Goal: Transaction & Acquisition: Purchase product/service

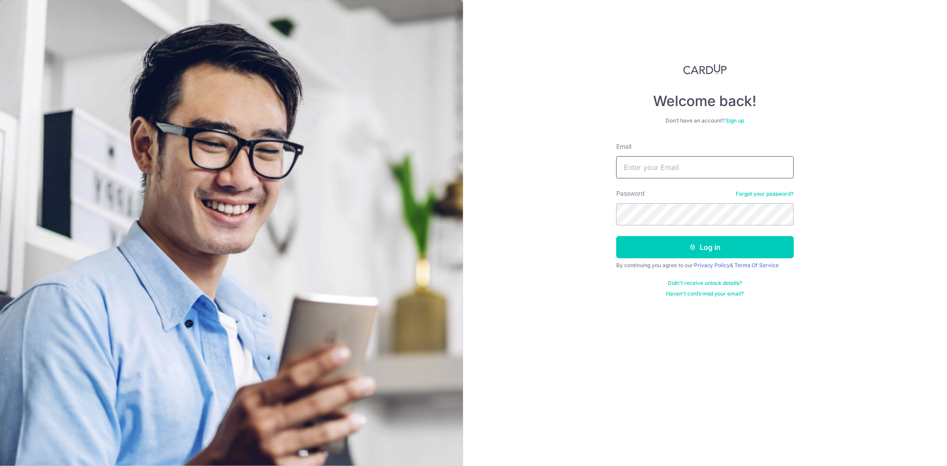
type input "[PERSON_NAME][EMAIL_ADDRESS][DOMAIN_NAME]"
click at [688, 250] on button "Log in" at bounding box center [705, 247] width 178 height 22
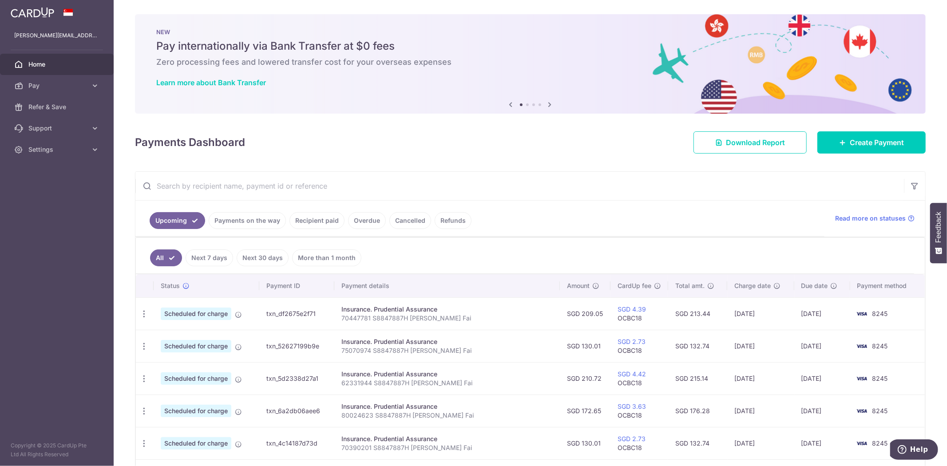
click at [224, 187] on input "text" at bounding box center [519, 186] width 769 height 28
click at [468, 169] on div "× Pause Schedule Pause all future payments in this series Pause just this one p…" at bounding box center [530, 233] width 833 height 466
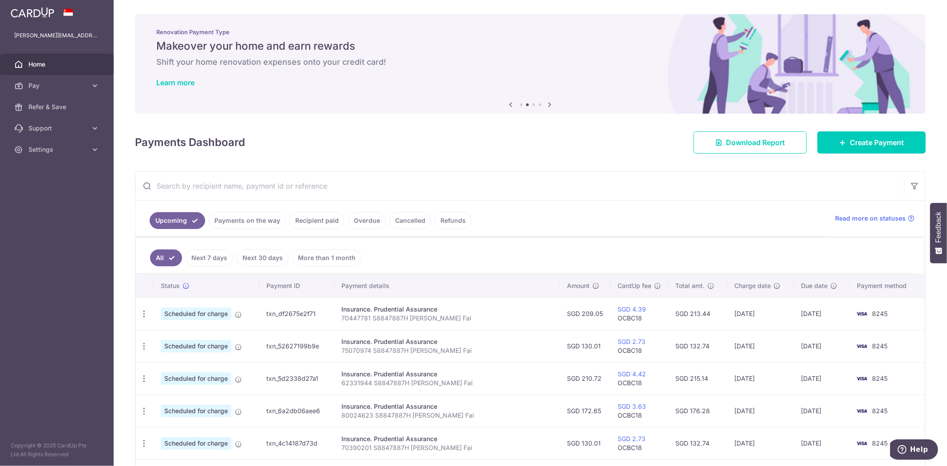
click at [272, 186] on input "text" at bounding box center [519, 186] width 769 height 28
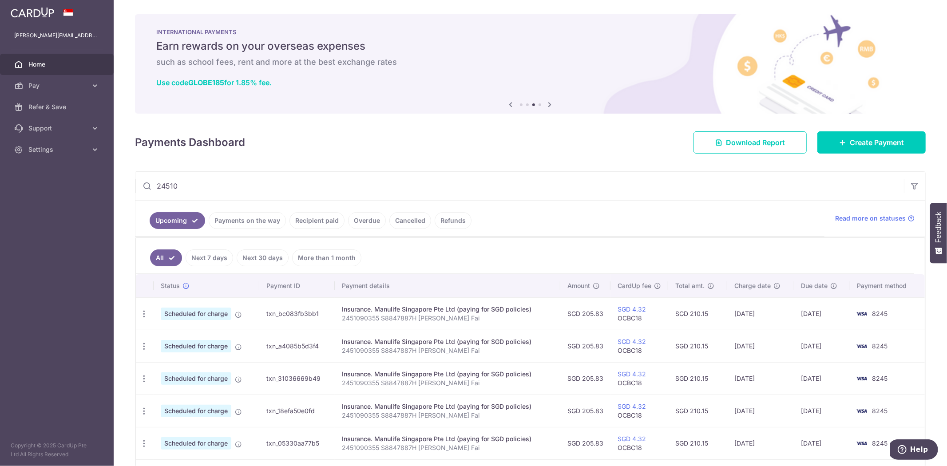
click at [316, 221] on link "Recipient paid" at bounding box center [316, 220] width 55 height 17
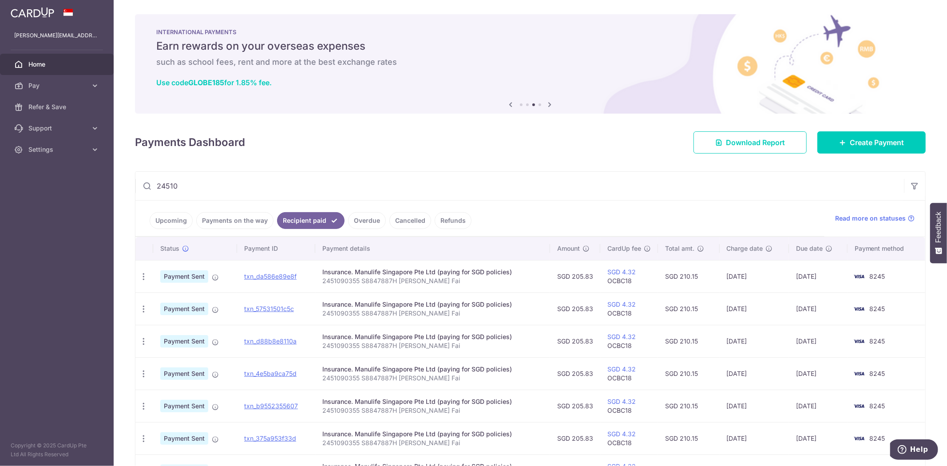
click at [241, 185] on input "24510" at bounding box center [519, 186] width 769 height 28
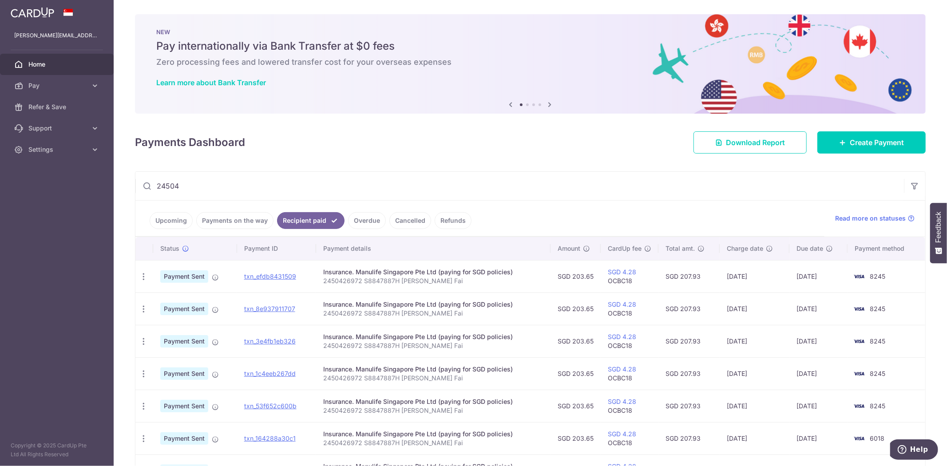
drag, startPoint x: 266, startPoint y: 185, endPoint x: 28, endPoint y: 175, distance: 239.1
click at [28, 175] on main "ryan.woocf@outlook.com Home Pay Payments Recipients Cards Refer & Save Support …" at bounding box center [473, 233] width 947 height 466
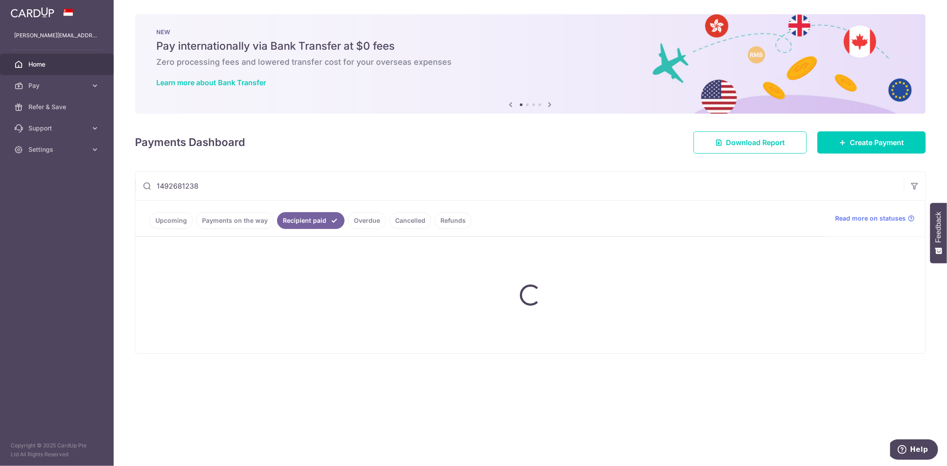
type input "1492681238"
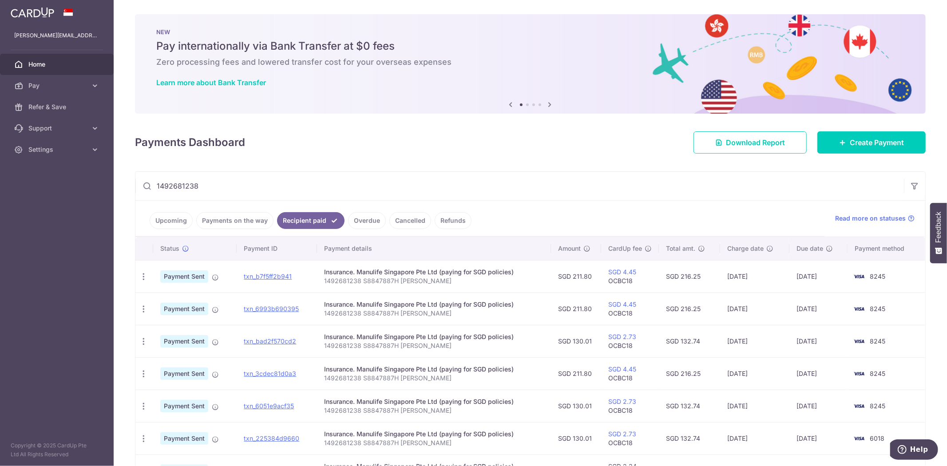
drag, startPoint x: 225, startPoint y: 178, endPoint x: -102, endPoint y: 140, distance: 328.6
click at [0, 140] on html "ryan.woocf@outlook.com Home Pay Payments Recipients Cards Refer & Save Support …" at bounding box center [473, 233] width 947 height 466
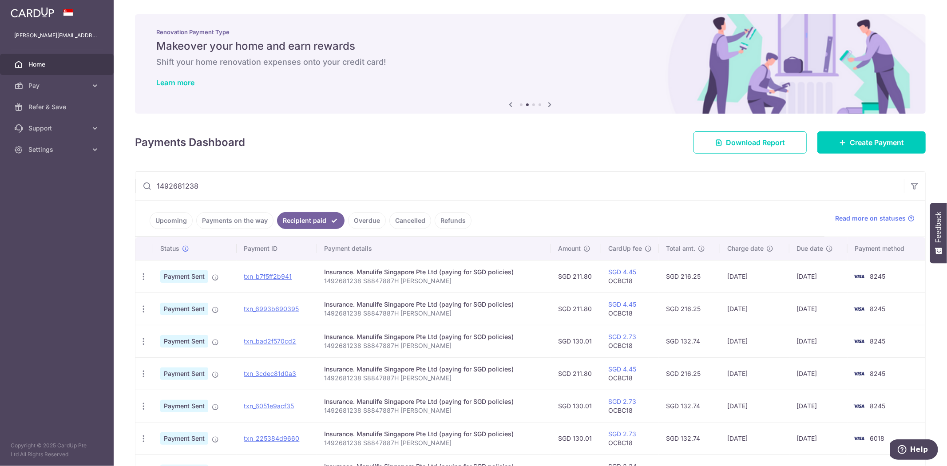
click at [171, 223] on link "Upcoming" at bounding box center [171, 220] width 43 height 17
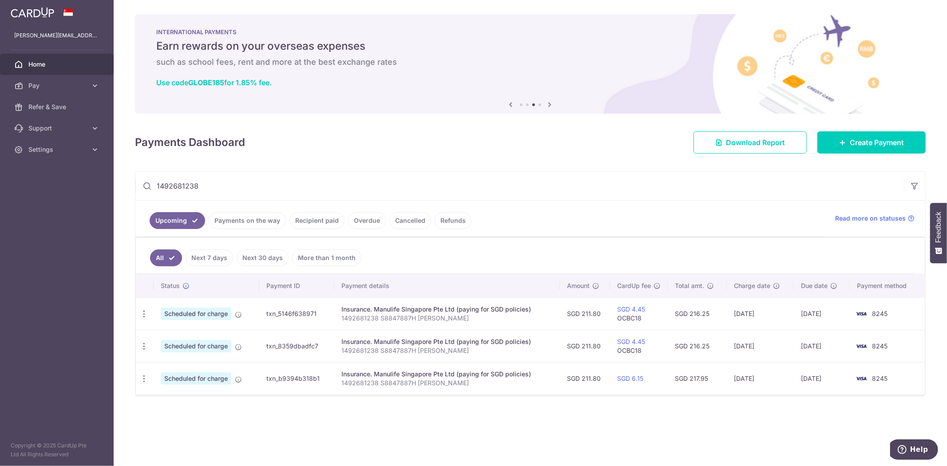
click at [200, 315] on span "Scheduled for charge" at bounding box center [196, 314] width 71 height 12
click at [145, 316] on icon "button" at bounding box center [143, 313] width 9 height 9
click at [174, 339] on span "Update payment" at bounding box center [191, 338] width 60 height 11
radio input "true"
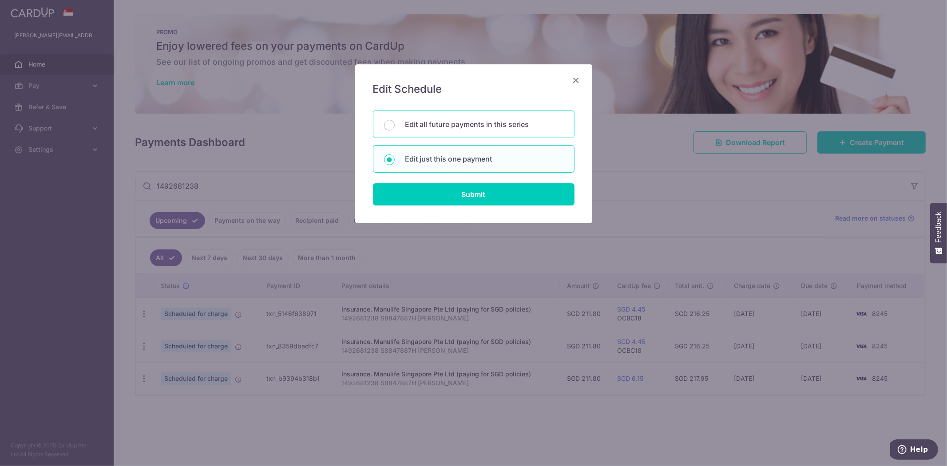
click at [448, 124] on p "Edit all future payments in this series" at bounding box center [484, 124] width 158 height 11
click at [395, 124] on input "Edit all future payments in this series" at bounding box center [389, 125] width 11 height 11
radio input "true"
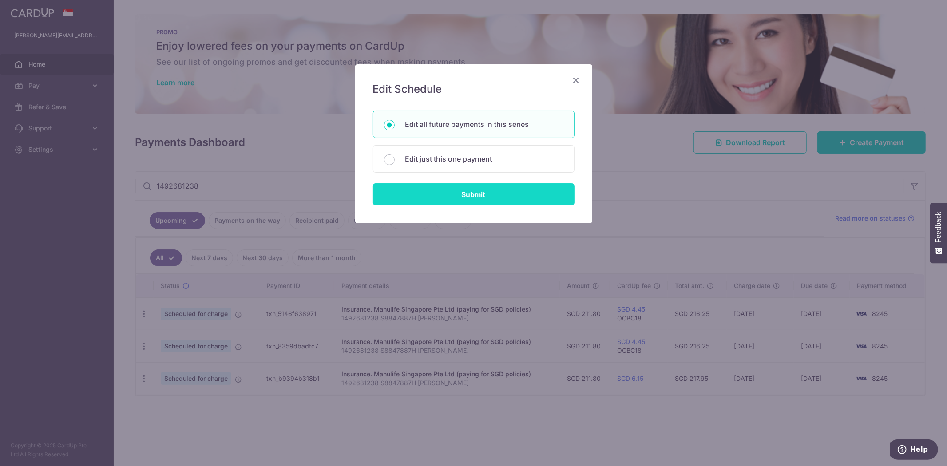
click at [456, 195] on input "Submit" at bounding box center [474, 194] width 202 height 22
radio input "true"
type input "211.80"
type input "1492681238 S8847887H Woo Chan Fai"
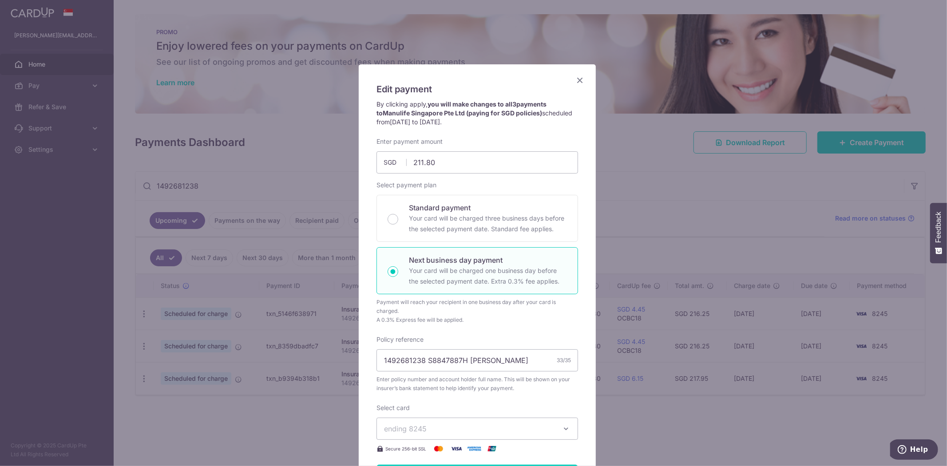
click at [578, 76] on icon "Close" at bounding box center [580, 80] width 11 height 11
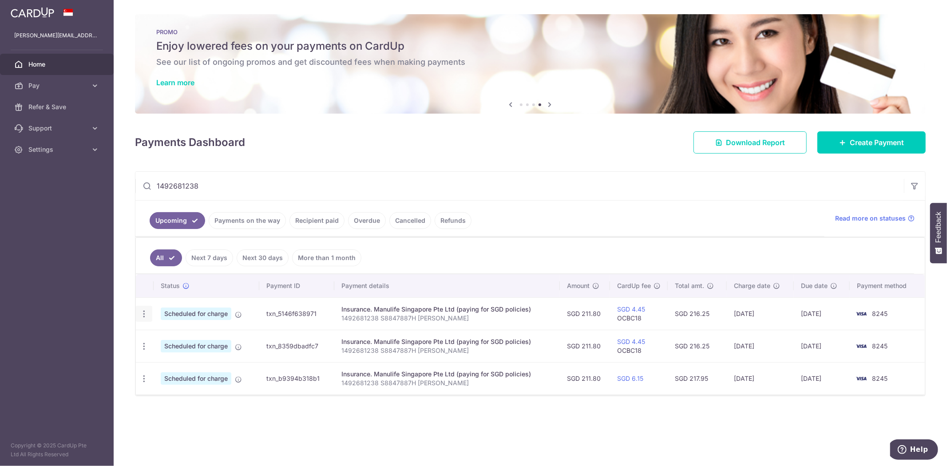
click at [147, 313] on icon "button" at bounding box center [143, 313] width 9 height 9
click at [170, 344] on span "Update payment" at bounding box center [191, 338] width 60 height 11
radio input "true"
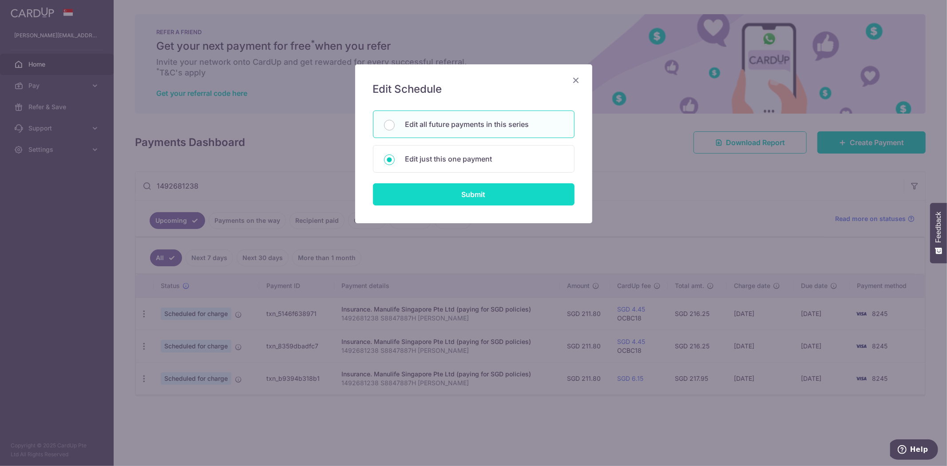
click at [433, 198] on input "Submit" at bounding box center [474, 194] width 202 height 22
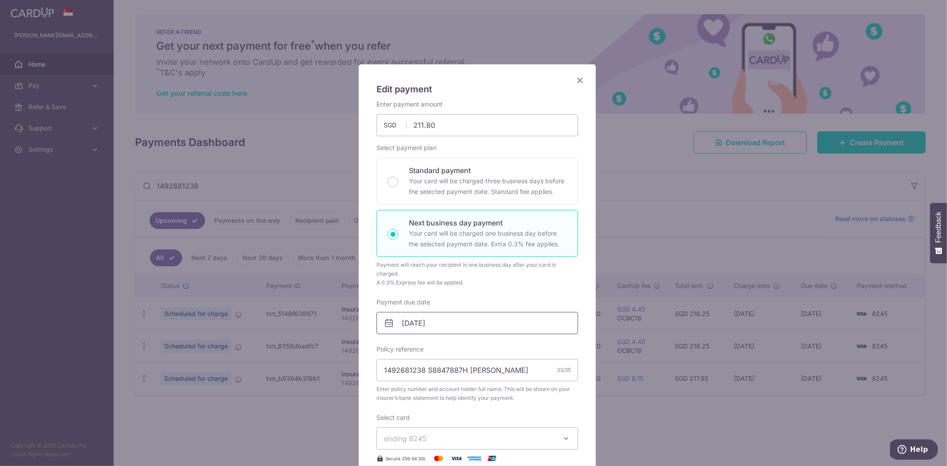
click at [455, 325] on input "22/10/2025" at bounding box center [478, 323] width 202 height 22
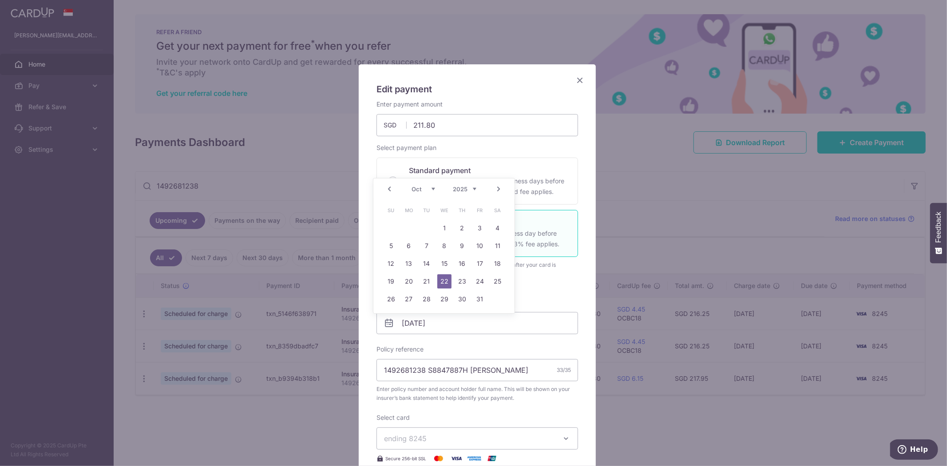
click at [391, 188] on link "Prev" at bounding box center [389, 189] width 11 height 11
click at [391, 188] on div "Prev Next Sep Oct Nov Dec 2025 2026 2027 2028 2029 2030 2031 2032 2033 2034 2035" at bounding box center [443, 188] width 141 height 21
click at [407, 246] on link "8" at bounding box center [409, 246] width 14 height 14
type input "[DATE]"
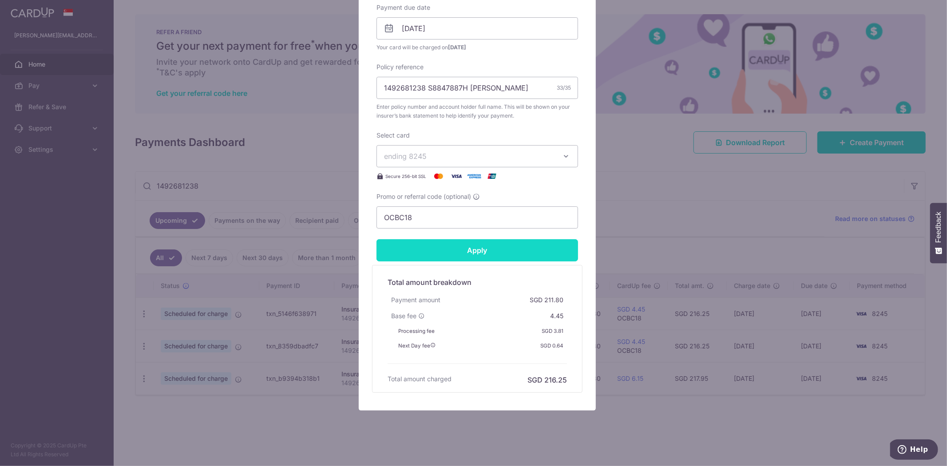
scroll to position [295, 0]
click at [456, 250] on input "Apply" at bounding box center [478, 250] width 202 height 22
type input "Successfully Applied"
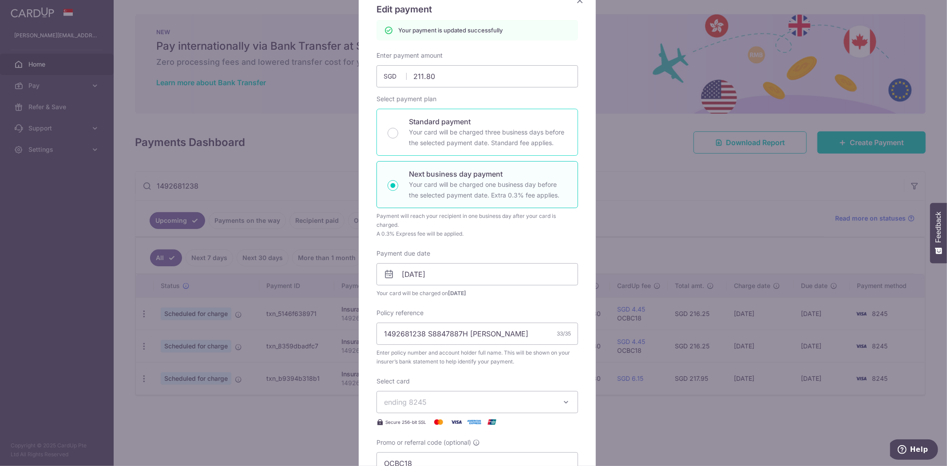
scroll to position [0, 0]
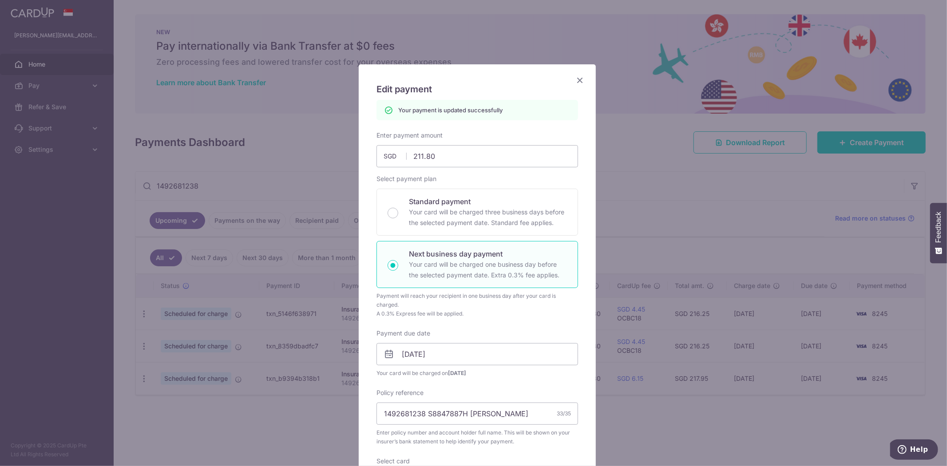
click at [575, 82] on icon "Close" at bounding box center [580, 80] width 11 height 11
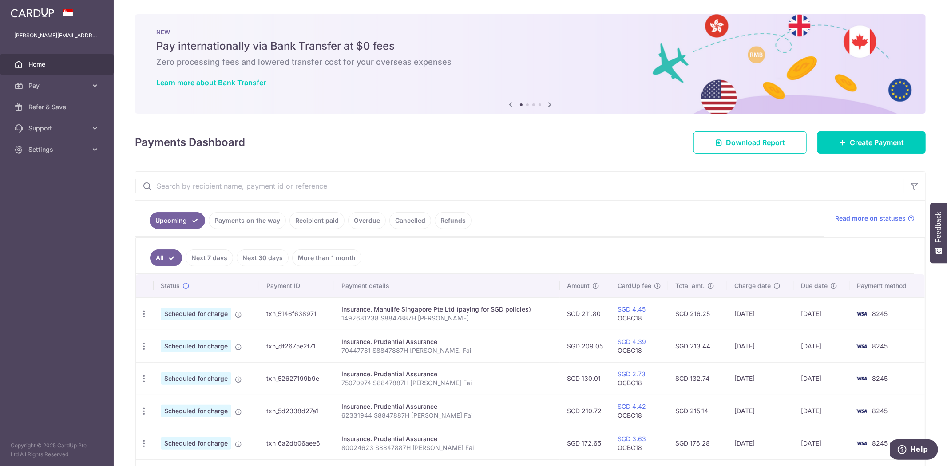
click at [247, 183] on input "text" at bounding box center [519, 186] width 769 height 28
paste input "1492681238"
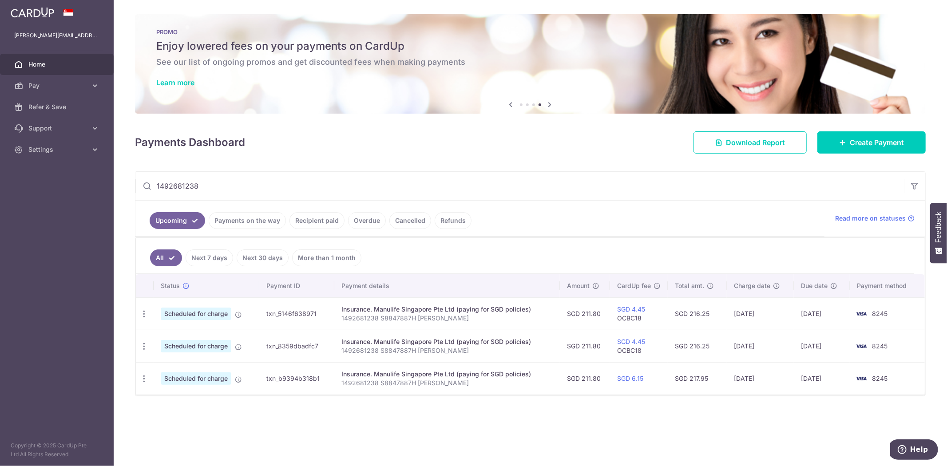
drag, startPoint x: 271, startPoint y: 185, endPoint x: -1, endPoint y: 196, distance: 272.8
click at [0, 196] on html "ryan.woocf@outlook.com Home Pay Payments Recipients Cards Refer & Save Support …" at bounding box center [473, 233] width 947 height 466
paste input "780022"
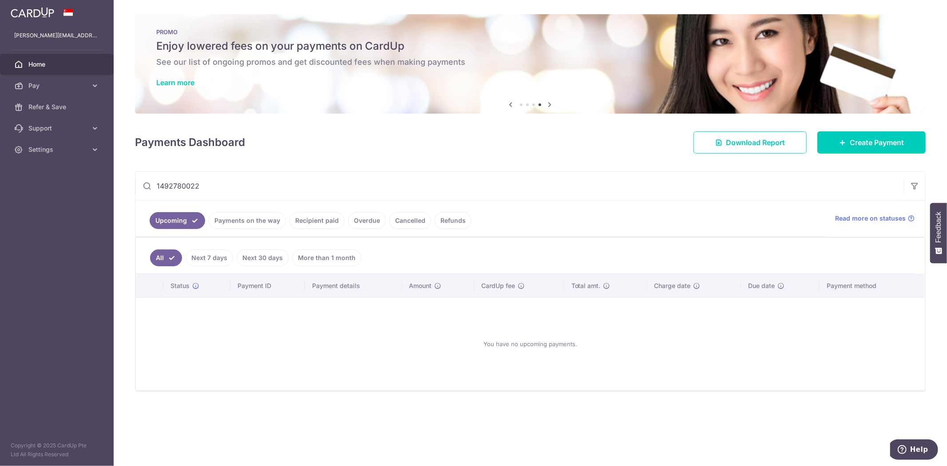
type input "1492780022"
click at [308, 220] on link "Recipient paid" at bounding box center [316, 220] width 55 height 17
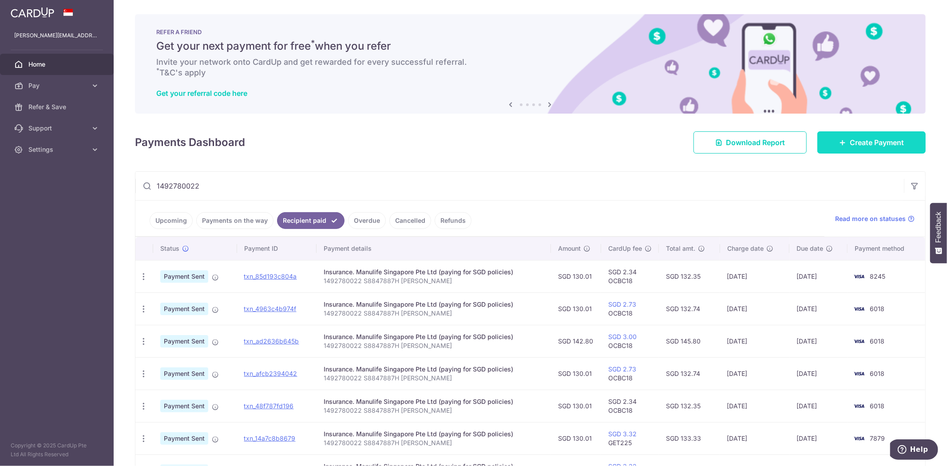
click at [860, 146] on span "Create Payment" at bounding box center [877, 142] width 54 height 11
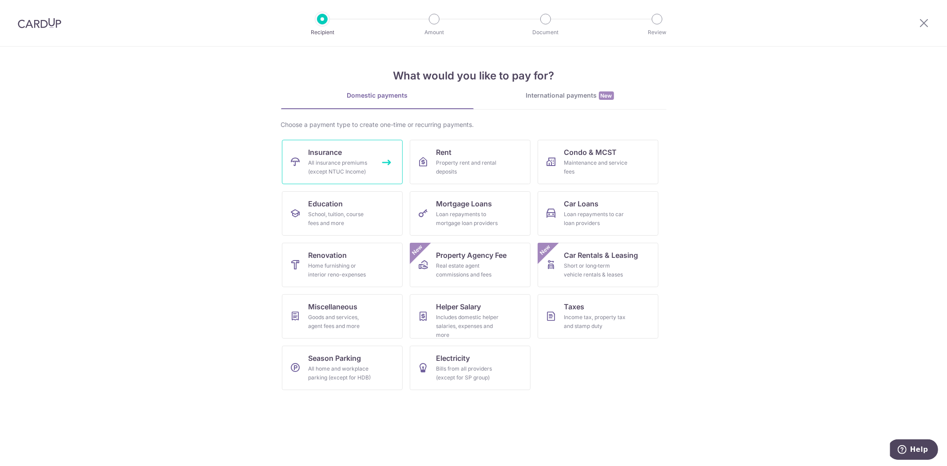
click at [309, 169] on div "All insurance premiums (except NTUC Income)" at bounding box center [341, 168] width 64 height 18
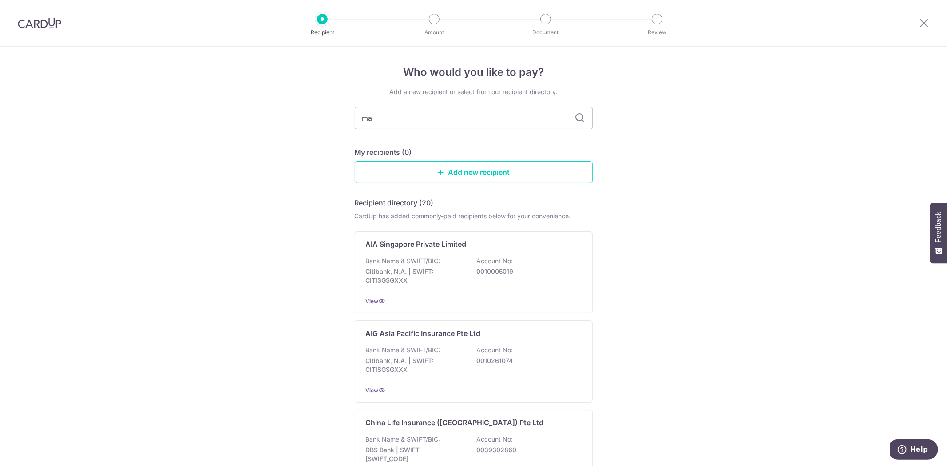
type input "man"
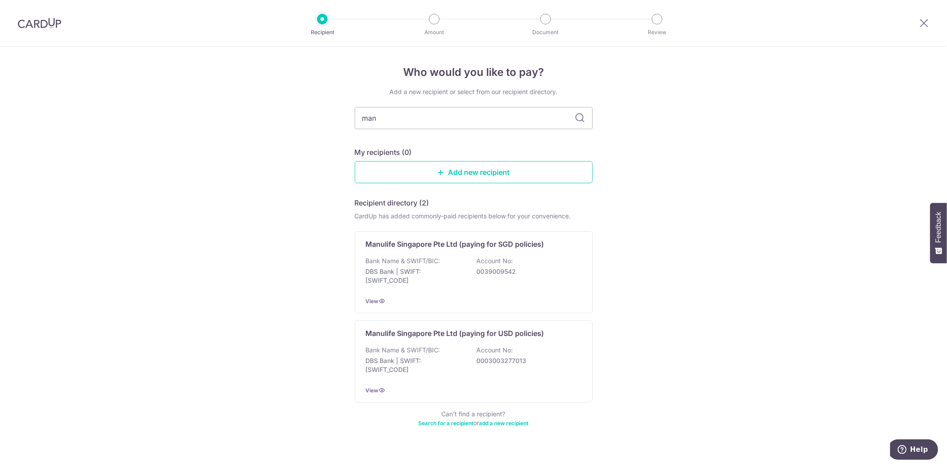
drag, startPoint x: 464, startPoint y: 156, endPoint x: 418, endPoint y: 143, distance: 47.5
click at [418, 142] on div "Add a new recipient or select from our recipient directory. man My recipients (…" at bounding box center [474, 262] width 238 height 351
click at [395, 265] on div "Bank Name & SWIFT/BIC: DBS Bank | SWIFT: DBSSSGSGXXX Account No: 0039009542" at bounding box center [474, 273] width 216 height 33
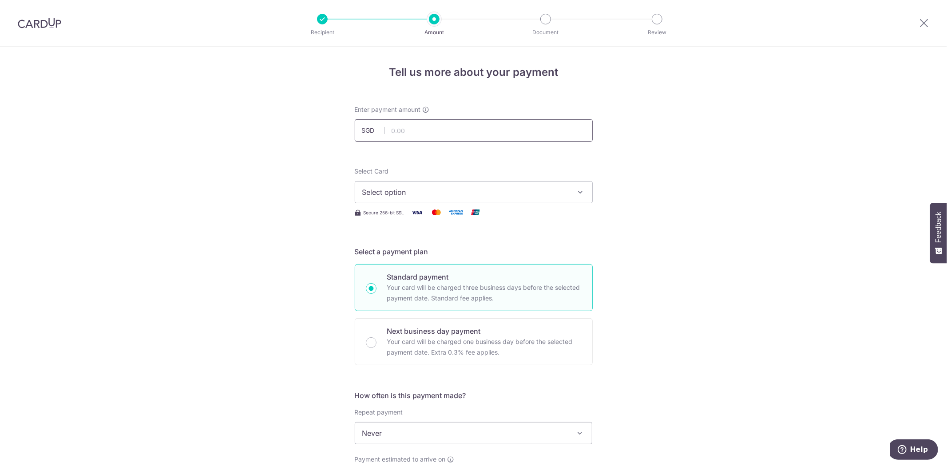
click at [432, 131] on input "text" at bounding box center [474, 130] width 238 height 22
type input "130.01"
click at [402, 195] on span "Select option" at bounding box center [465, 192] width 207 height 11
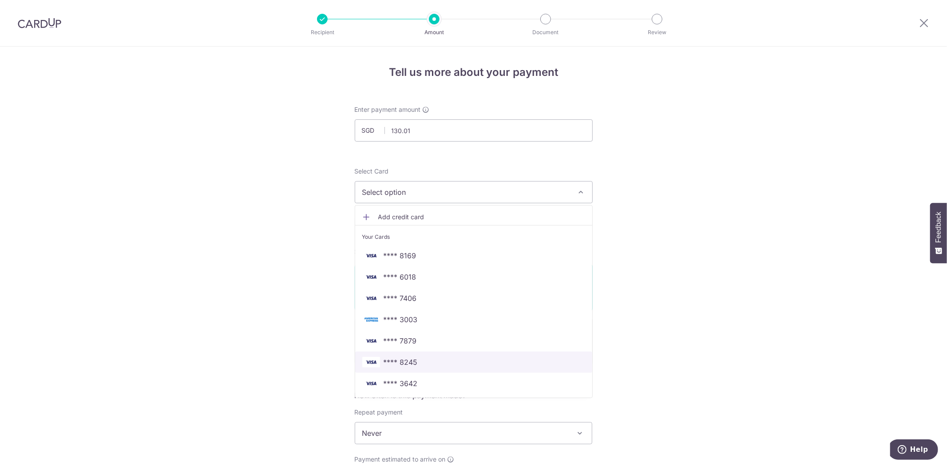
click at [400, 365] on span "**** 8245" at bounding box center [401, 362] width 34 height 11
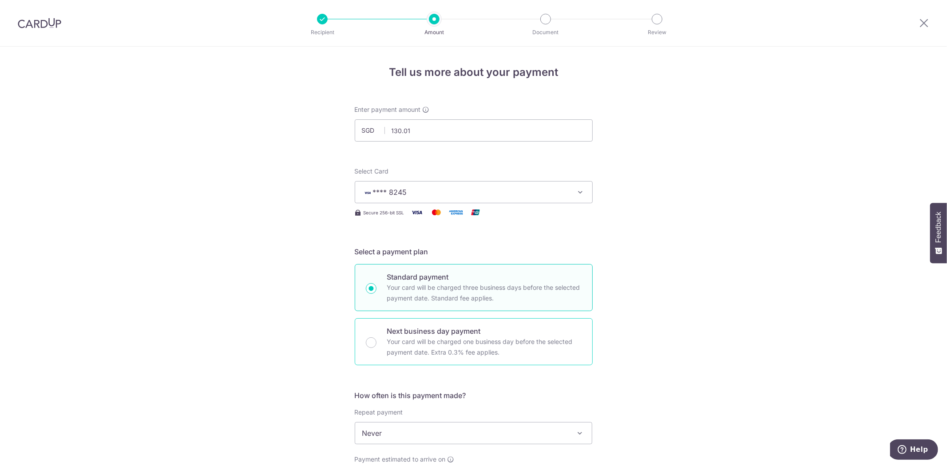
click at [411, 355] on p "Your card will be charged one business day before the selected payment date. Ex…" at bounding box center [484, 347] width 194 height 21
click at [377, 348] on input "Next business day payment Your card will be charged one business day before the…" at bounding box center [371, 342] width 11 height 11
radio input "false"
radio input "true"
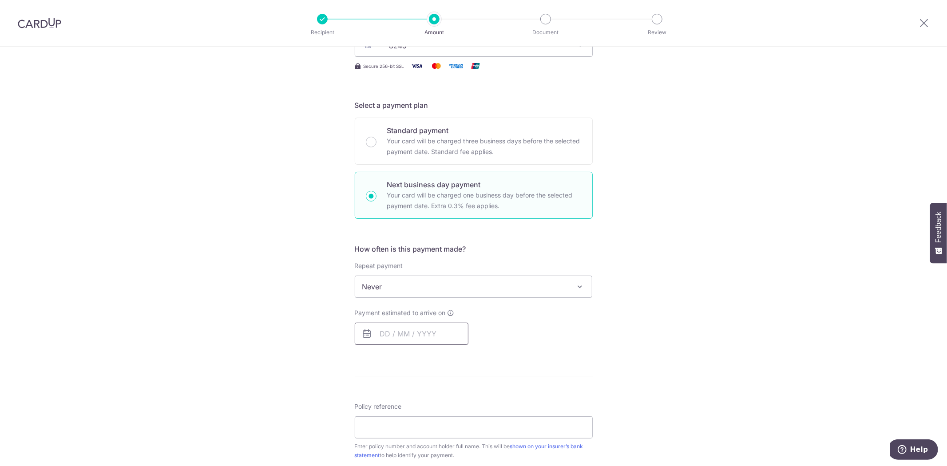
scroll to position [147, 0]
click at [392, 330] on input "text" at bounding box center [412, 333] width 114 height 22
click at [388, 414] on link "8" at bounding box center [391, 414] width 14 height 14
type input "[DATE]"
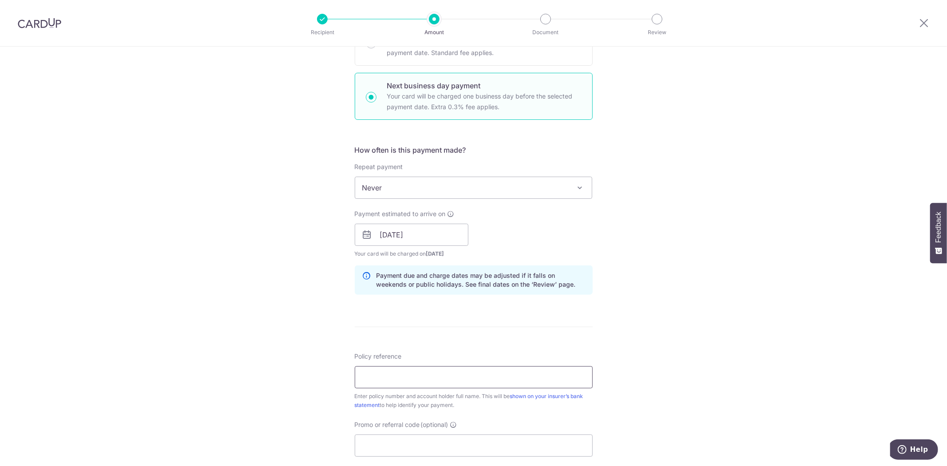
scroll to position [246, 0]
click at [379, 382] on input "Policy reference" at bounding box center [474, 377] width 238 height 22
paste input "1492780022"
type input "1492780022 S8847887H Woo Chan Fai"
click at [408, 439] on input "Promo or referral code (optional)" at bounding box center [474, 445] width 238 height 22
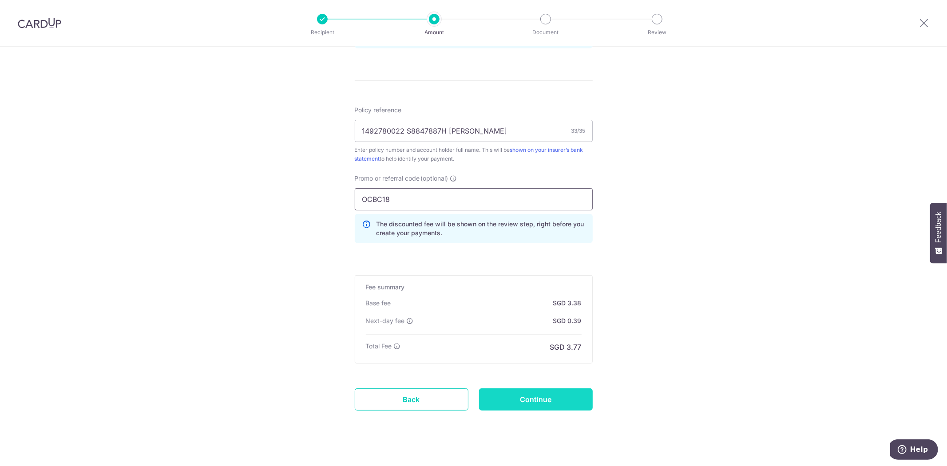
scroll to position [493, 0]
type input "OCBC18"
drag, startPoint x: 543, startPoint y: 398, endPoint x: 538, endPoint y: 398, distance: 4.9
click at [542, 398] on input "Continue" at bounding box center [536, 399] width 114 height 22
type input "Create Schedule"
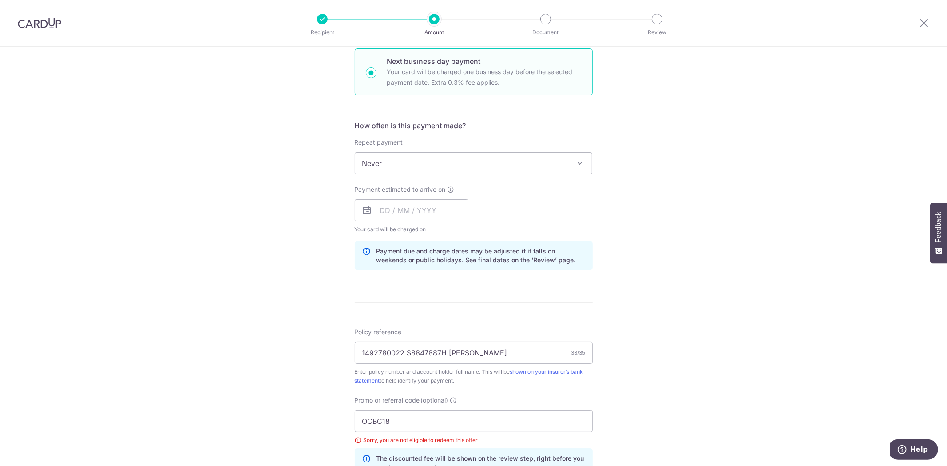
scroll to position [270, 0]
click at [414, 420] on input "OCBC18" at bounding box center [474, 422] width 238 height 22
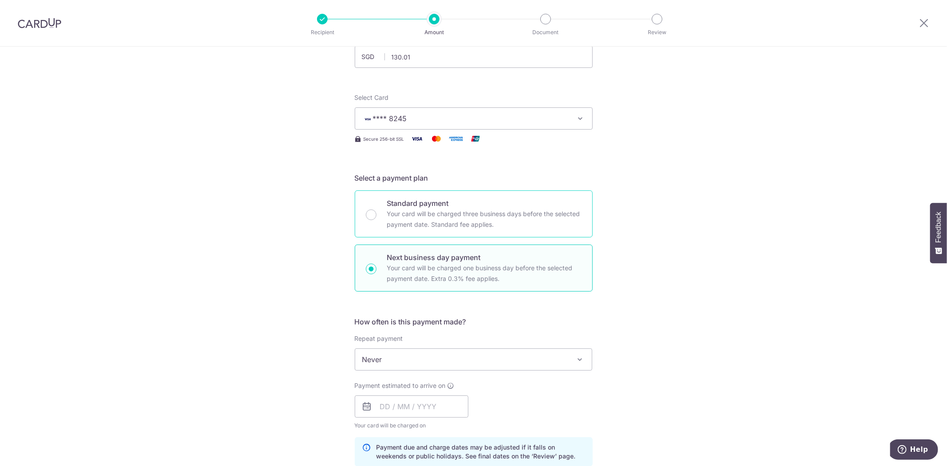
scroll to position [73, 0]
click at [425, 359] on span "Never" at bounding box center [473, 360] width 237 height 21
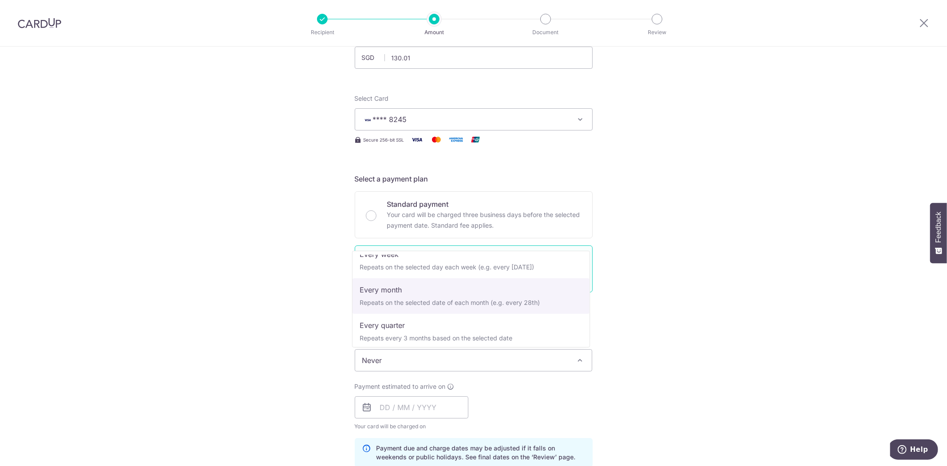
scroll to position [48, 0]
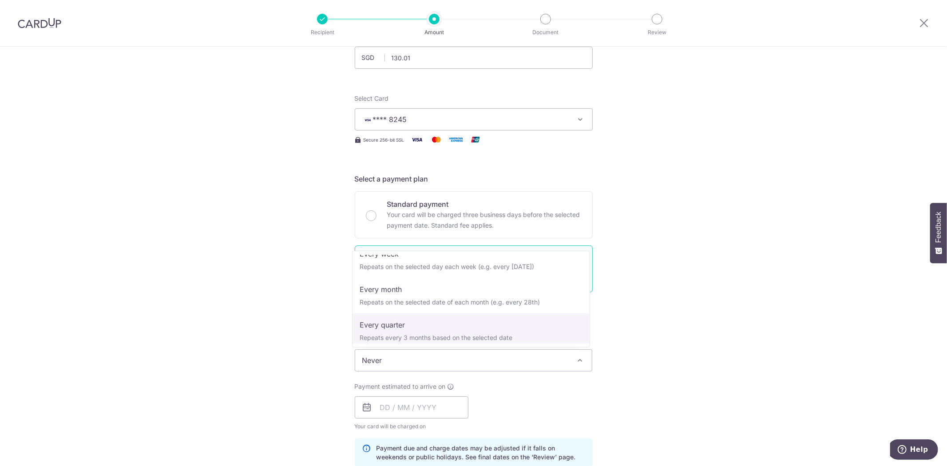
select select "4"
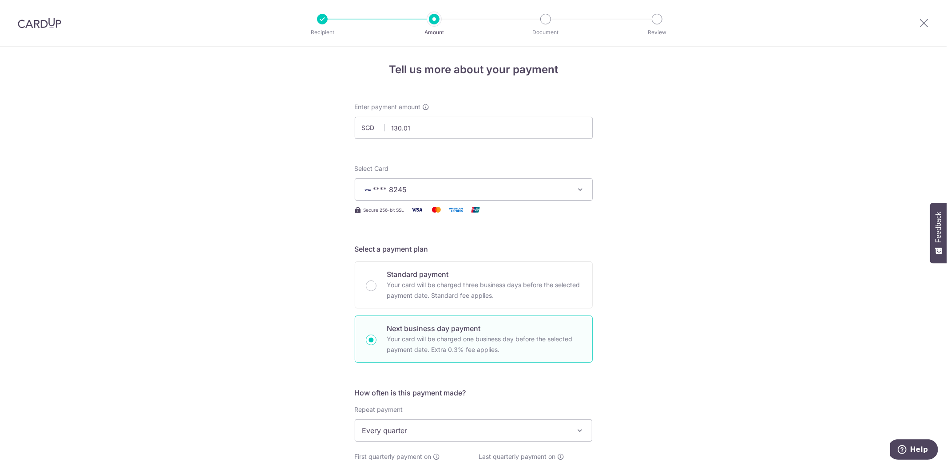
scroll to position [0, 0]
drag, startPoint x: 470, startPoint y: 129, endPoint x: -17, endPoint y: 121, distance: 487.1
click at [0, 121] on html "Recipient Amount Document Review Tell us more about your payment Enter payment …" at bounding box center [473, 233] width 947 height 466
type input "142.80"
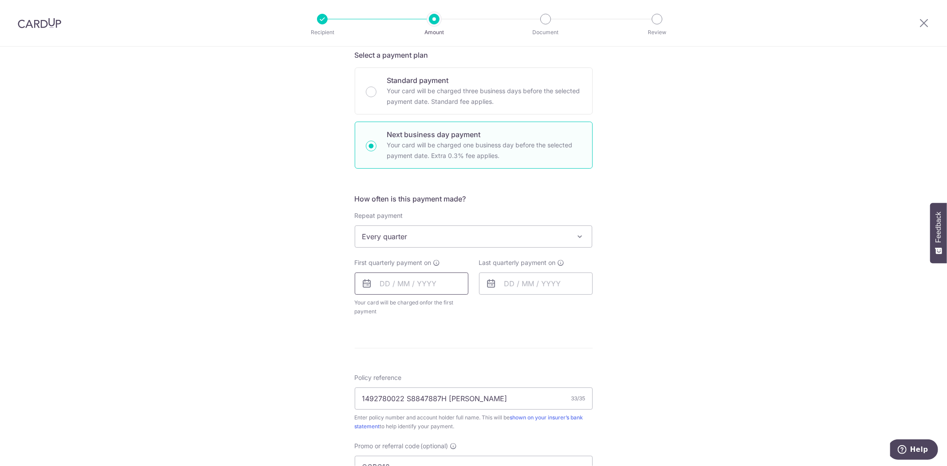
scroll to position [197, 0]
click at [403, 278] on input "text" at bounding box center [412, 283] width 114 height 22
click at [388, 361] on link "8" at bounding box center [391, 364] width 14 height 14
type input "[DATE]"
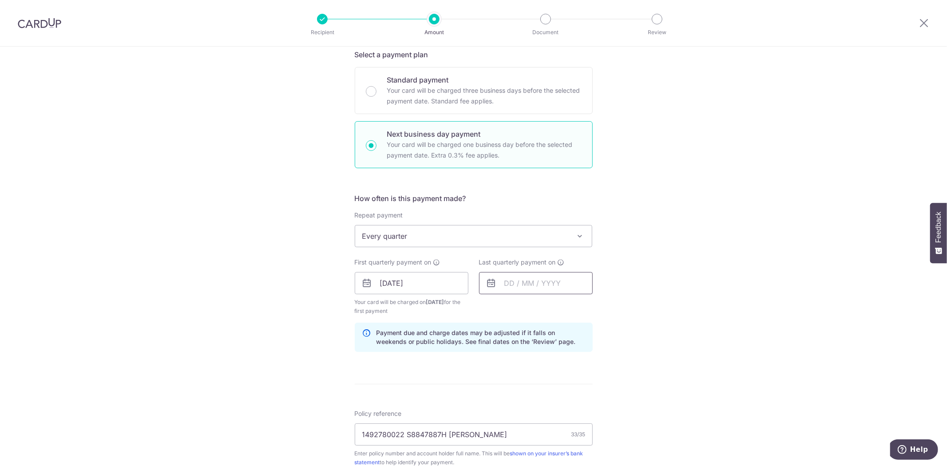
click at [524, 283] on input "text" at bounding box center [536, 283] width 114 height 22
click at [605, 308] on link "Next" at bounding box center [604, 307] width 11 height 11
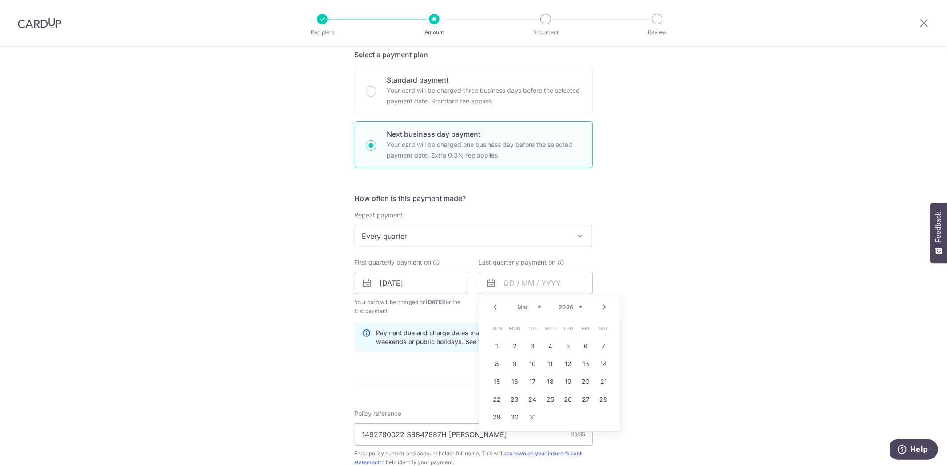
click at [605, 308] on link "Next" at bounding box center [604, 307] width 11 height 11
click at [515, 365] on link "3" at bounding box center [515, 364] width 14 height 14
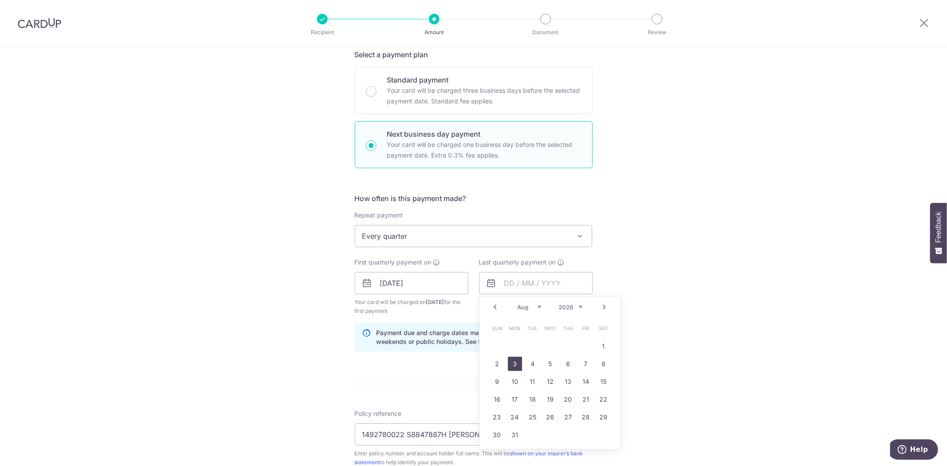
type input "03/08/2026"
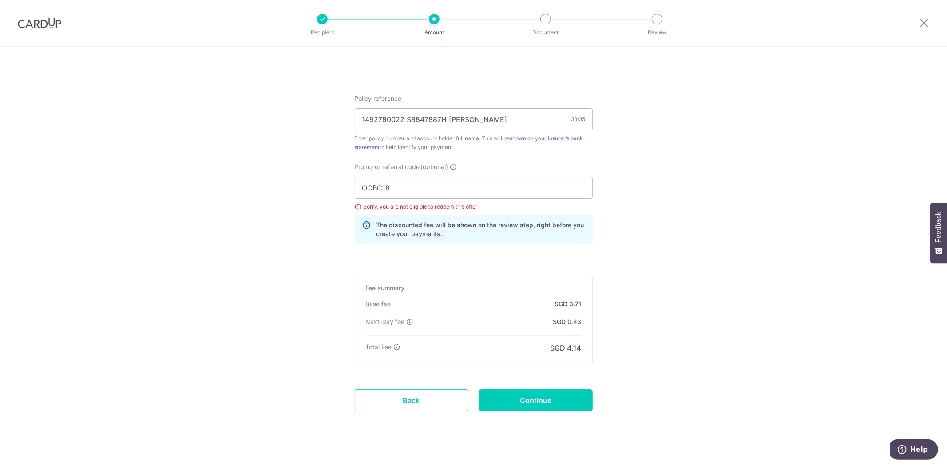
scroll to position [525, 0]
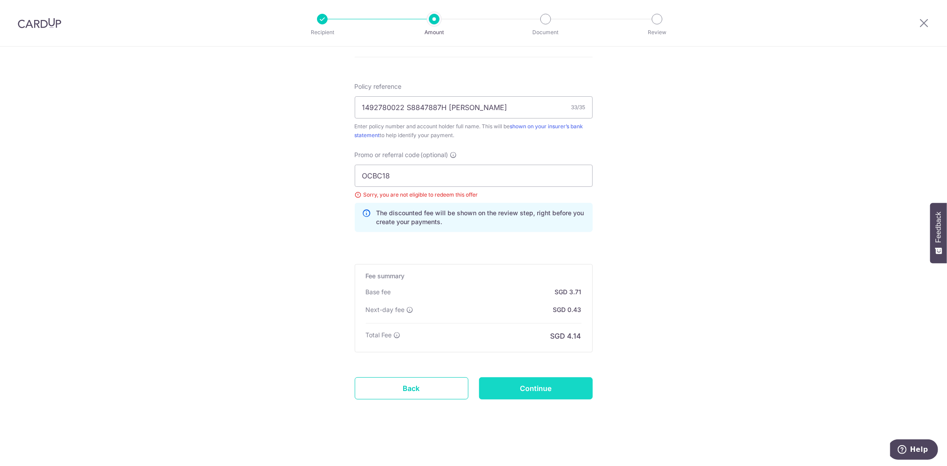
click at [517, 394] on input "Continue" at bounding box center [536, 388] width 114 height 22
type input "Update Schedule"
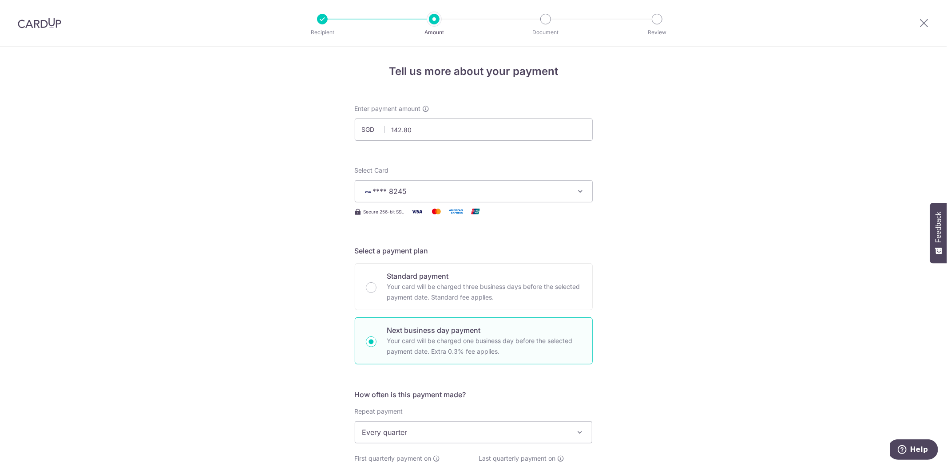
scroll to position [0, 0]
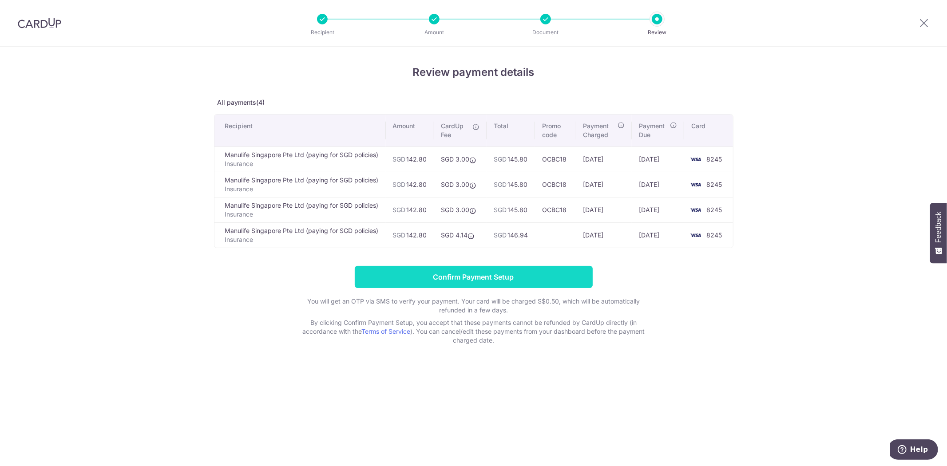
click at [391, 277] on input "Confirm Payment Setup" at bounding box center [474, 277] width 238 height 22
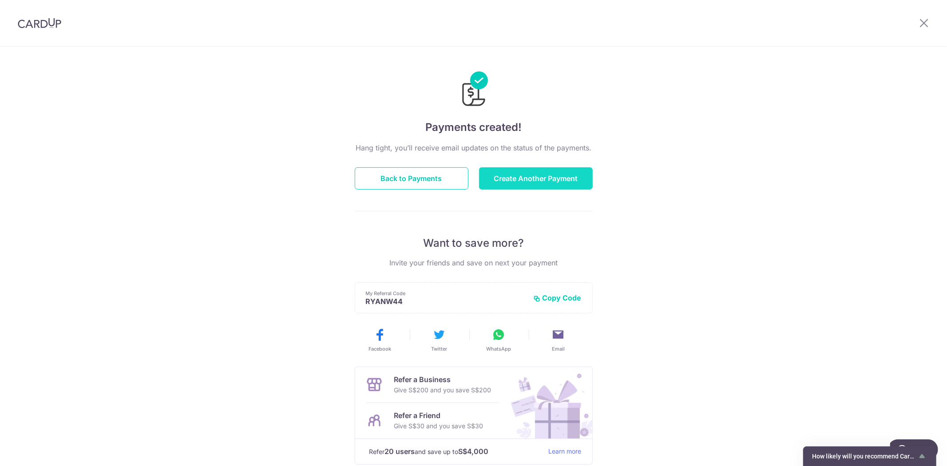
click at [552, 178] on button "Create Another Payment" at bounding box center [536, 178] width 114 height 22
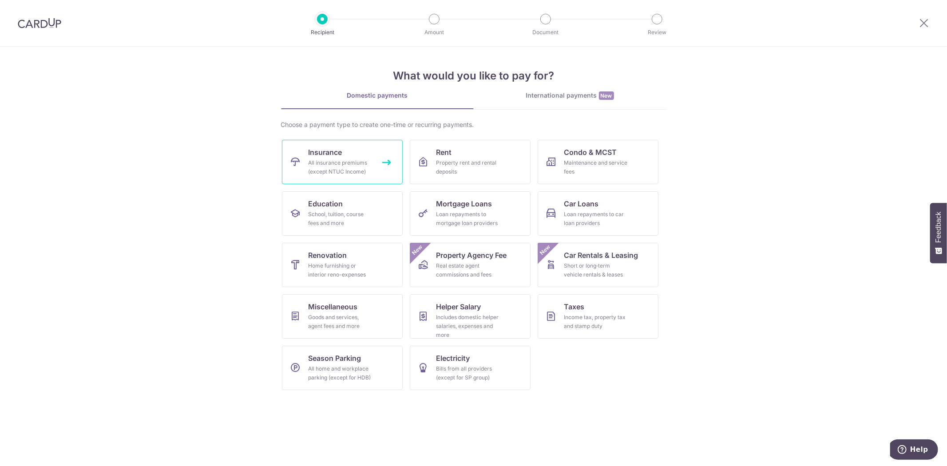
click at [321, 157] on span "Insurance" at bounding box center [326, 152] width 34 height 11
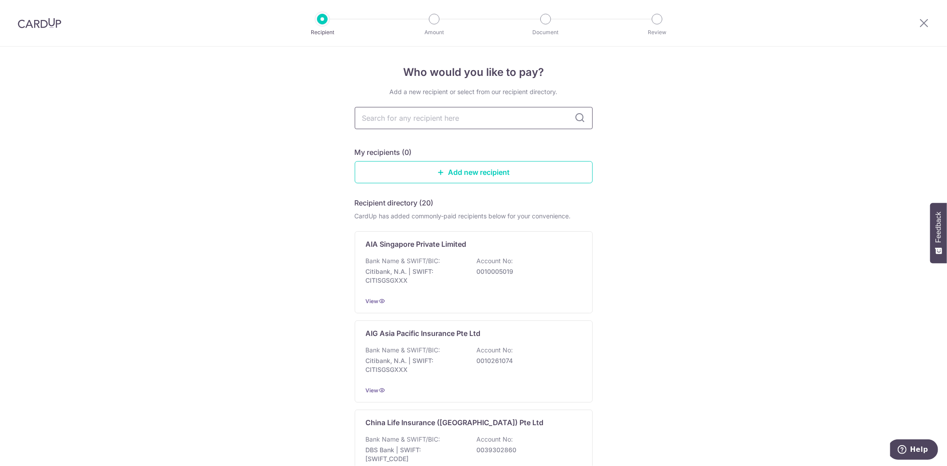
click at [496, 123] on input "text" at bounding box center [474, 118] width 238 height 22
type input "manu"
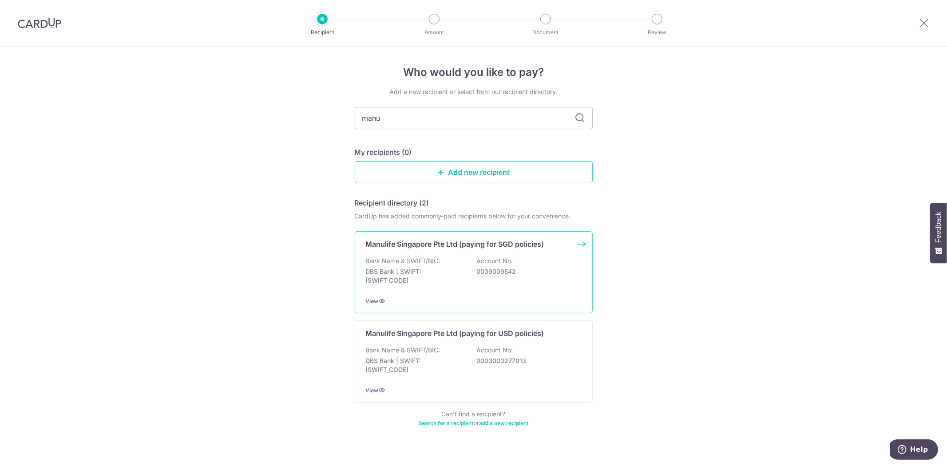
click at [522, 258] on div "Bank Name & SWIFT/BIC: DBS Bank | SWIFT: [SWIFT_CODE] Account No: 0039009542" at bounding box center [474, 273] width 216 height 33
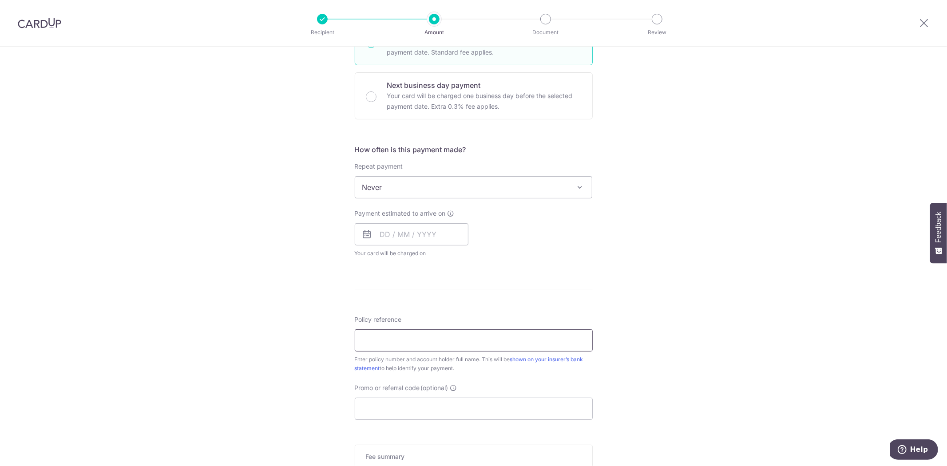
click at [398, 334] on input "Policy reference" at bounding box center [474, 340] width 238 height 22
paste input "1470769567"
drag, startPoint x: 656, startPoint y: 337, endPoint x: 597, endPoint y: 340, distance: 59.6
click at [657, 337] on div "Tell us more about your payment Enter payment amount SGD Select Card Select opt…" at bounding box center [473, 201] width 947 height 803
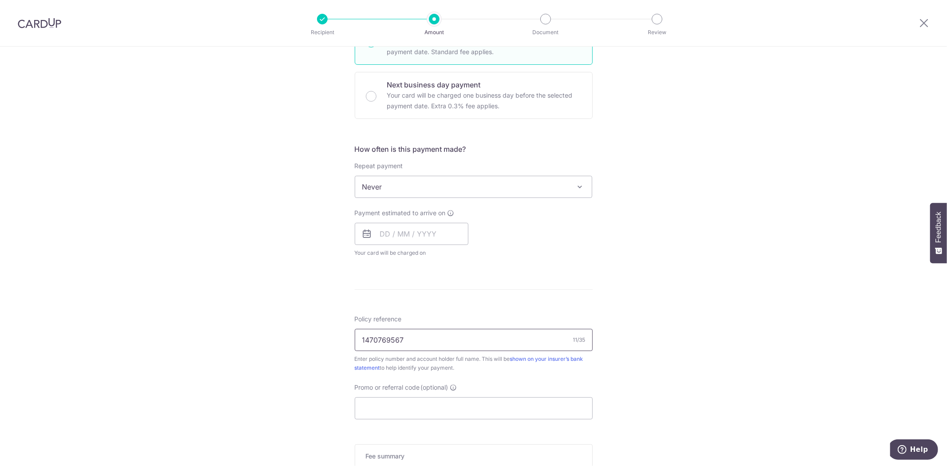
click at [492, 333] on input "1470769567" at bounding box center [474, 340] width 238 height 22
drag, startPoint x: 485, startPoint y: 336, endPoint x: 480, endPoint y: 340, distance: 7.0
click at [485, 336] on input "1470769567" at bounding box center [474, 340] width 238 height 22
click at [476, 341] on input "1470769567" at bounding box center [474, 340] width 238 height 22
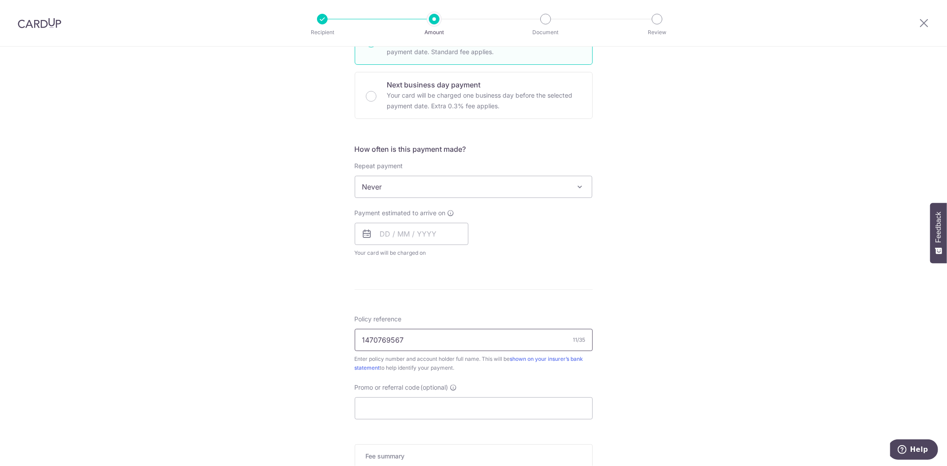
click at [472, 341] on input "1470769567" at bounding box center [474, 340] width 238 height 22
type input "1470769567 Titus Woo"
drag, startPoint x: 402, startPoint y: 407, endPoint x: 397, endPoint y: 402, distance: 6.6
click at [402, 407] on input "Promo or referral code (optional)" at bounding box center [474, 408] width 238 height 22
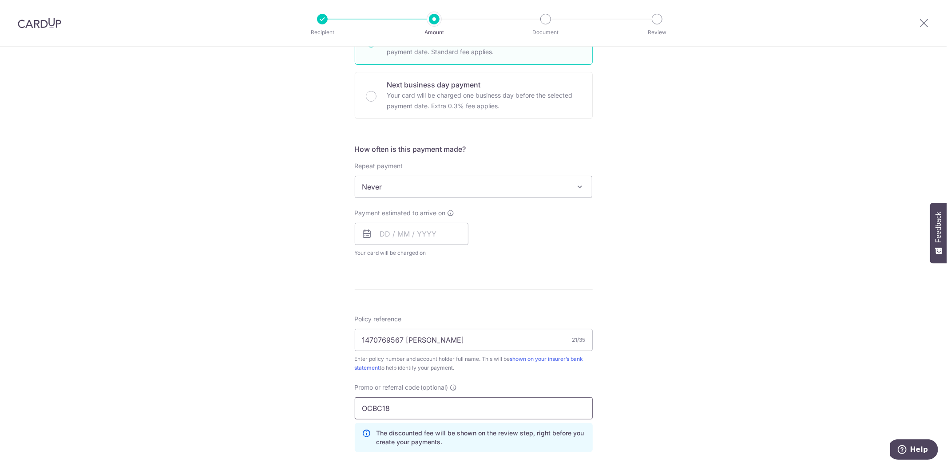
type input "OCBC18"
click at [814, 361] on div "Tell us more about your payment Enter payment amount SGD Select Card Select opt…" at bounding box center [473, 221] width 947 height 843
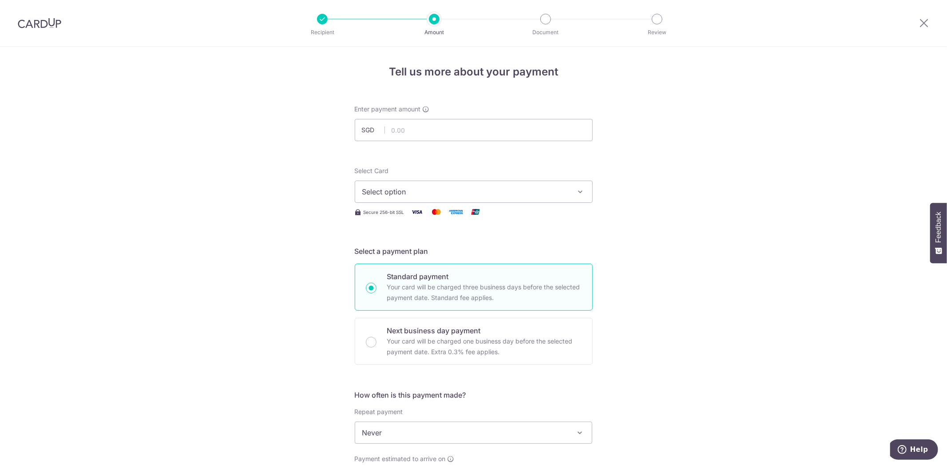
scroll to position [0, 0]
click at [446, 132] on input "text" at bounding box center [474, 130] width 238 height 22
type input "130.01"
click at [382, 182] on button "Select option" at bounding box center [474, 192] width 238 height 22
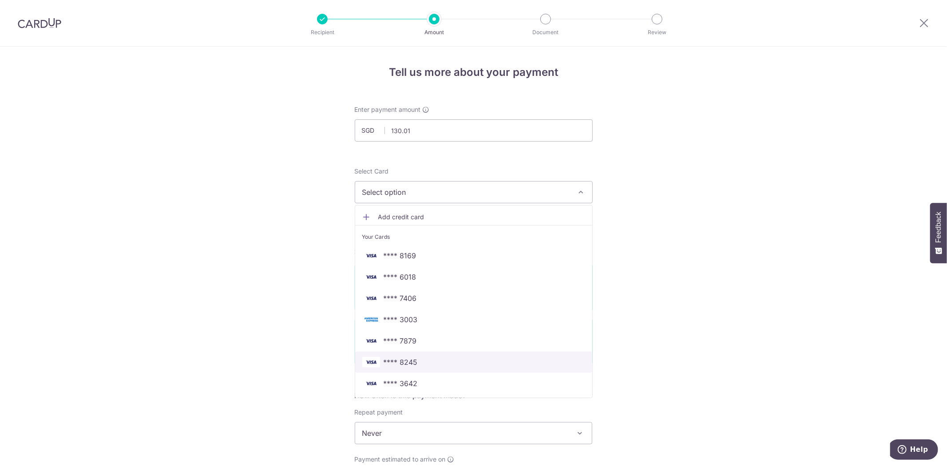
click at [423, 362] on span "**** 8245" at bounding box center [473, 362] width 223 height 11
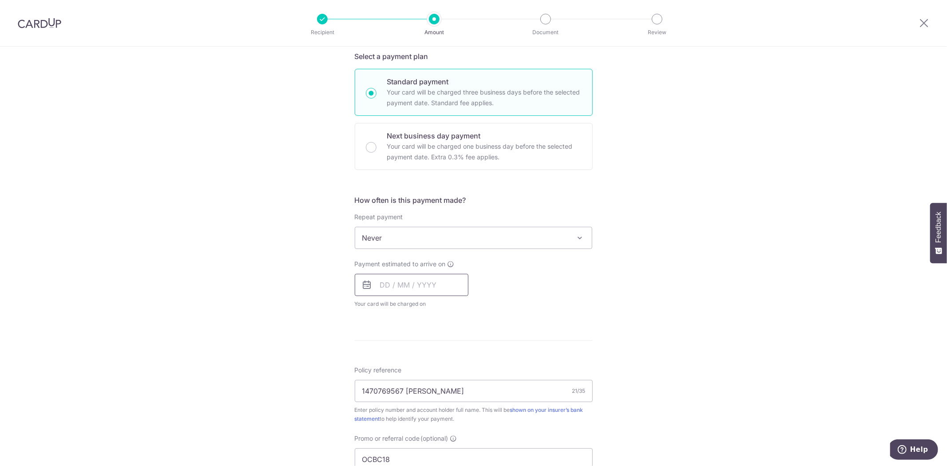
scroll to position [196, 0]
click at [410, 151] on p "Your card will be charged one business day before the selected payment date. Ex…" at bounding box center [484, 150] width 194 height 21
click at [377, 151] on input "Next business day payment Your card will be charged one business day before the…" at bounding box center [371, 146] width 11 height 11
radio input "false"
radio input "true"
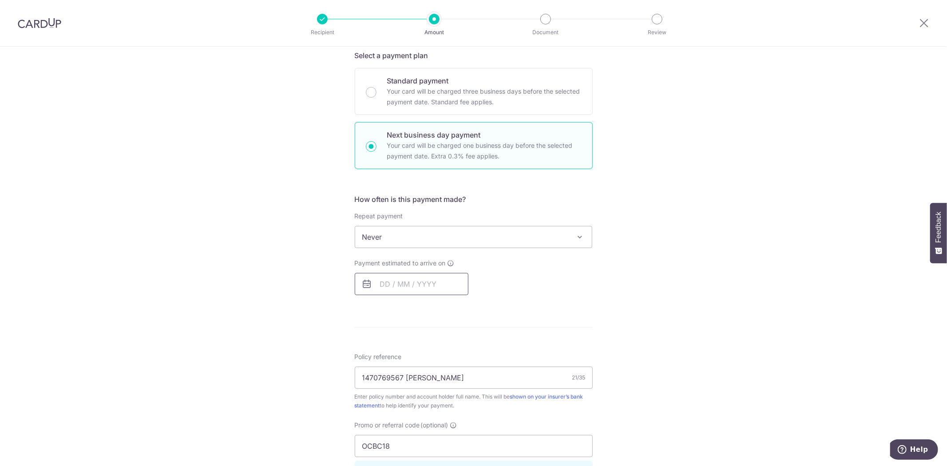
click at [387, 278] on input "text" at bounding box center [412, 284] width 114 height 22
click at [387, 366] on link "8" at bounding box center [391, 365] width 14 height 14
type input "08/09/2025"
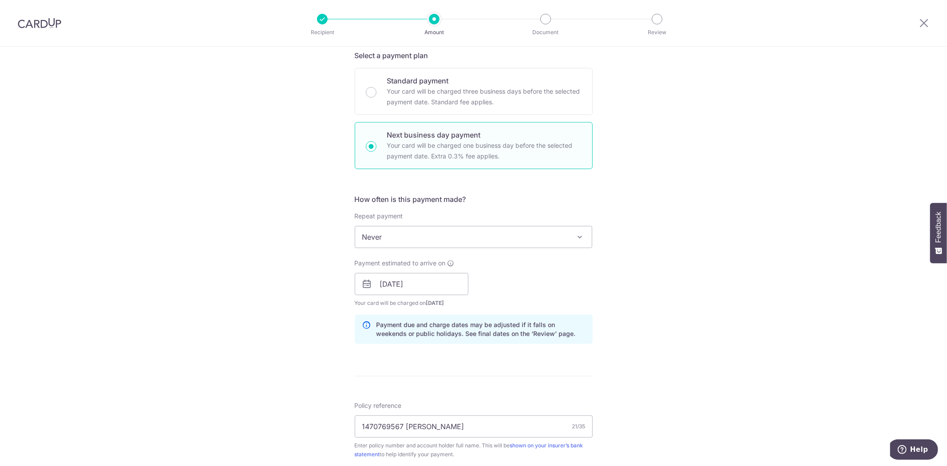
click at [403, 240] on span "Never" at bounding box center [473, 236] width 237 height 21
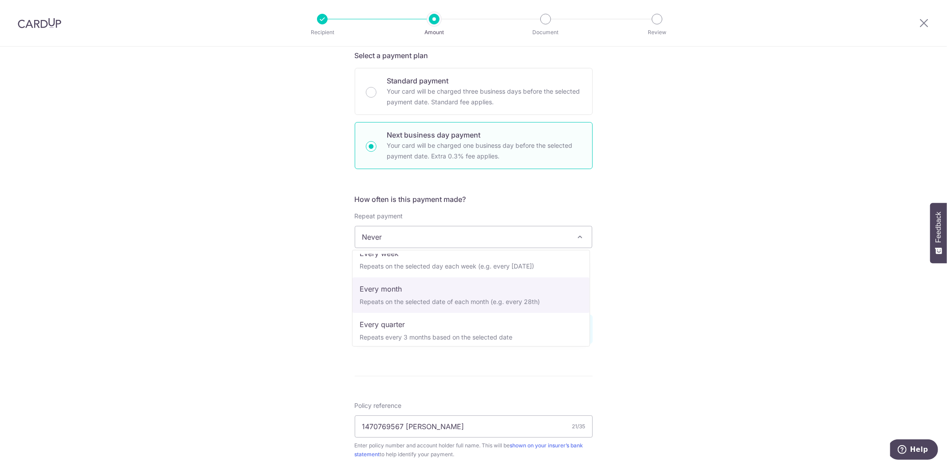
scroll to position [48, 0]
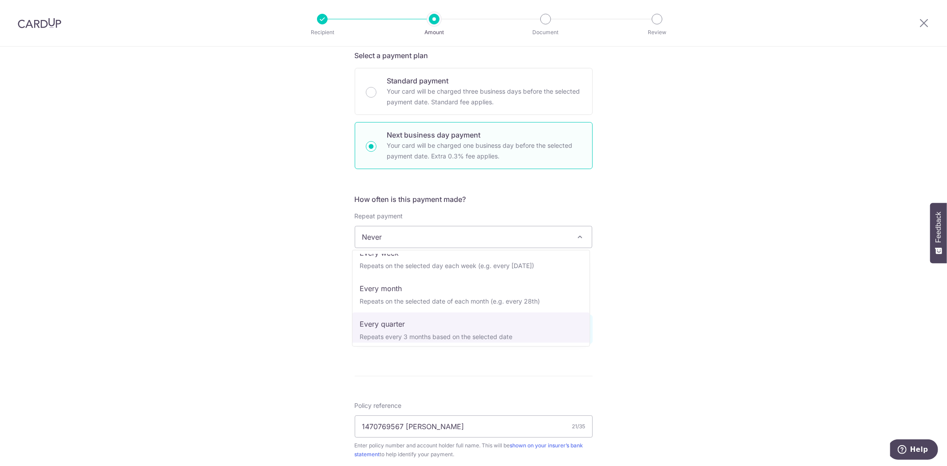
select select "4"
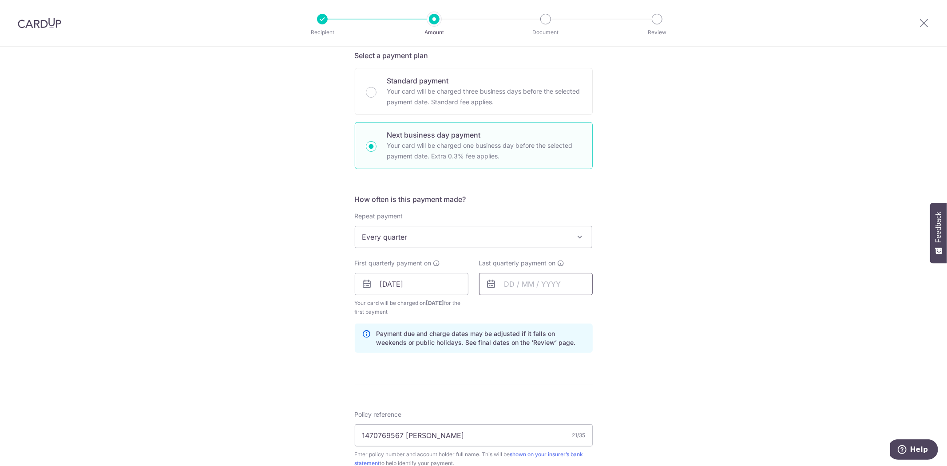
click at [512, 289] on input "text" at bounding box center [536, 284] width 114 height 22
click at [606, 309] on link "Next" at bounding box center [604, 308] width 11 height 11
click at [604, 309] on link "Next" at bounding box center [604, 308] width 11 height 11
click at [602, 309] on link "Next" at bounding box center [604, 308] width 11 height 11
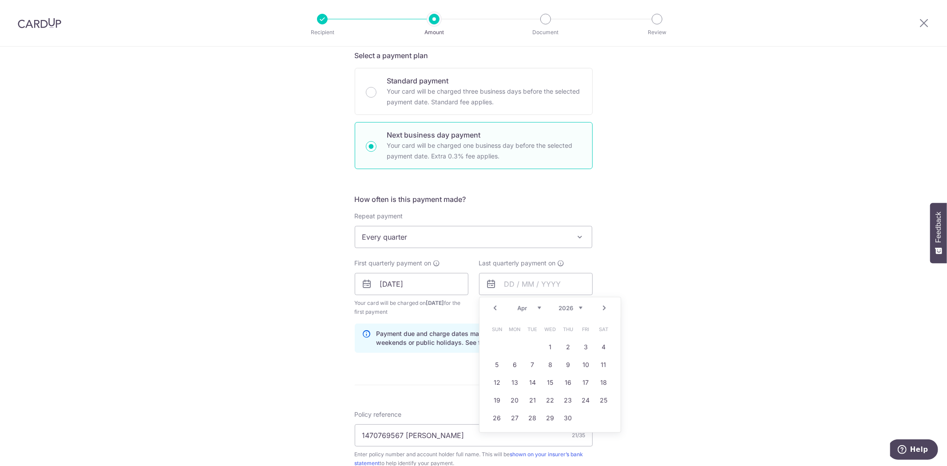
click at [602, 309] on link "Next" at bounding box center [604, 308] width 11 height 11
click at [495, 309] on link "Prev" at bounding box center [495, 308] width 11 height 11
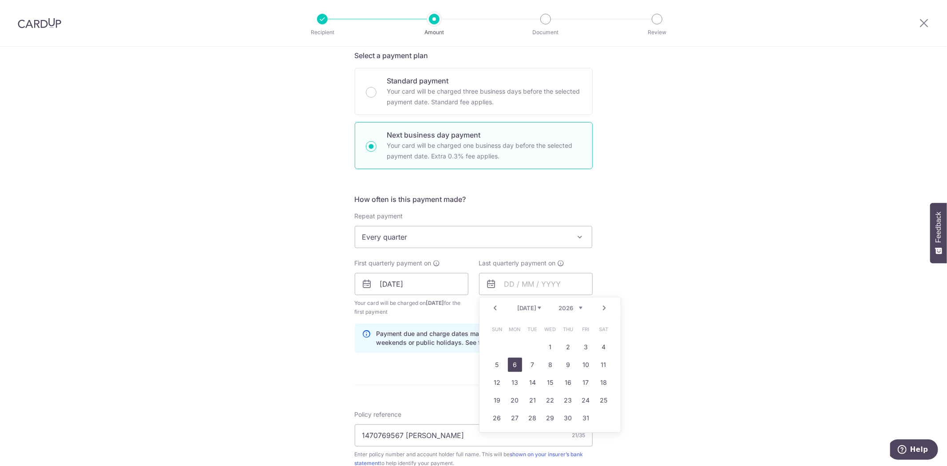
click at [509, 365] on link "6" at bounding box center [515, 365] width 14 height 14
type input "06/07/2026"
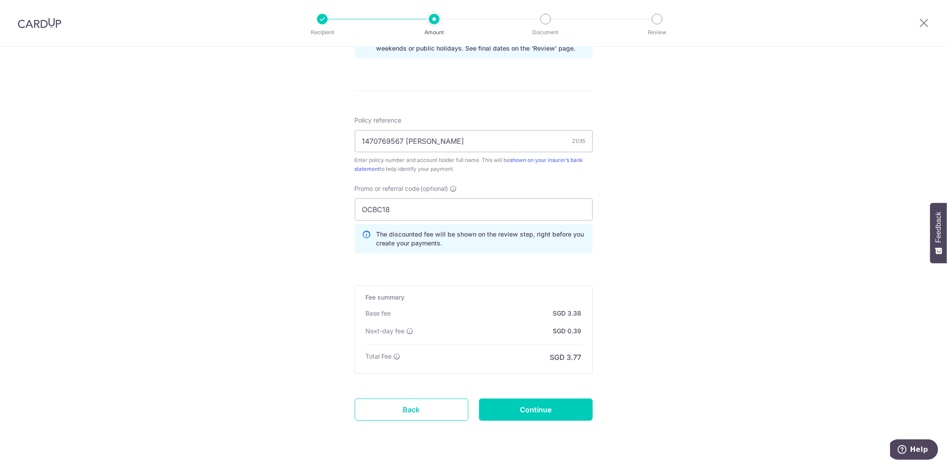
scroll to position [492, 0]
click at [552, 407] on input "Continue" at bounding box center [536, 408] width 114 height 22
type input "Create Schedule"
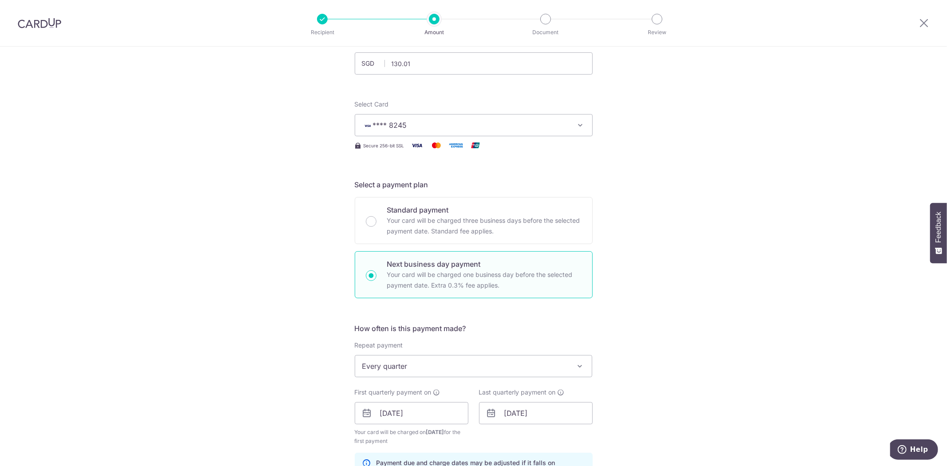
scroll to position [0, 0]
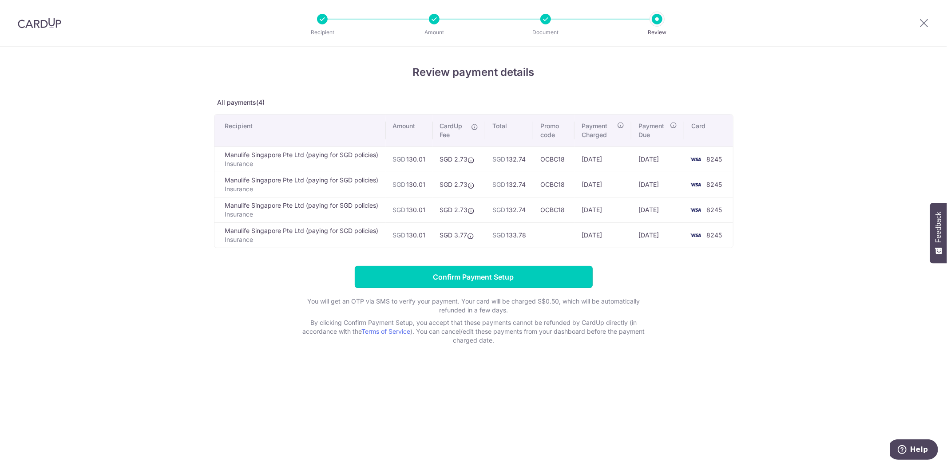
click at [499, 286] on input "Confirm Payment Setup" at bounding box center [474, 277] width 238 height 22
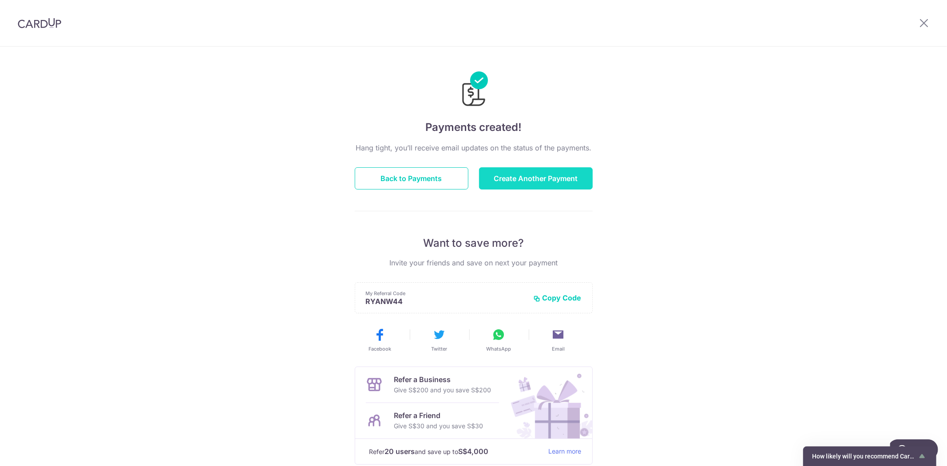
click at [547, 176] on button "Create Another Payment" at bounding box center [536, 178] width 114 height 22
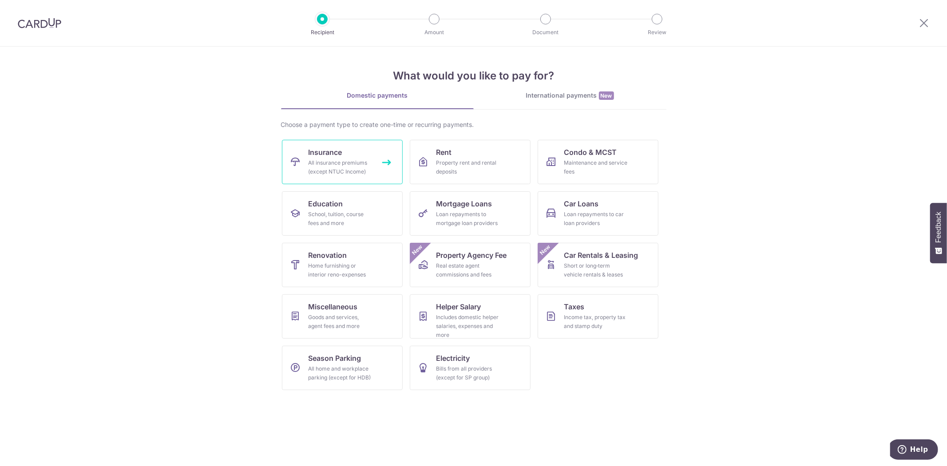
click at [317, 162] on div "All insurance premiums (except NTUC Income)" at bounding box center [341, 168] width 64 height 18
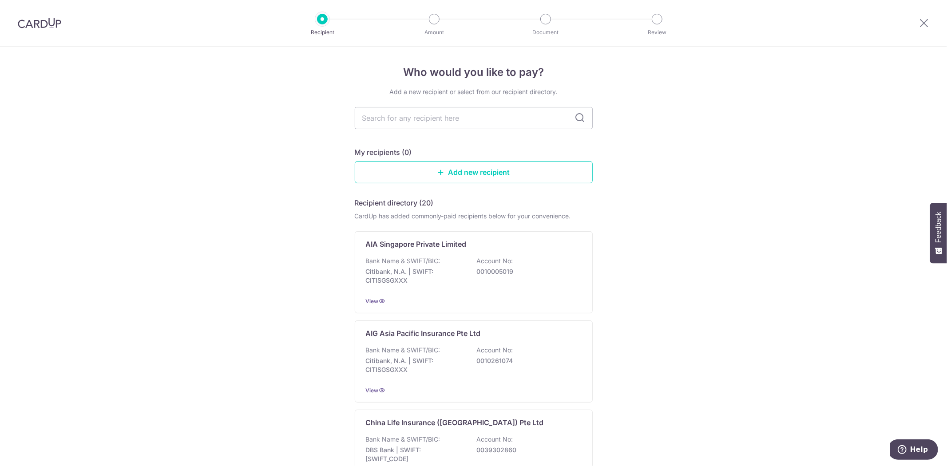
click at [45, 27] on img at bounding box center [40, 23] width 44 height 11
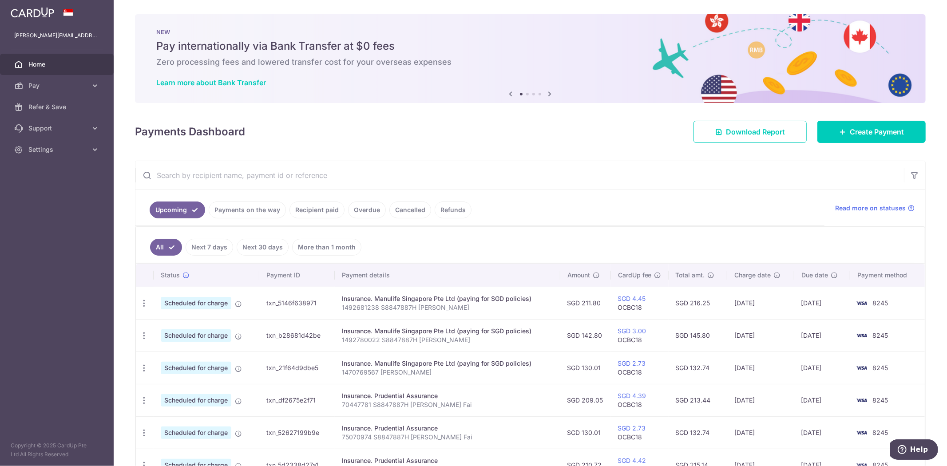
click at [202, 166] on input "text" at bounding box center [519, 175] width 769 height 28
paste input "1470855929"
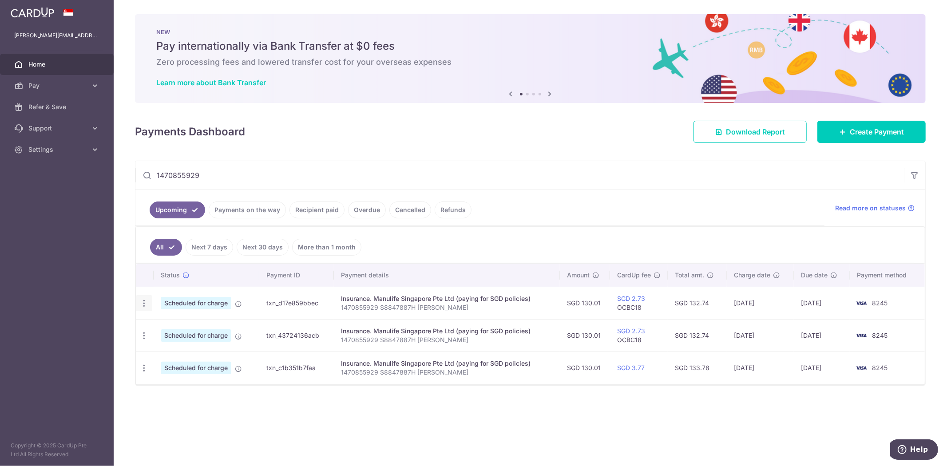
type input "1470855929"
click at [144, 305] on icon "button" at bounding box center [143, 303] width 9 height 9
click at [186, 329] on span "Update payment" at bounding box center [191, 327] width 60 height 11
radio input "true"
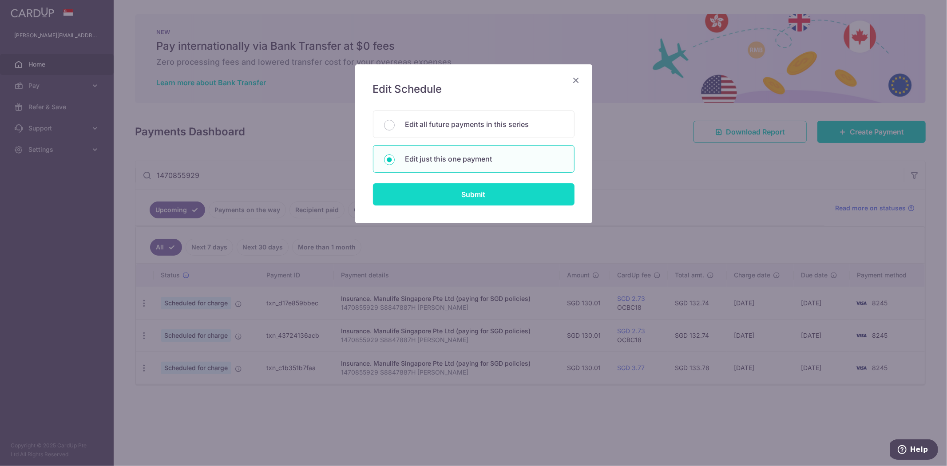
click at [449, 195] on input "Submit" at bounding box center [474, 194] width 202 height 22
radio input "true"
type input "130.01"
type input "22/10/2025"
type input "1470855929 S8847887H Woo Chan Fai"
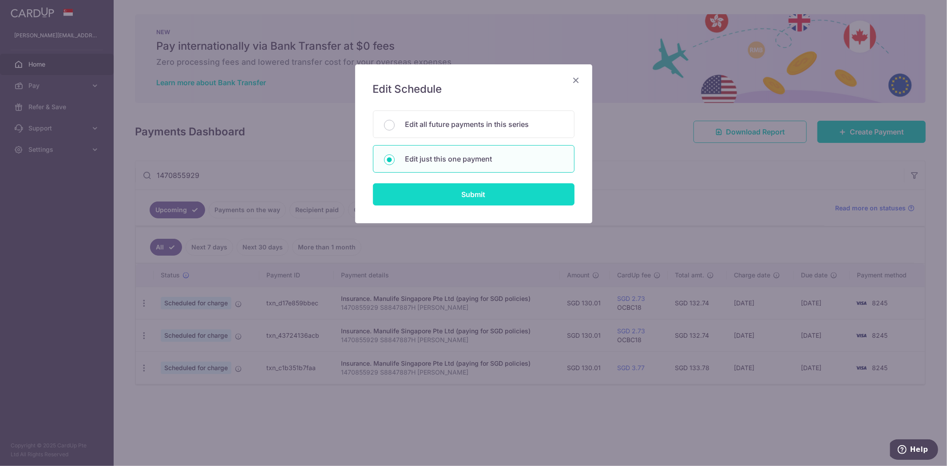
type input "OCBC18"
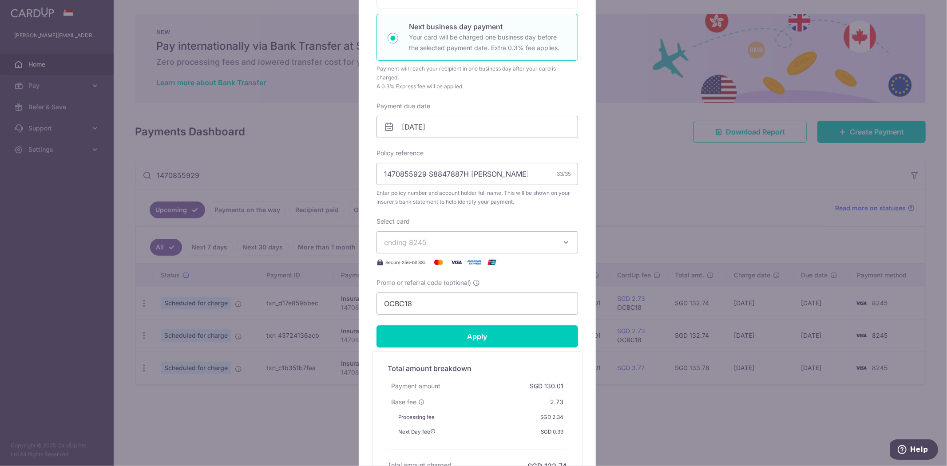
scroll to position [197, 0]
click at [415, 124] on input "22/10/2025" at bounding box center [478, 126] width 202 height 22
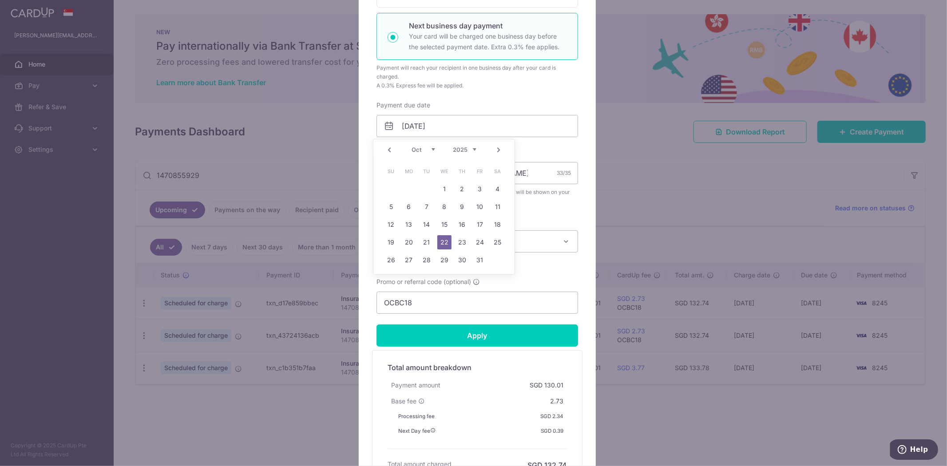
click at [389, 149] on link "Prev" at bounding box center [389, 150] width 11 height 11
click at [389, 149] on div "Prev Next Sep Oct Nov Dec 2025 2026 2027 2028 2029 2030 2031 2032 2033 2034 2035" at bounding box center [443, 149] width 141 height 21
click at [389, 149] on div "Prev Next Sep Oct Nov [DATE] 2026 2027 2028 2029 2030 2031 2032 2033 2034 2035" at bounding box center [443, 149] width 141 height 21
click at [407, 207] on link "8" at bounding box center [409, 207] width 14 height 14
type input "[DATE]"
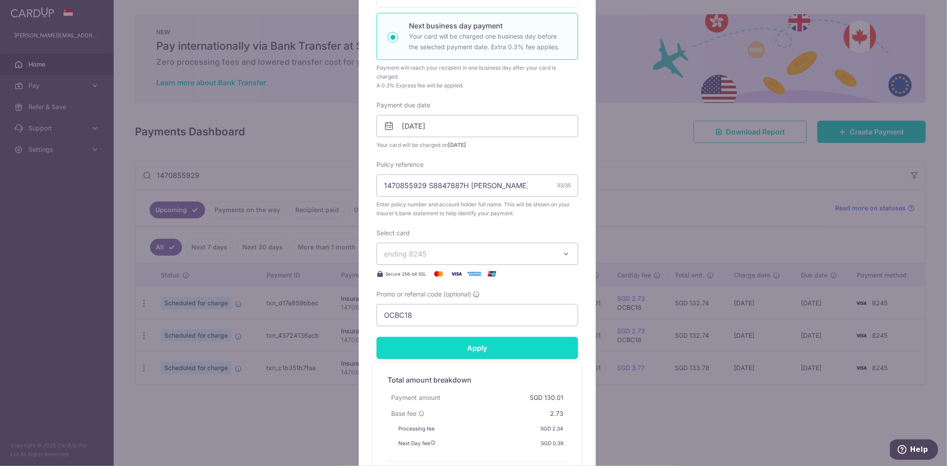
click at [469, 349] on input "Apply" at bounding box center [478, 348] width 202 height 22
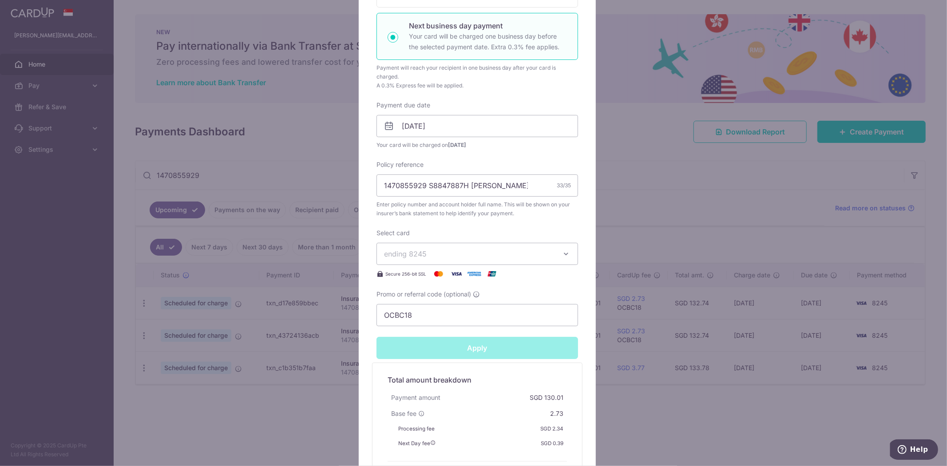
type input "Successfully Applied"
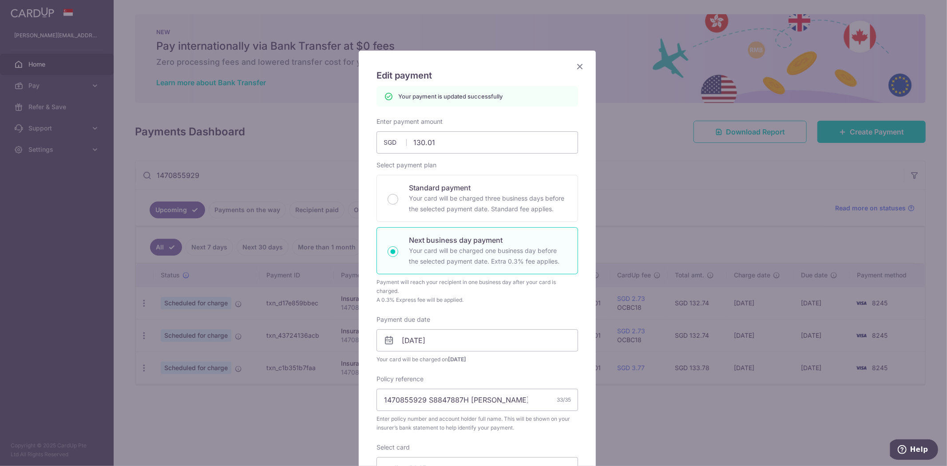
scroll to position [0, 0]
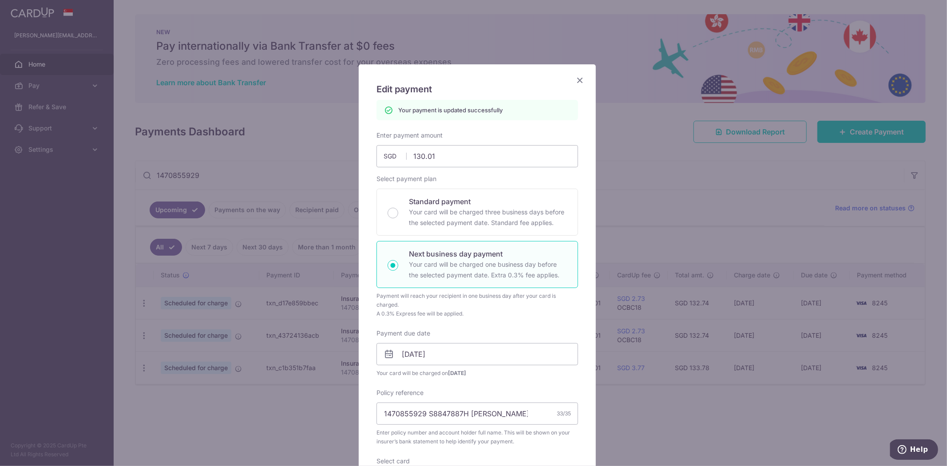
click at [575, 83] on icon "Close" at bounding box center [580, 80] width 11 height 11
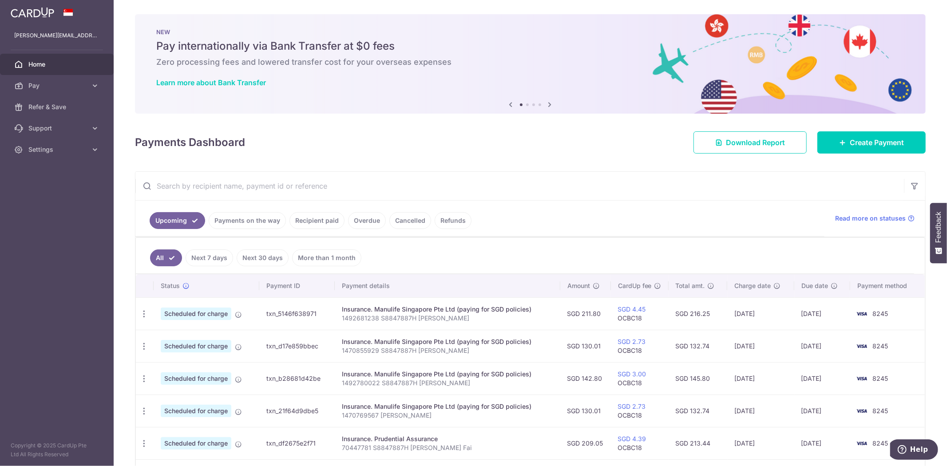
click at [274, 189] on input "text" at bounding box center [519, 186] width 769 height 28
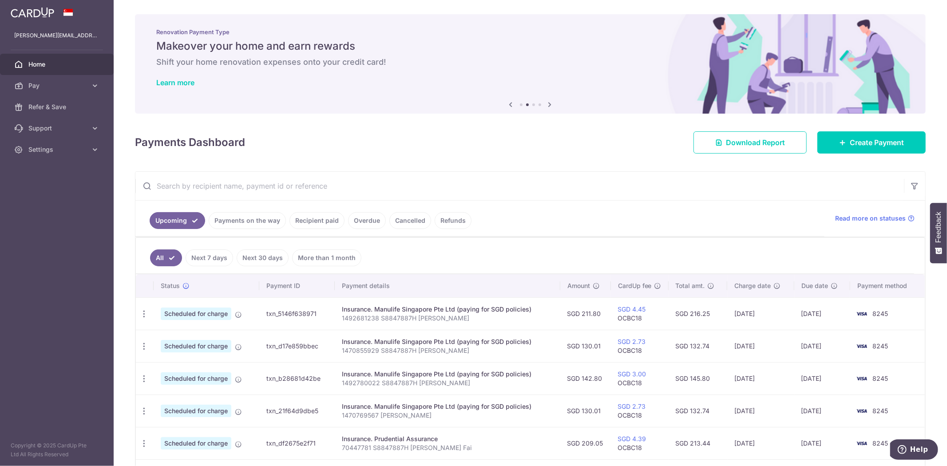
paste input "1470855929"
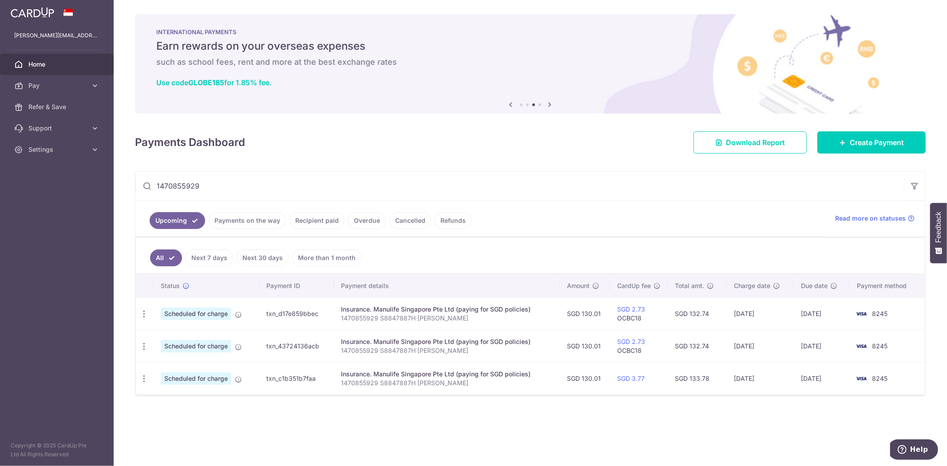
drag, startPoint x: 130, startPoint y: 179, endPoint x: -40, endPoint y: 182, distance: 170.5
click at [0, 182] on html "[PERSON_NAME][EMAIL_ADDRESS][DOMAIN_NAME] Home Pay Payments Recipients Cards Re…" at bounding box center [473, 233] width 947 height 466
paste input "2470194626"
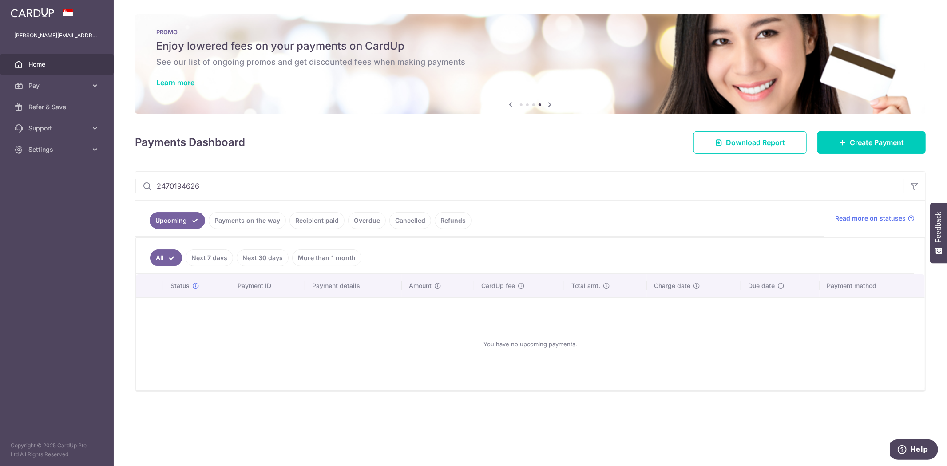
type input "2470194626"
click at [298, 225] on link "Recipient paid" at bounding box center [316, 220] width 55 height 17
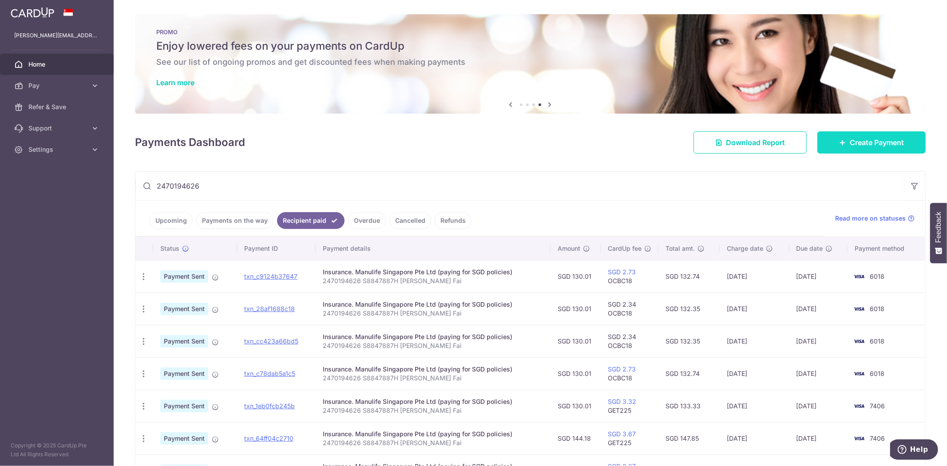
click at [875, 148] on link "Create Payment" at bounding box center [871, 142] width 108 height 22
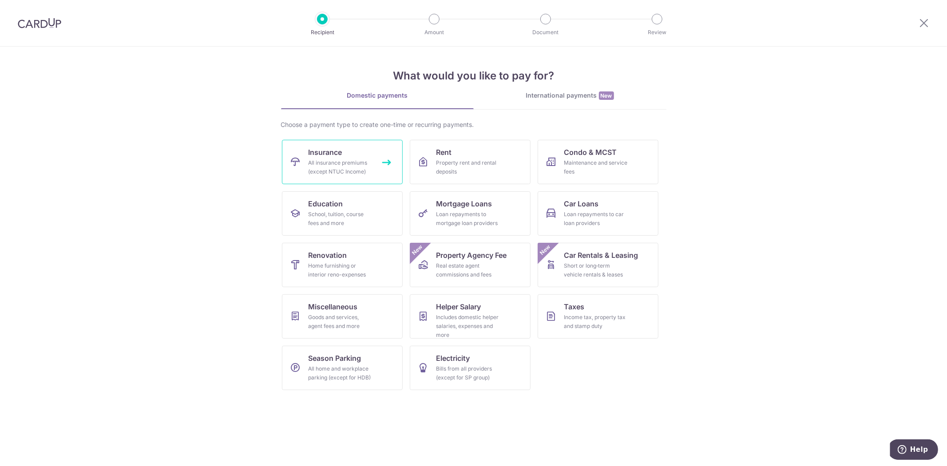
click at [343, 158] on link "Insurance All insurance premiums (except NTUC Income)" at bounding box center [342, 162] width 121 height 44
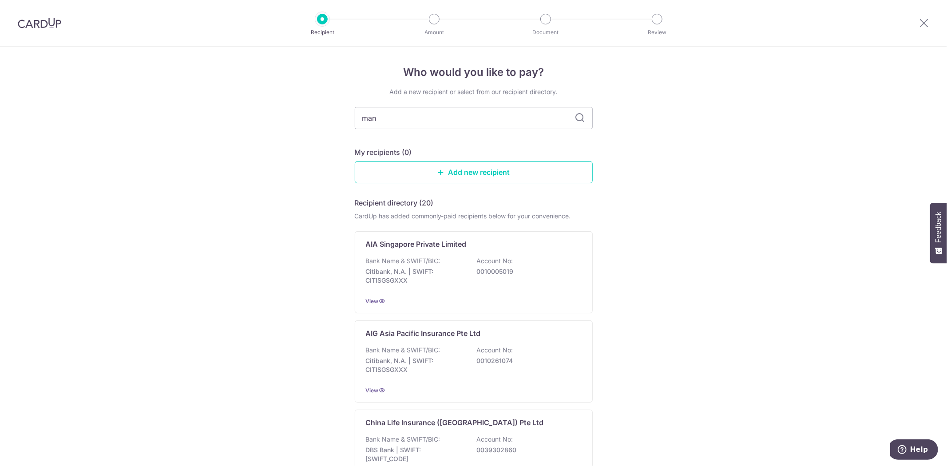
type input "man"
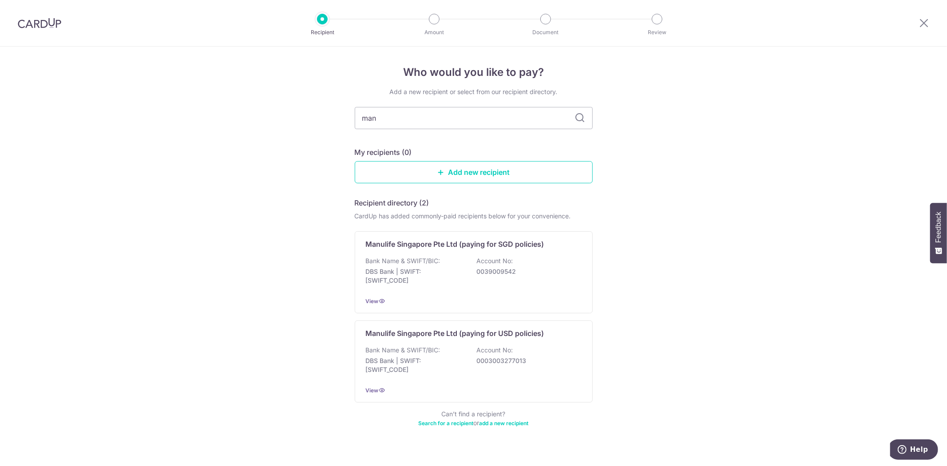
drag, startPoint x: 425, startPoint y: 285, endPoint x: 429, endPoint y: 230, distance: 55.6
click at [425, 285] on div "Bank Name & SWIFT/BIC: DBS Bank | SWIFT: [SWIFT_CODE] Account No: 0039009542" at bounding box center [474, 273] width 216 height 33
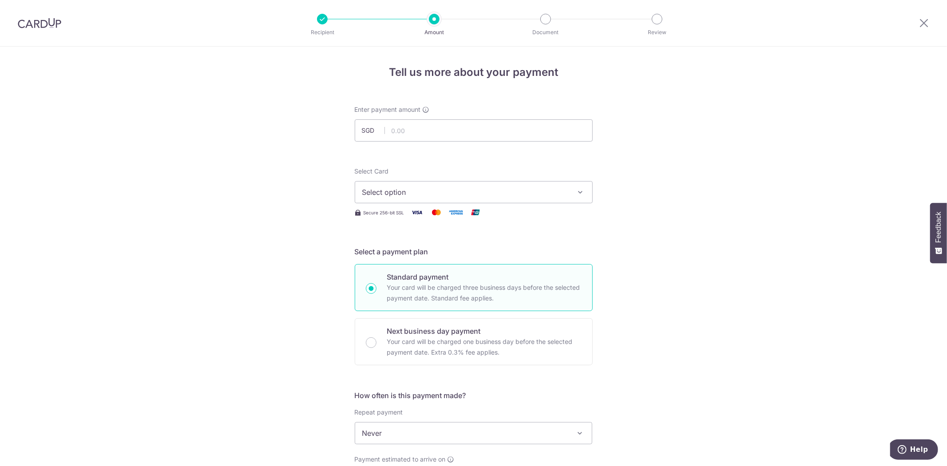
type input "130.01"
click at [424, 185] on button "Select option" at bounding box center [474, 192] width 238 height 22
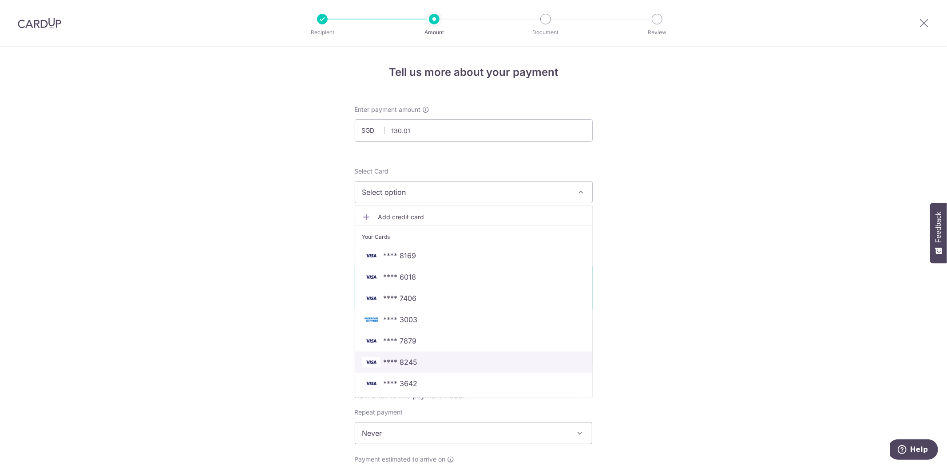
click at [405, 360] on span "**** 8245" at bounding box center [401, 362] width 34 height 11
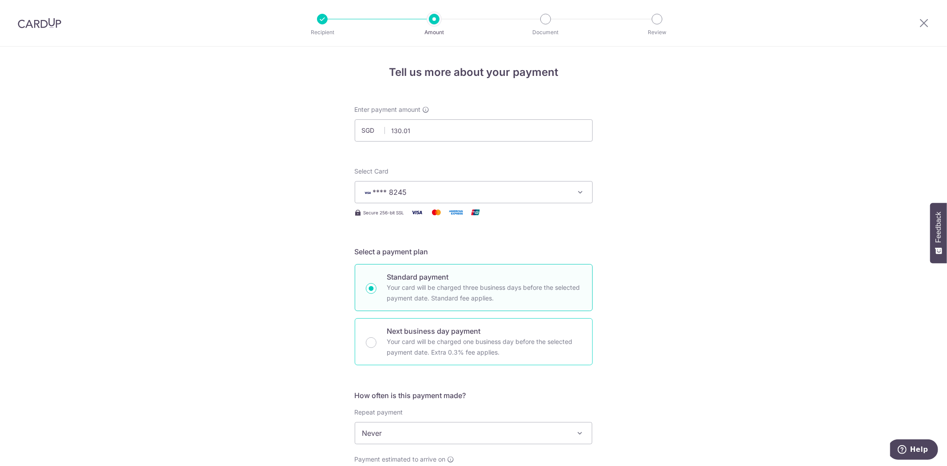
drag, startPoint x: 394, startPoint y: 349, endPoint x: 425, endPoint y: 338, distance: 32.7
click at [394, 349] on p "Your card will be charged one business day before the selected payment date. Ex…" at bounding box center [484, 347] width 194 height 21
click at [377, 348] on input "Next business day payment Your card will be charged one business day before the…" at bounding box center [371, 342] width 11 height 11
radio input "false"
radio input "true"
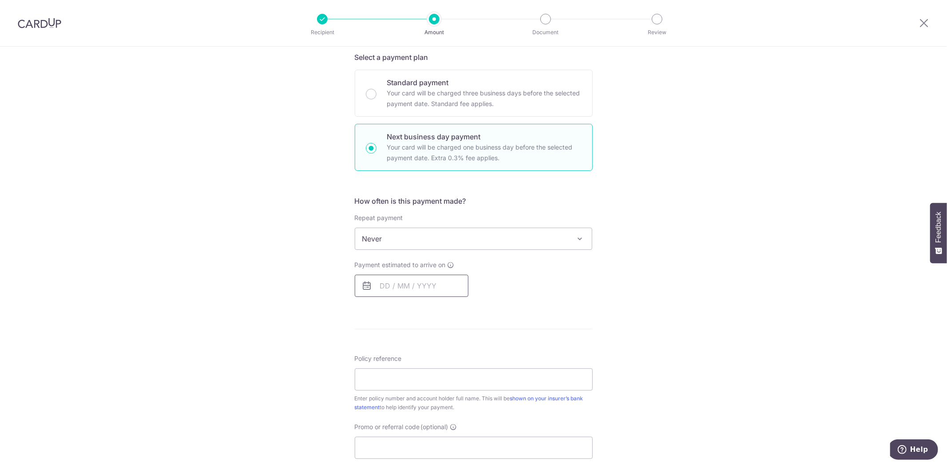
scroll to position [196, 0]
click at [384, 280] on input "text" at bounding box center [412, 284] width 114 height 22
click at [387, 366] on link "8" at bounding box center [391, 365] width 14 height 14
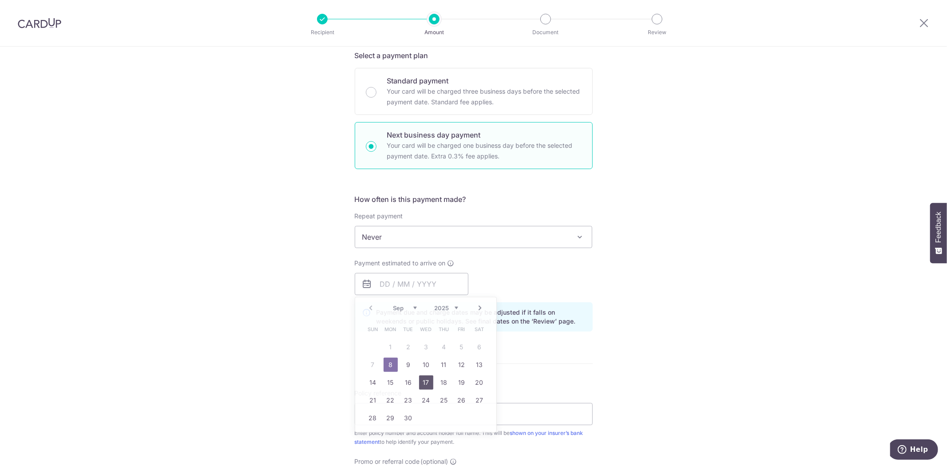
type input "[DATE]"
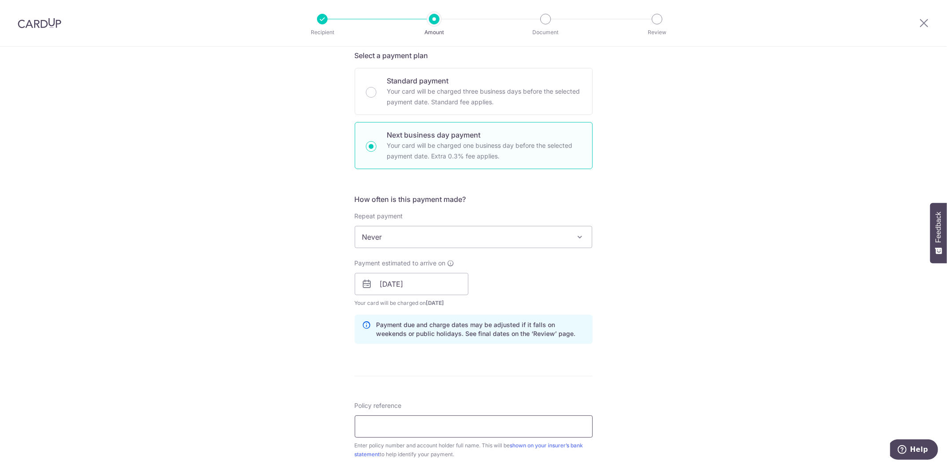
click at [403, 424] on input "Policy reference" at bounding box center [474, 427] width 238 height 22
paste input "2470194626"
type input "2470194626 S8847887H [PERSON_NAME] Fai"
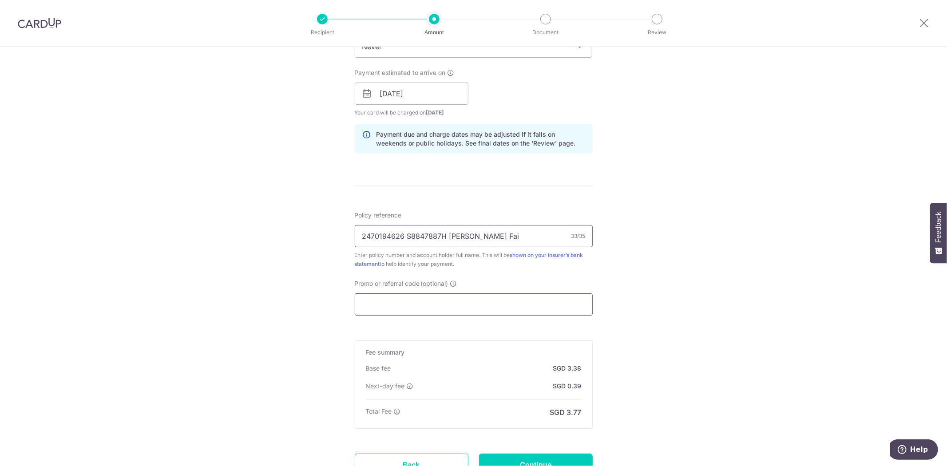
scroll to position [388, 0]
click at [426, 299] on input "Promo or referral code (optional)" at bounding box center [474, 304] width 238 height 22
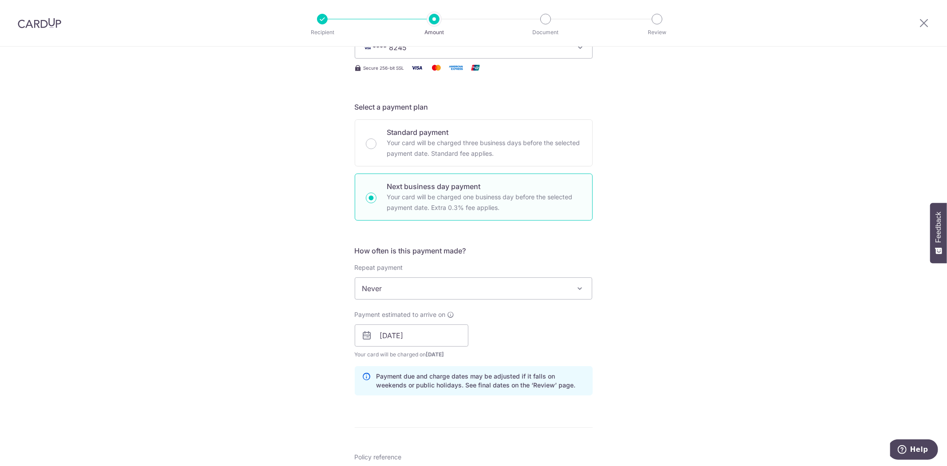
type input "OCBC18"
click at [396, 293] on span "Never" at bounding box center [473, 288] width 237 height 21
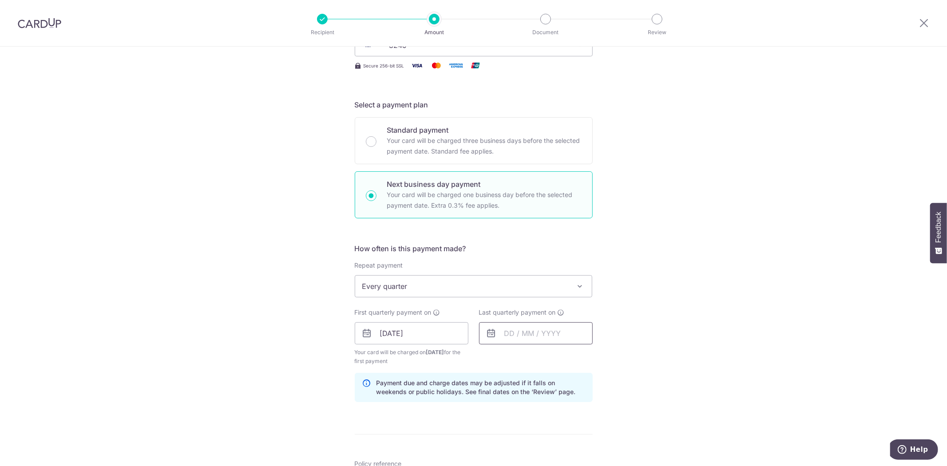
scroll to position [147, 0]
click at [456, 297] on div "How often is this payment made? Repeat payment Never Every week Every month Eve…" at bounding box center [474, 326] width 238 height 166
click at [463, 291] on span "Every quarter" at bounding box center [473, 285] width 237 height 21
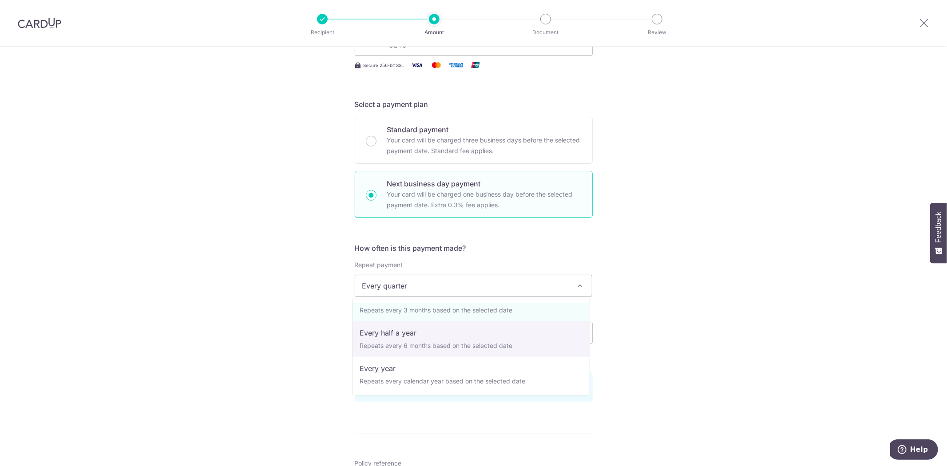
scroll to position [124, 0]
select select "5"
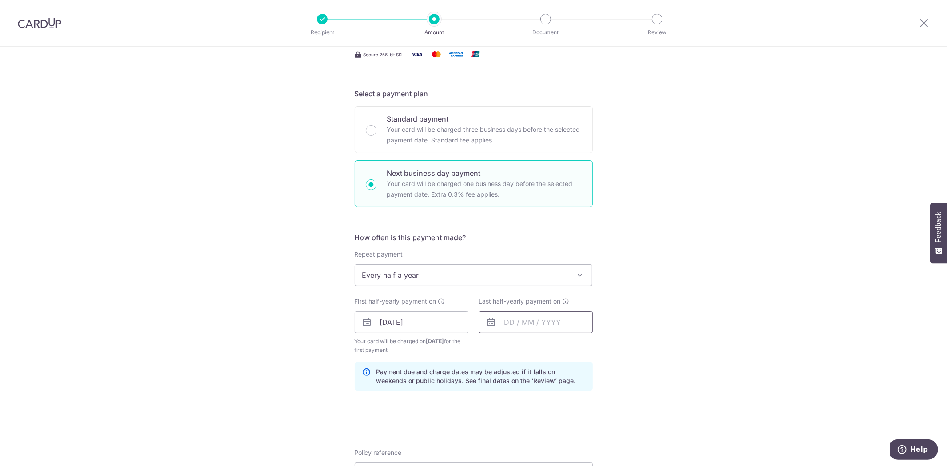
click at [512, 321] on input "text" at bounding box center [536, 322] width 114 height 22
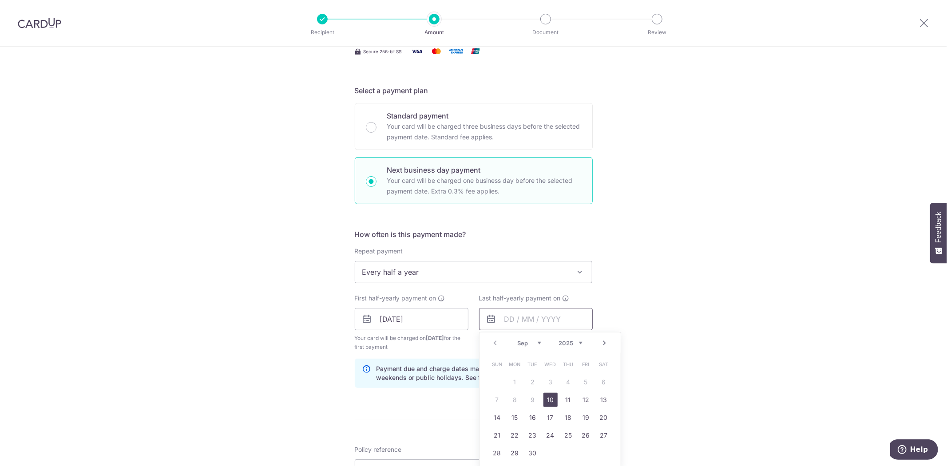
scroll to position [162, 0]
click at [600, 342] on link "Next" at bounding box center [604, 342] width 11 height 11
click at [600, 343] on link "Next" at bounding box center [604, 342] width 11 height 11
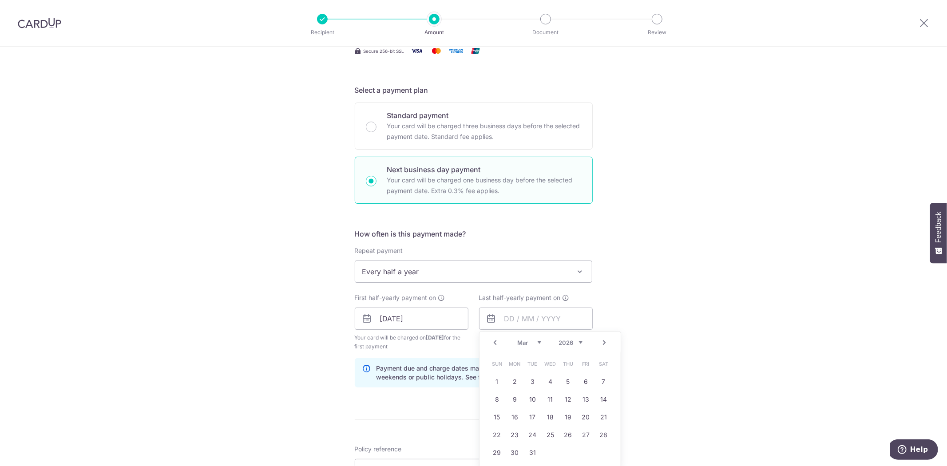
click at [600, 343] on link "Next" at bounding box center [604, 342] width 11 height 11
click at [511, 397] on link "6" at bounding box center [515, 399] width 14 height 14
type input "06/07/2026"
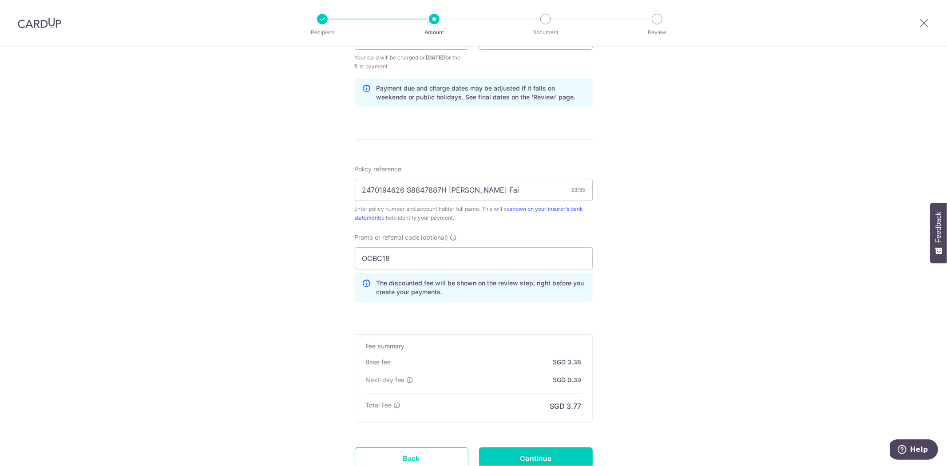
scroll to position [512, 0]
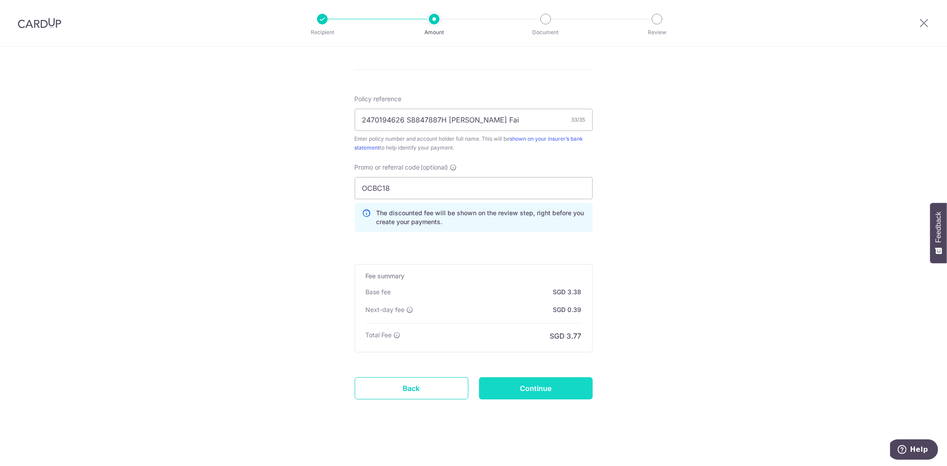
click at [521, 398] on input "Continue" at bounding box center [536, 388] width 114 height 22
type input "Create Schedule"
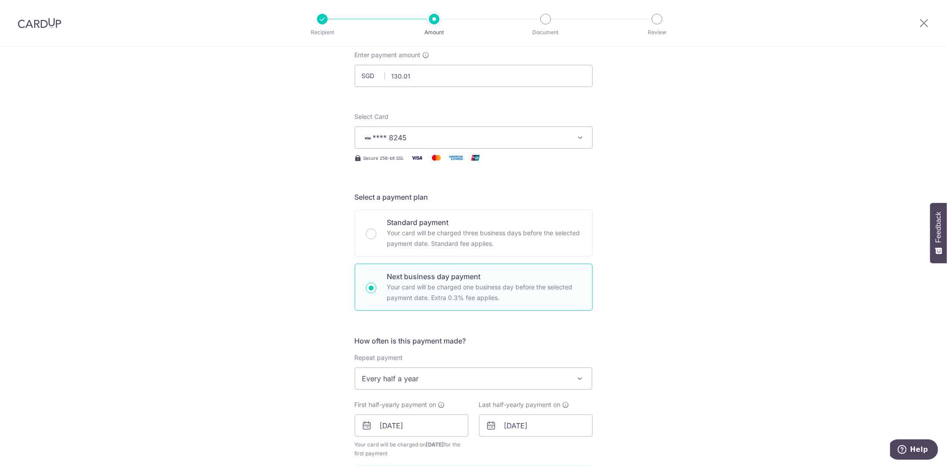
scroll to position [0, 0]
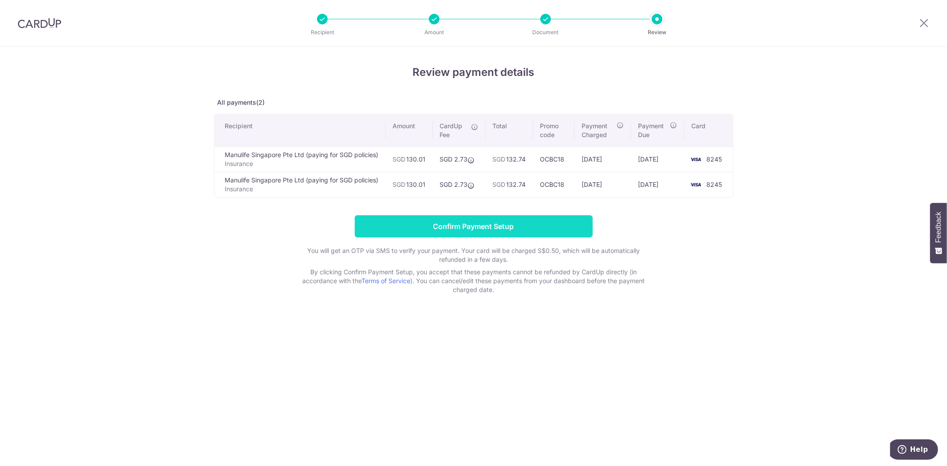
click at [490, 223] on input "Confirm Payment Setup" at bounding box center [474, 226] width 238 height 22
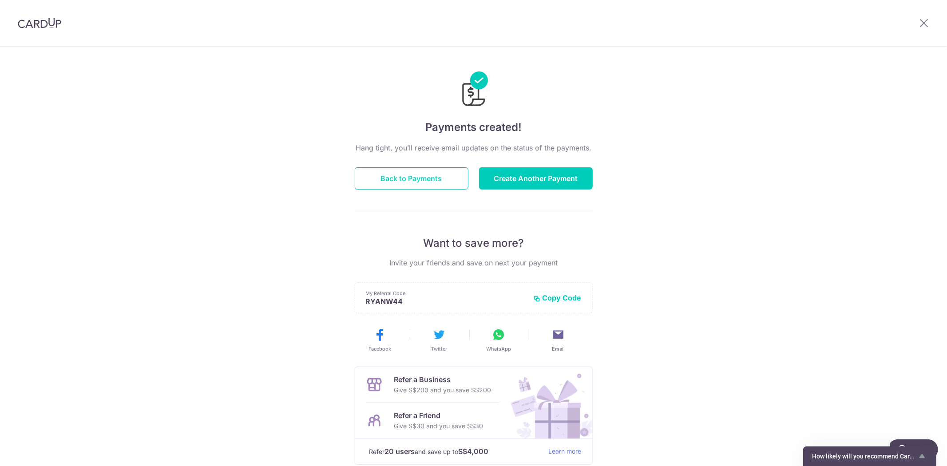
click at [436, 172] on button "Back to Payments" at bounding box center [412, 178] width 114 height 22
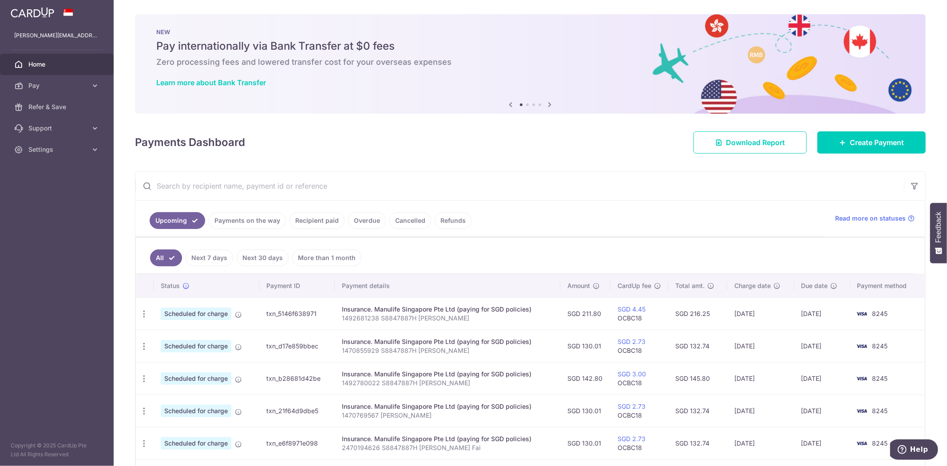
click at [212, 189] on input "text" at bounding box center [519, 186] width 769 height 28
paste input "1492681238"
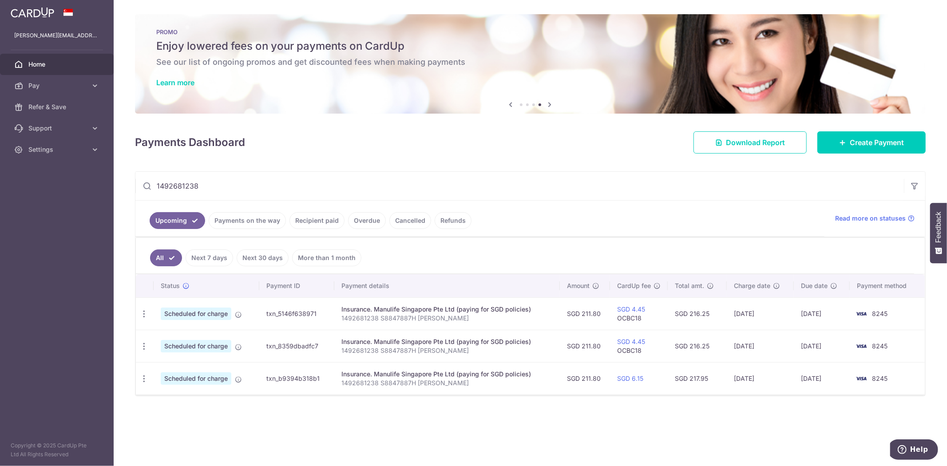
drag, startPoint x: 224, startPoint y: 182, endPoint x: 12, endPoint y: 170, distance: 211.7
click at [14, 170] on main "ryan.woocf@outlook.com Home Pay Payments Recipients Cards Refer & Save Support …" at bounding box center [473, 233] width 947 height 466
paste input "62331944"
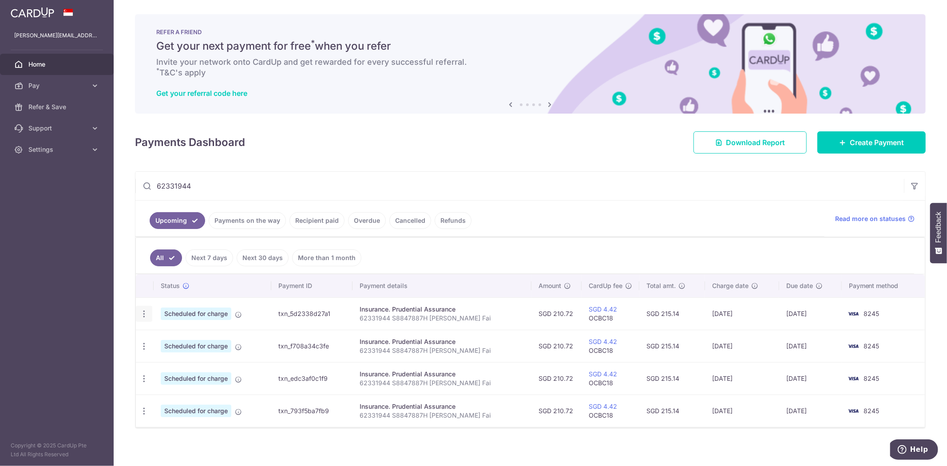
type input "62331944"
click at [148, 316] on icon "button" at bounding box center [143, 313] width 9 height 9
click at [169, 338] on span "Update payment" at bounding box center [191, 338] width 60 height 11
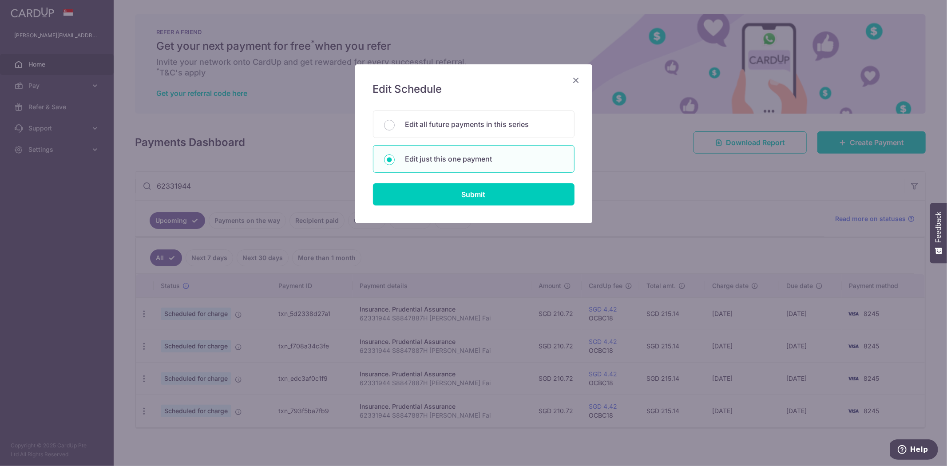
click at [463, 210] on div "Edit Schedule You will be editing all 4 payments to Prudential Assurance schedu…" at bounding box center [473, 143] width 237 height 159
click at [463, 197] on input "Submit" at bounding box center [474, 194] width 202 height 22
radio input "true"
type input "210.72"
type input "[DATE]"
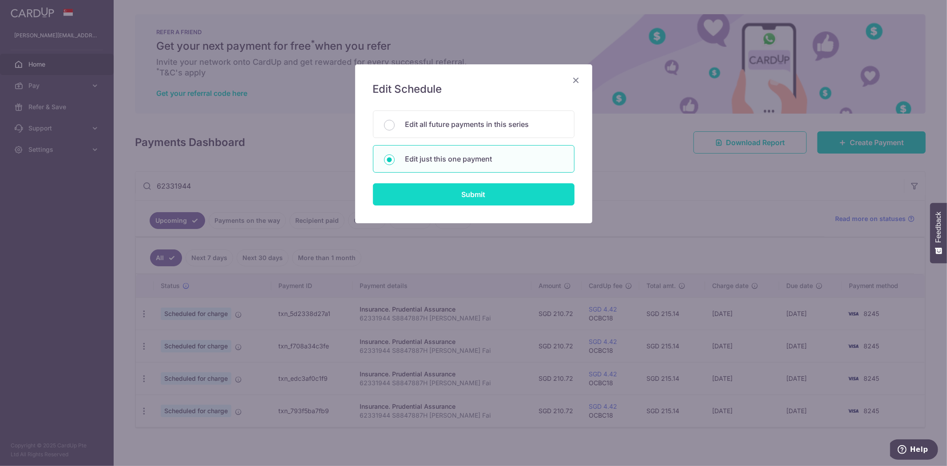
type input "62331944 S8847887H [PERSON_NAME] Fai"
type input "OCBC18"
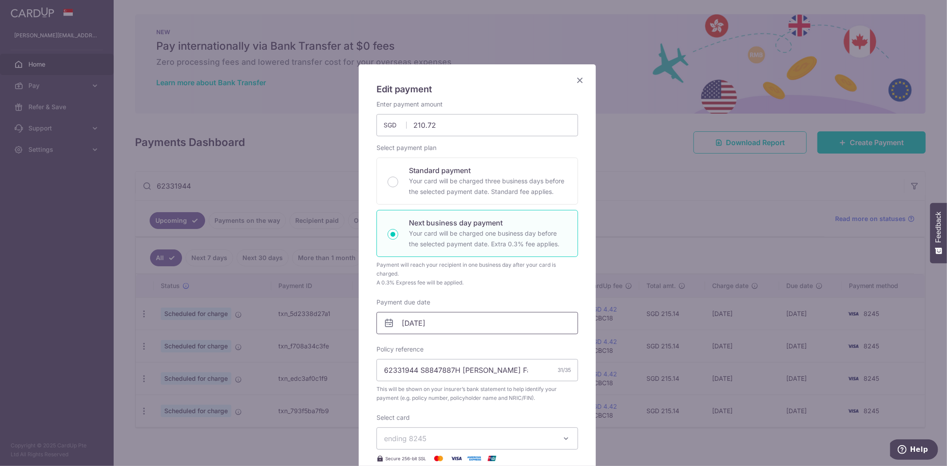
click at [405, 324] on input "[DATE]" at bounding box center [478, 323] width 202 height 22
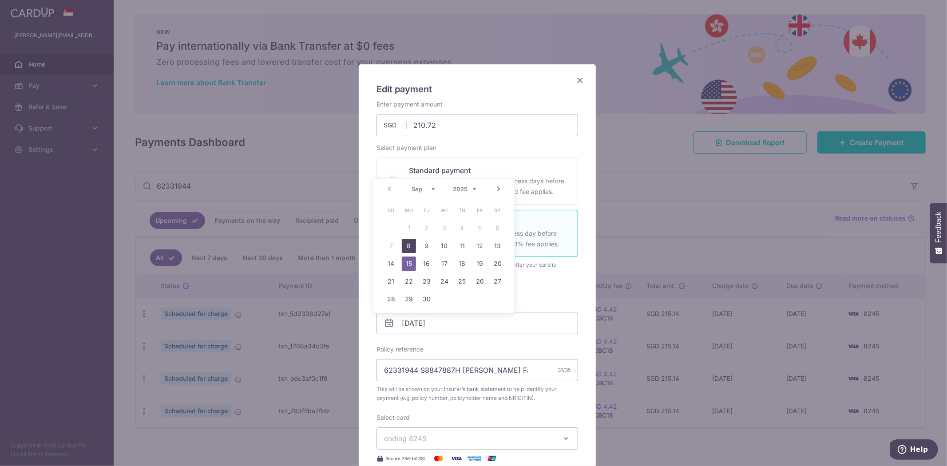
click at [406, 242] on link "8" at bounding box center [409, 246] width 14 height 14
type input "[DATE]"
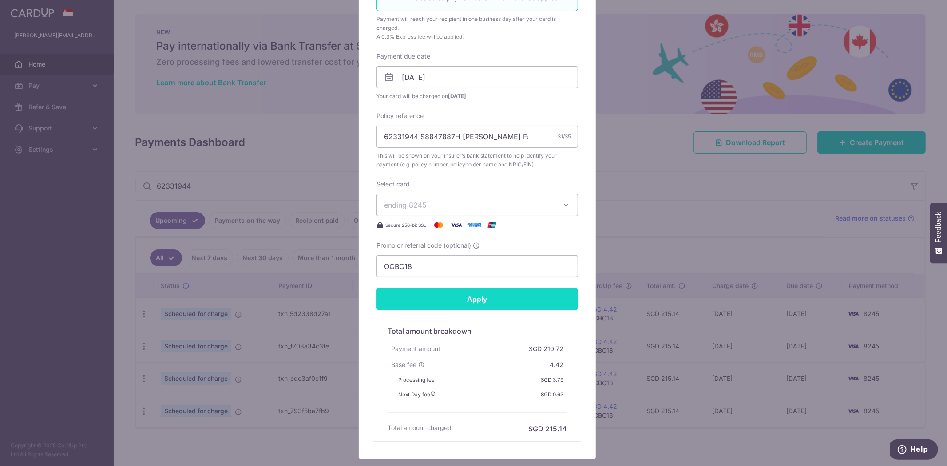
click at [470, 300] on input "Apply" at bounding box center [478, 299] width 202 height 22
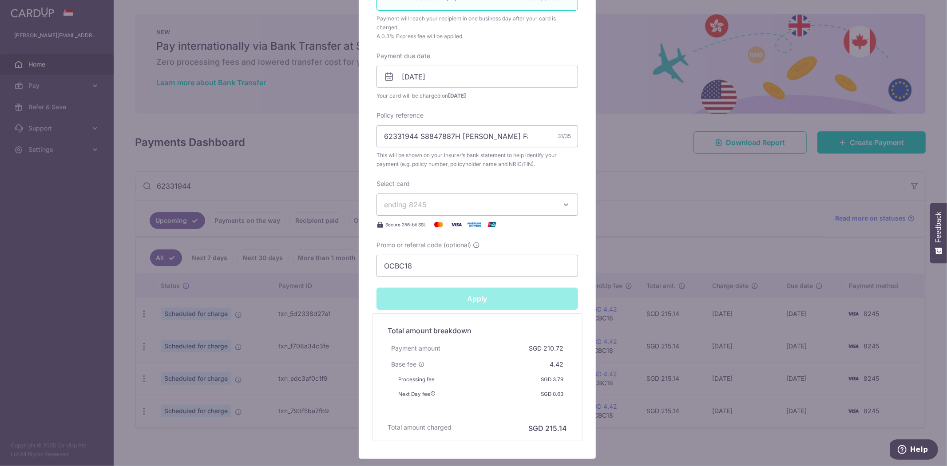
type input "Successfully Applied"
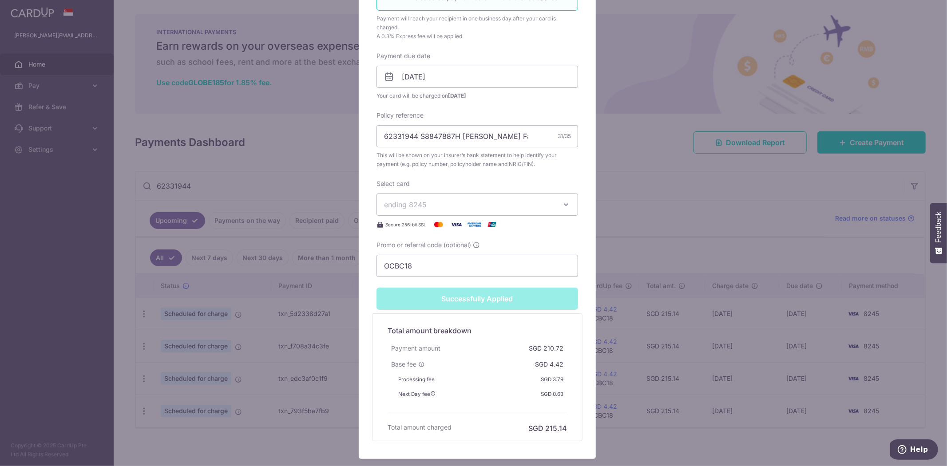
click at [212, 191] on div "Edit payment By clicking apply, you will make changes to all payments to Pruden…" at bounding box center [473, 233] width 947 height 466
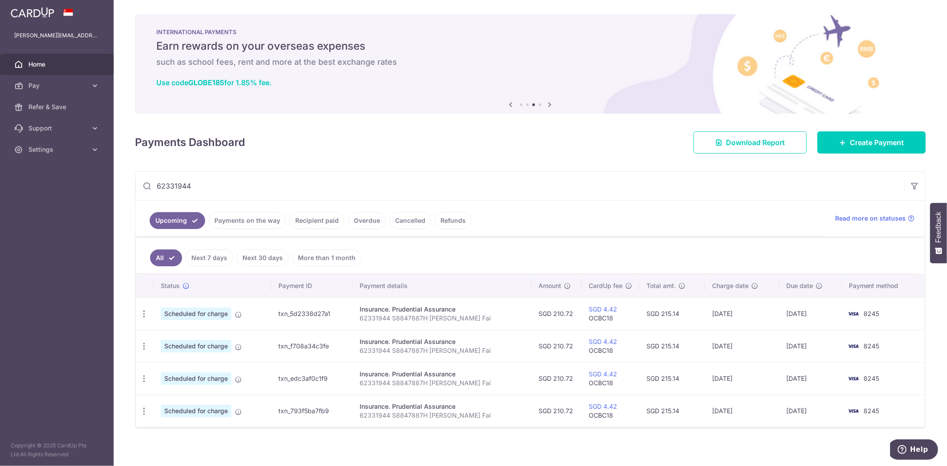
drag, startPoint x: 220, startPoint y: 184, endPoint x: 52, endPoint y: 168, distance: 169.0
click at [52, 168] on main "[PERSON_NAME][EMAIL_ADDRESS][DOMAIN_NAME] Home Pay Payments Recipients Cards Re…" at bounding box center [473, 233] width 947 height 466
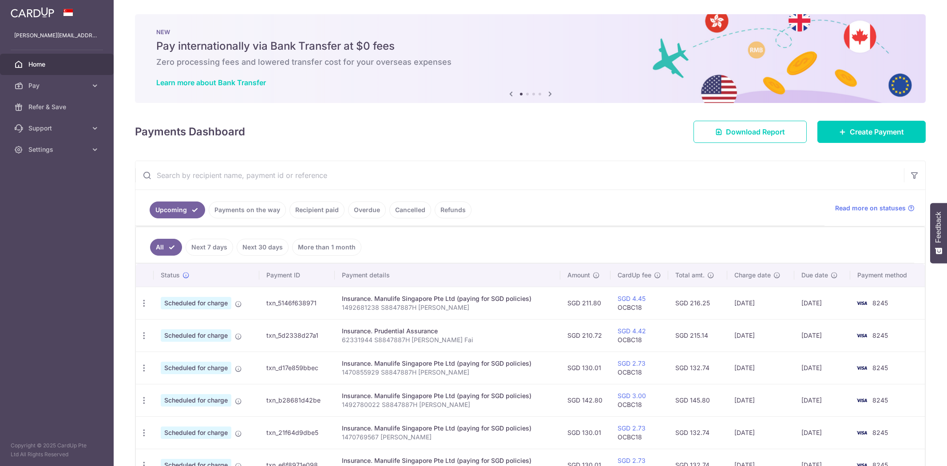
click at [224, 174] on input "text" at bounding box center [519, 175] width 769 height 28
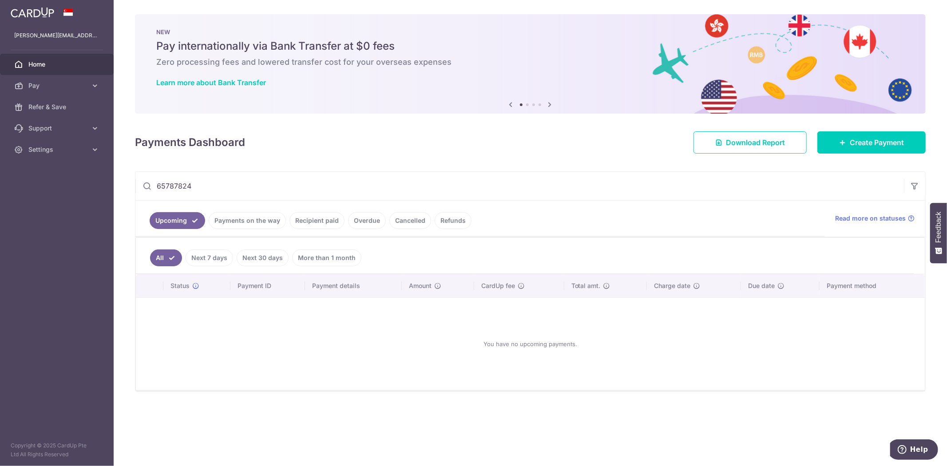
type input "65787824"
click at [309, 221] on link "Recipient paid" at bounding box center [316, 220] width 55 height 17
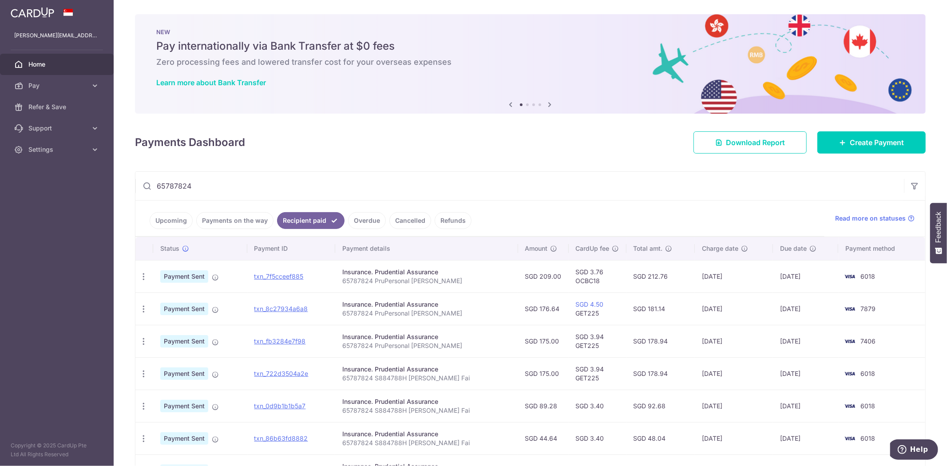
click at [167, 221] on link "Upcoming" at bounding box center [171, 220] width 43 height 17
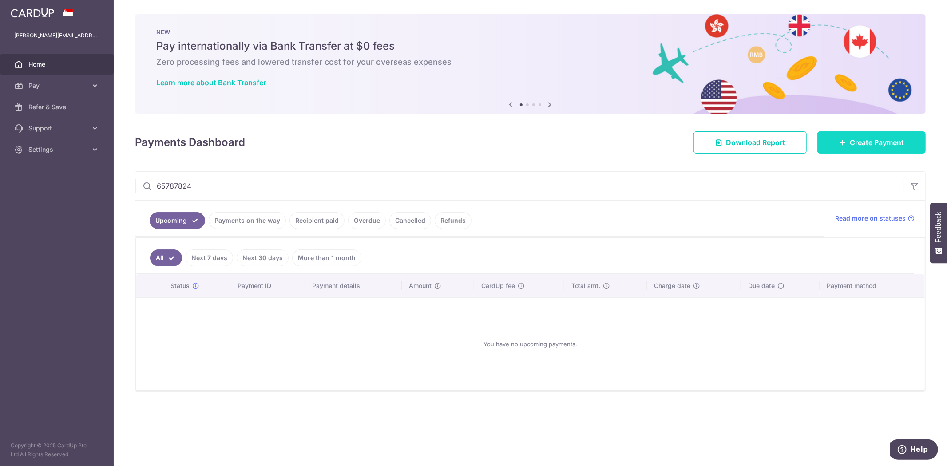
click at [890, 143] on span "Create Payment" at bounding box center [877, 142] width 54 height 11
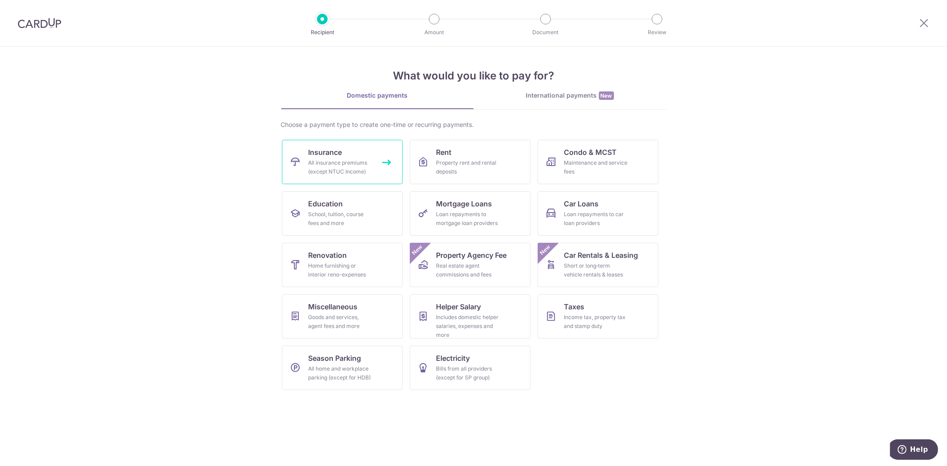
click at [342, 159] on div "All insurance premiums (except NTUC Income)" at bounding box center [341, 168] width 64 height 18
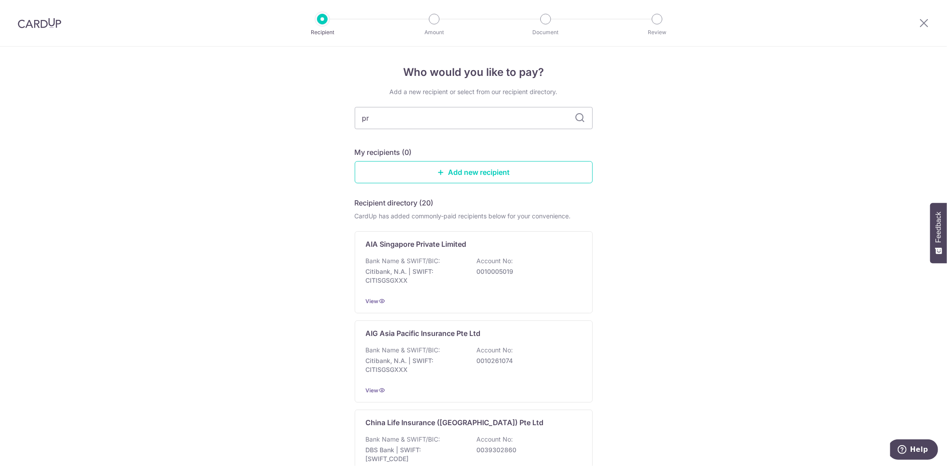
type input "pru"
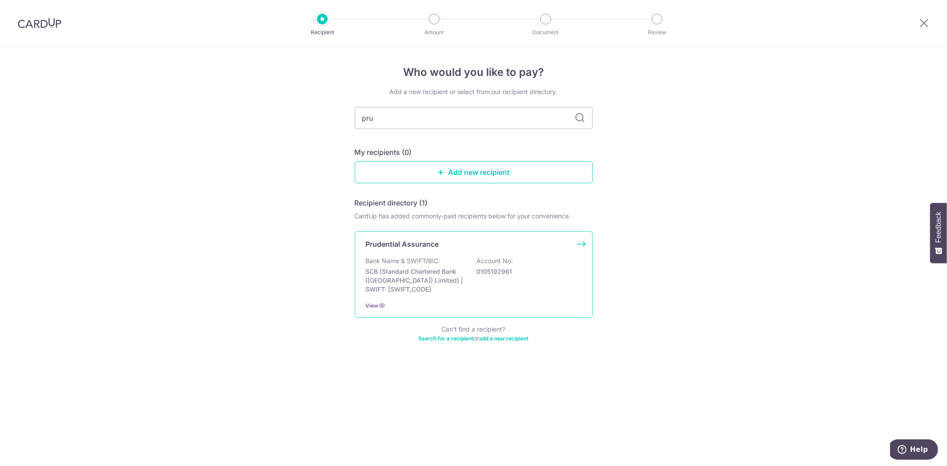
click at [431, 281] on p "SCB (Standard Chartered Bank ([GEOGRAPHIC_DATA]) Limited) | SWIFT: [SWIFT_CODE]" at bounding box center [415, 280] width 99 height 27
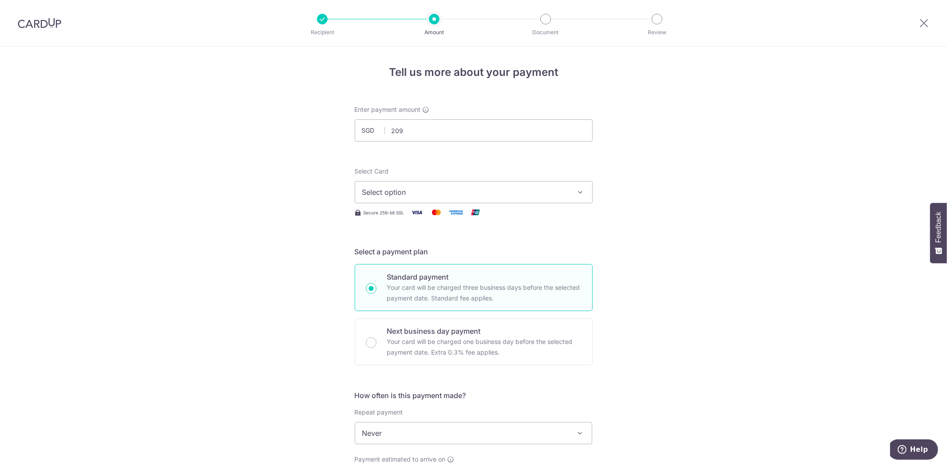
type input "209.00"
drag, startPoint x: 291, startPoint y: 166, endPoint x: 347, endPoint y: 177, distance: 56.5
click at [291, 166] on div "Tell us more about your payment Enter payment amount SGD 209.00 209.00 Select C…" at bounding box center [473, 448] width 947 height 803
click at [440, 197] on span "Select option" at bounding box center [465, 192] width 207 height 11
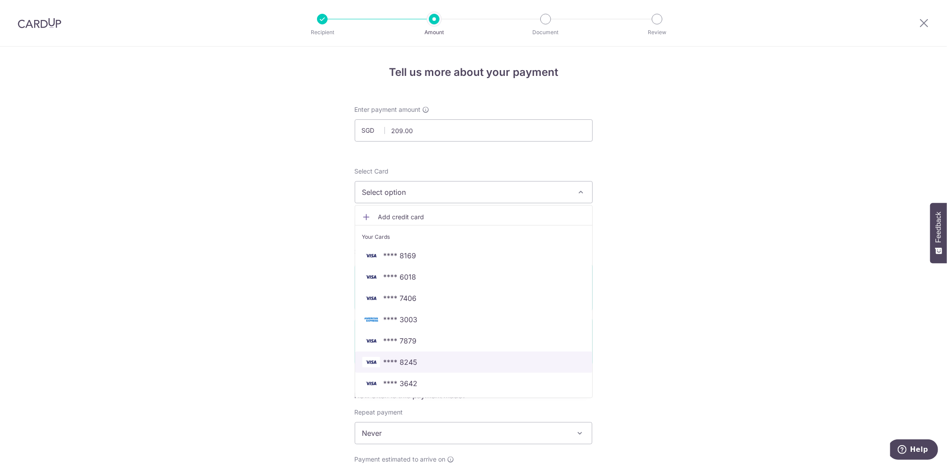
drag, startPoint x: 412, startPoint y: 361, endPoint x: 413, endPoint y: 355, distance: 5.9
click at [412, 361] on span "**** 8245" at bounding box center [401, 362] width 34 height 11
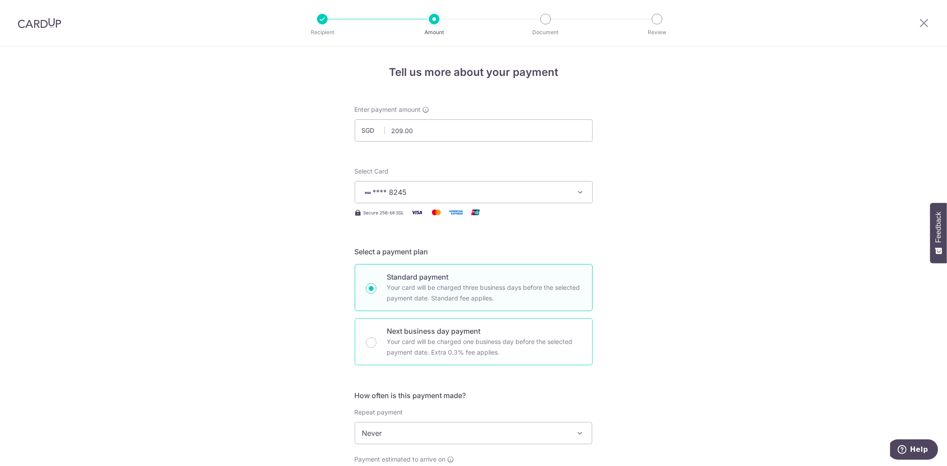
click at [400, 348] on p "Your card will be charged one business day before the selected payment date. Ex…" at bounding box center [484, 347] width 194 height 21
click at [377, 348] on input "Next business day payment Your card will be charged one business day before the…" at bounding box center [371, 342] width 11 height 11
radio input "false"
radio input "true"
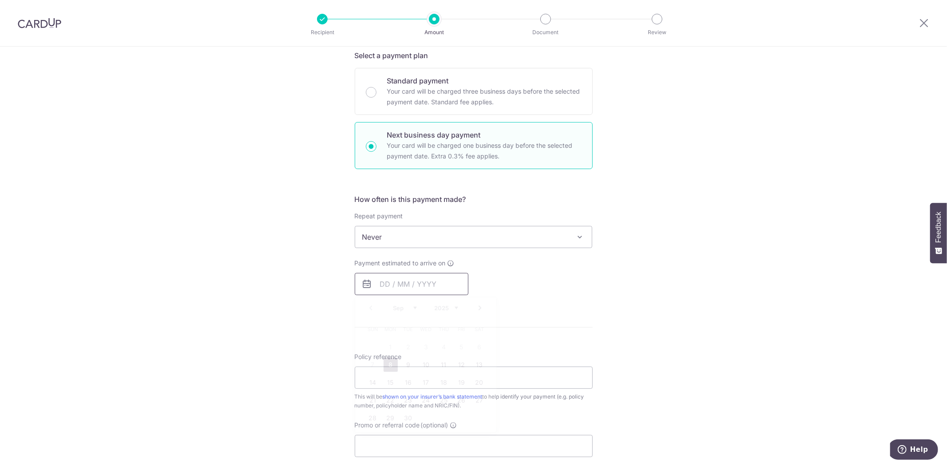
click at [378, 290] on input "text" at bounding box center [412, 284] width 114 height 22
click at [388, 363] on link "8" at bounding box center [391, 364] width 14 height 14
type input "[DATE]"
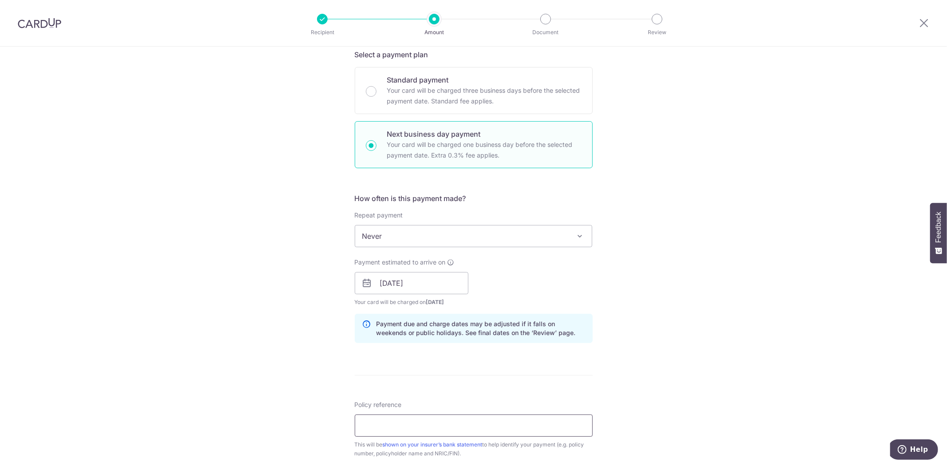
click at [404, 423] on input "Policy reference" at bounding box center [474, 426] width 238 height 22
paste input "65787824"
type input "65787824 PruPersonal [PERSON_NAME]"
drag, startPoint x: 676, startPoint y: 384, endPoint x: 651, endPoint y: 369, distance: 29.3
click at [676, 384] on div "Tell us more about your payment Enter payment amount SGD 209.00 209.00 Select C…" at bounding box center [473, 290] width 947 height 883
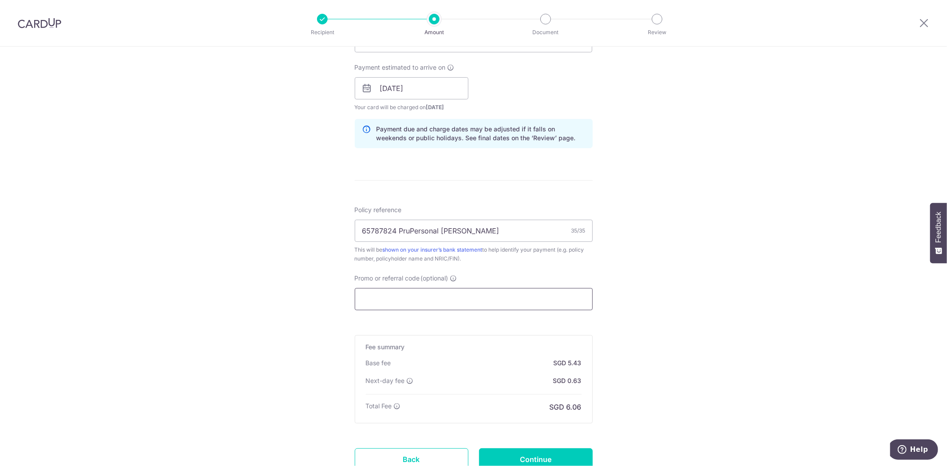
scroll to position [393, 0]
drag, startPoint x: 420, startPoint y: 297, endPoint x: 413, endPoint y: 293, distance: 7.9
click at [420, 297] on input "Promo or referral code (optional)" at bounding box center [474, 298] width 238 height 22
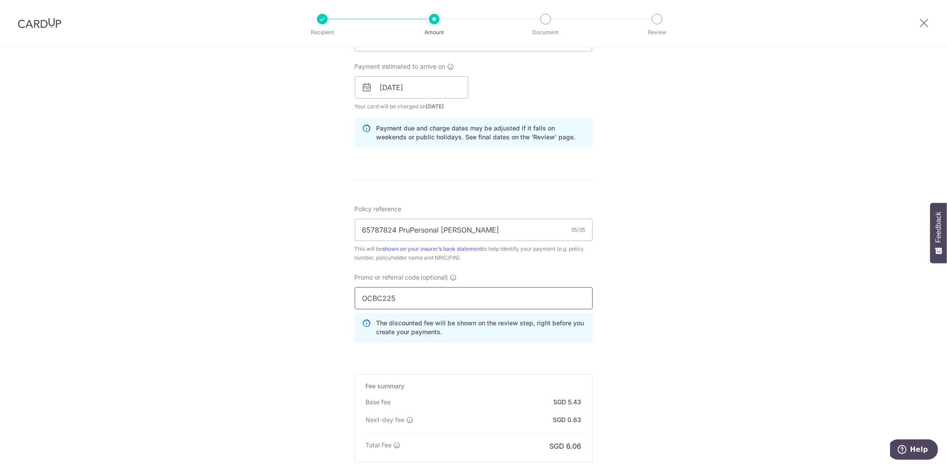
type input "OCBC225"
click at [216, 309] on div "Tell us more about your payment Enter payment amount SGD 209.00 209.00 Select C…" at bounding box center [473, 115] width 947 height 923
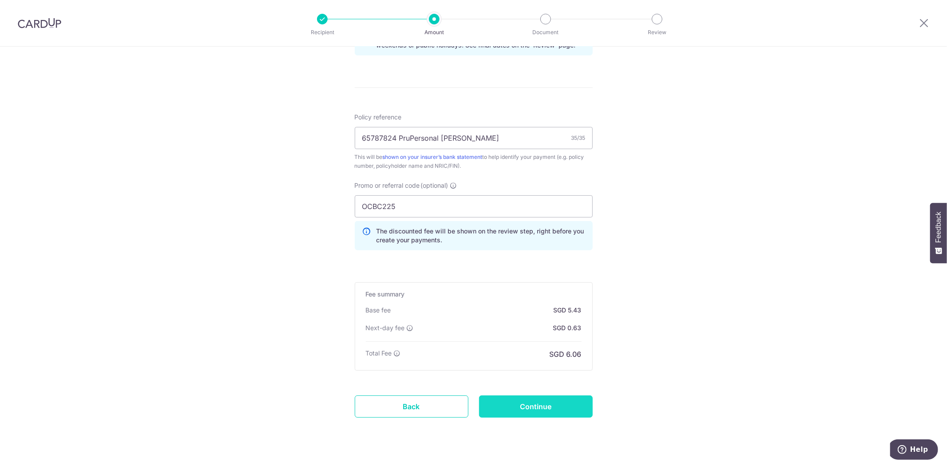
scroll to position [485, 0]
click at [551, 414] on input "Continue" at bounding box center [536, 406] width 114 height 22
type input "Create Schedule"
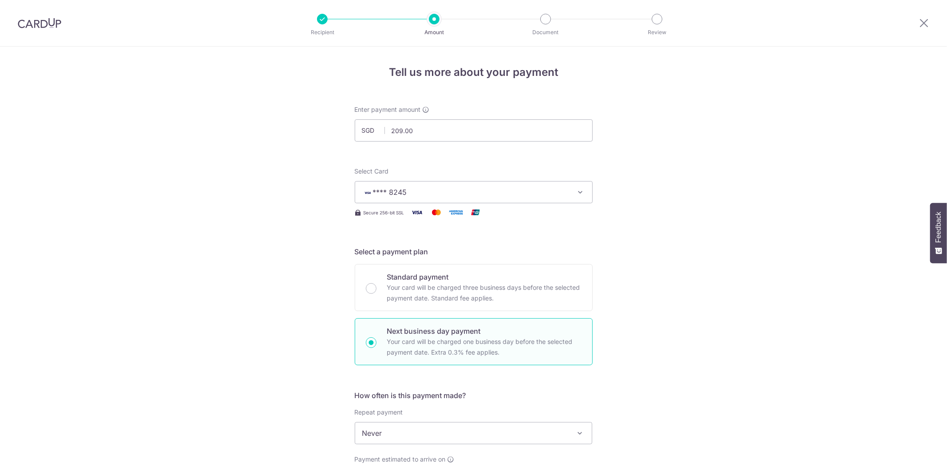
scroll to position [516, 0]
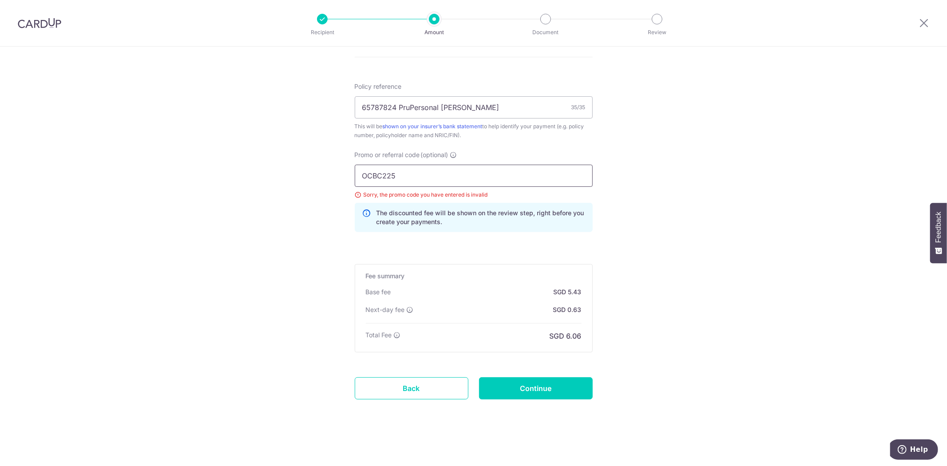
drag, startPoint x: 430, startPoint y: 177, endPoint x: 294, endPoint y: 169, distance: 136.1
type input "OCBC195"
click at [569, 391] on input "Continue" at bounding box center [536, 388] width 114 height 22
type input "Update Schedule"
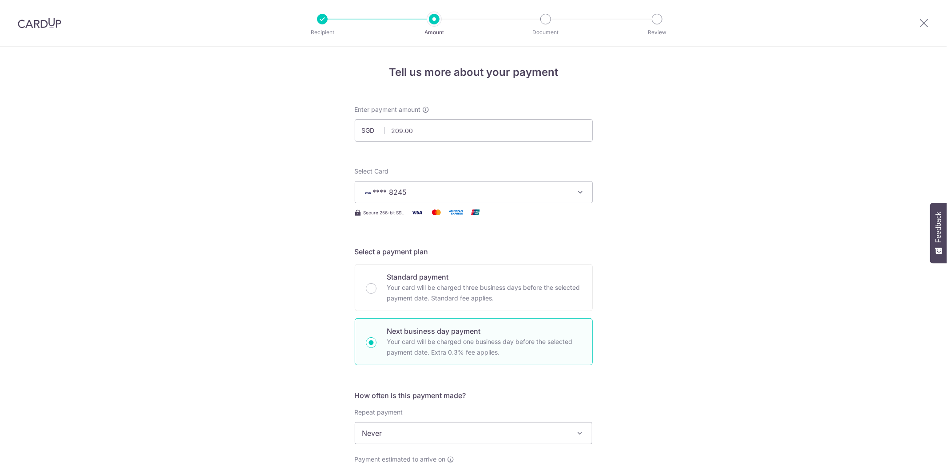
scroll to position [448, 0]
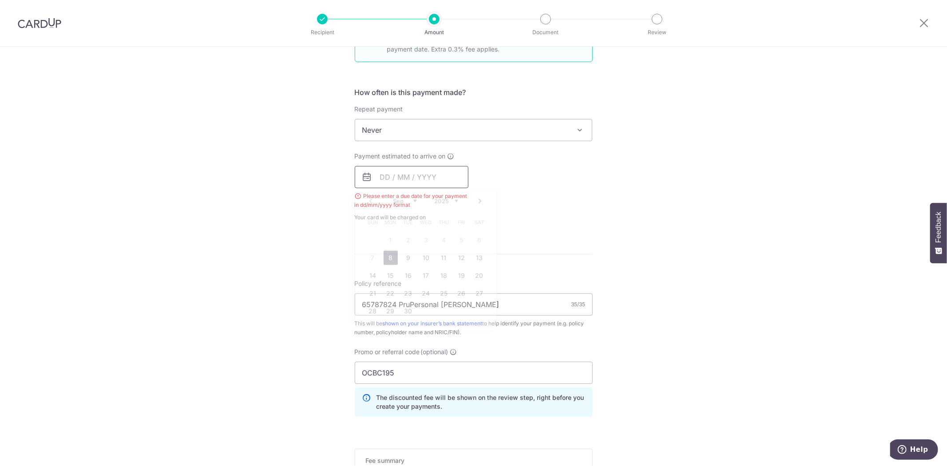
click at [381, 171] on input "text" at bounding box center [412, 177] width 114 height 22
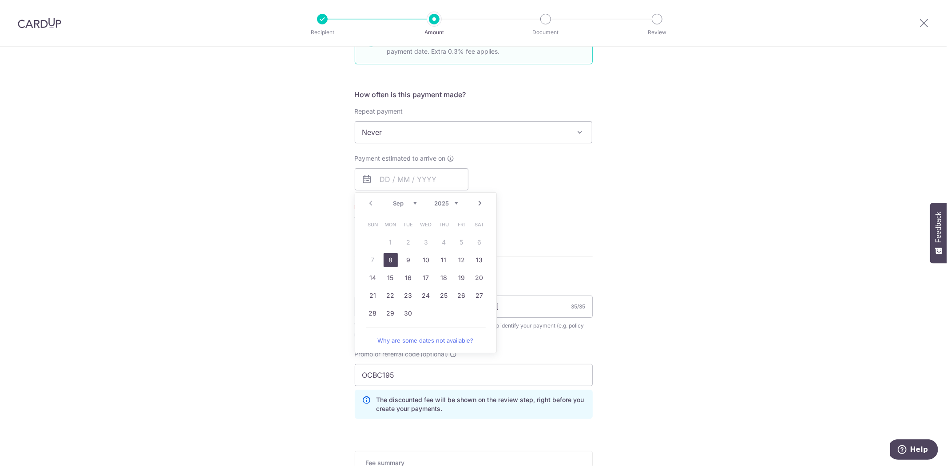
drag, startPoint x: 387, startPoint y: 259, endPoint x: 611, endPoint y: 257, distance: 224.7
click at [387, 259] on link "8" at bounding box center [391, 260] width 14 height 14
type input "[DATE]"
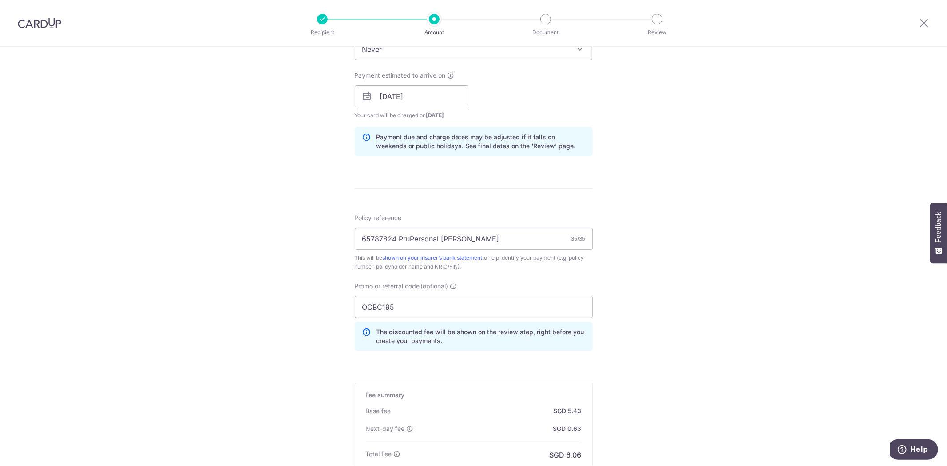
scroll to position [503, 0]
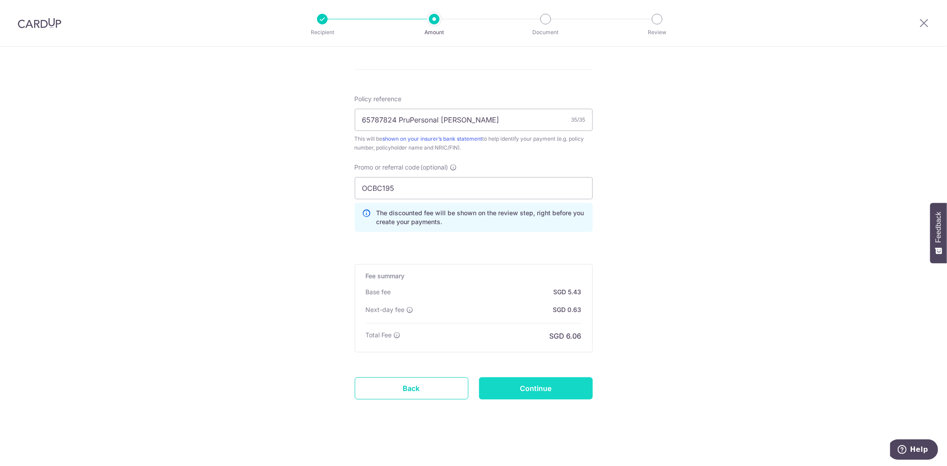
click at [518, 392] on input "Continue" at bounding box center [536, 388] width 114 height 22
type input "Update Schedule"
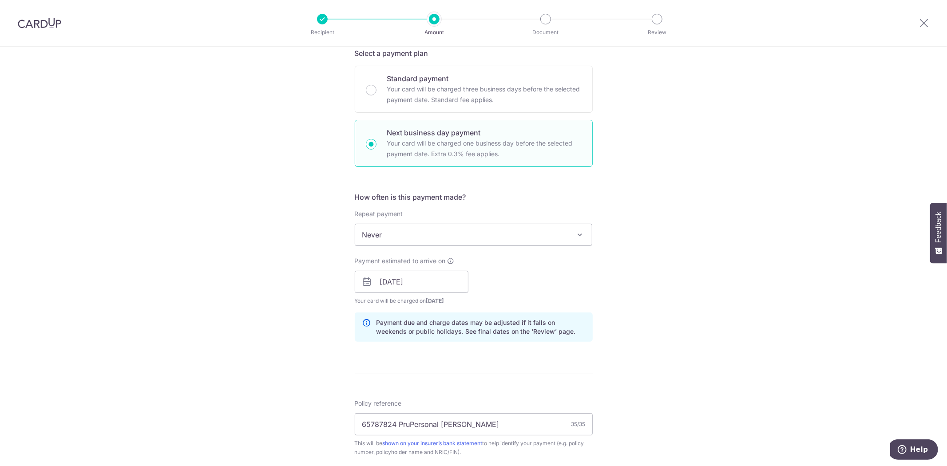
scroll to position [0, 0]
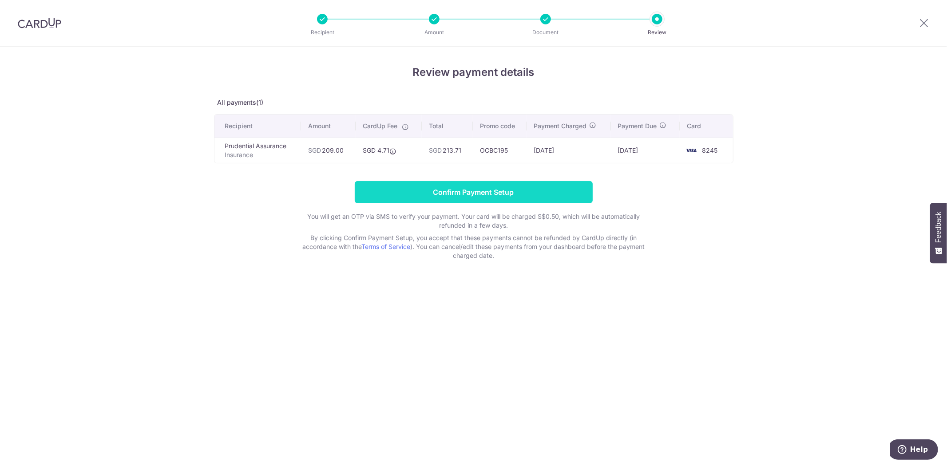
click at [512, 196] on input "Confirm Payment Setup" at bounding box center [474, 192] width 238 height 22
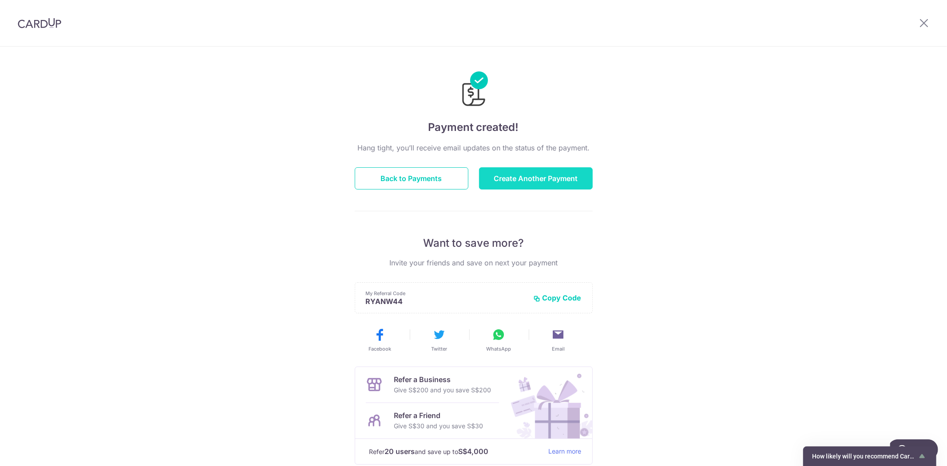
click at [536, 178] on button "Create Another Payment" at bounding box center [536, 178] width 114 height 22
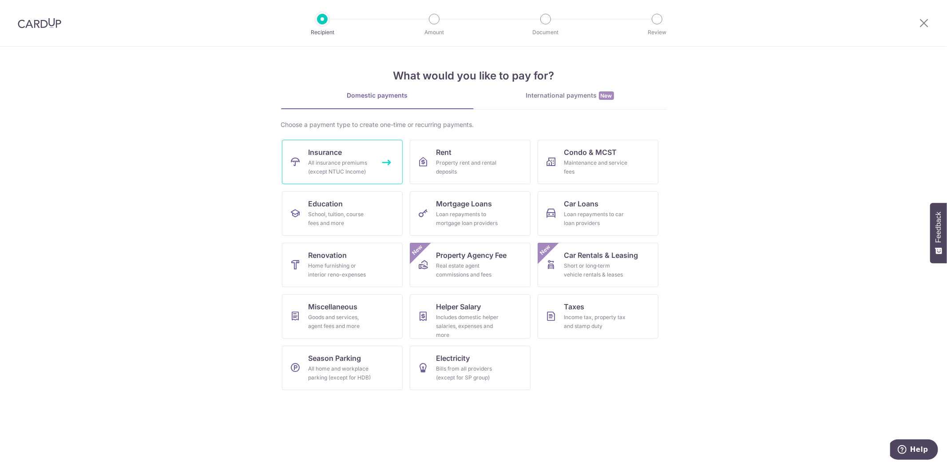
click at [337, 159] on div "All insurance premiums (except NTUC Income)" at bounding box center [341, 168] width 64 height 18
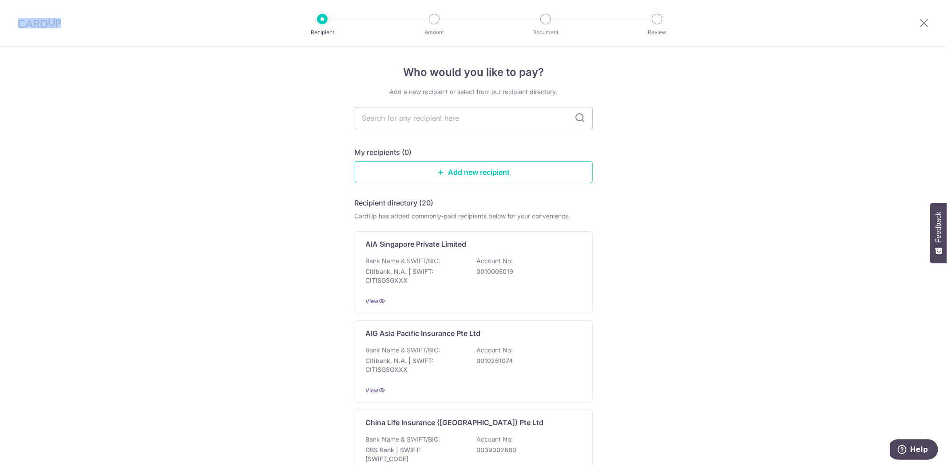
click at [39, 28] on div at bounding box center [39, 23] width 79 height 46
click at [41, 20] on img at bounding box center [40, 23] width 44 height 11
click at [39, 20] on img at bounding box center [40, 23] width 44 height 11
click at [39, 21] on img at bounding box center [40, 23] width 44 height 11
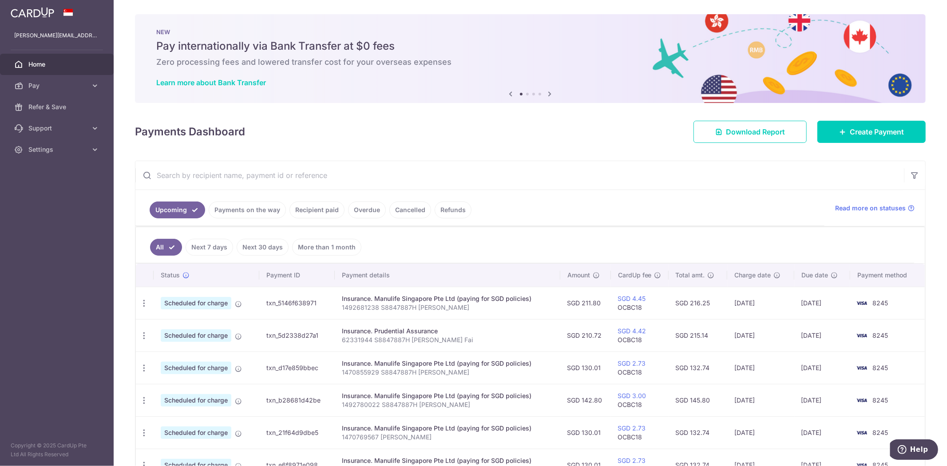
click at [252, 177] on input "text" at bounding box center [519, 175] width 769 height 28
paste input "60106211"
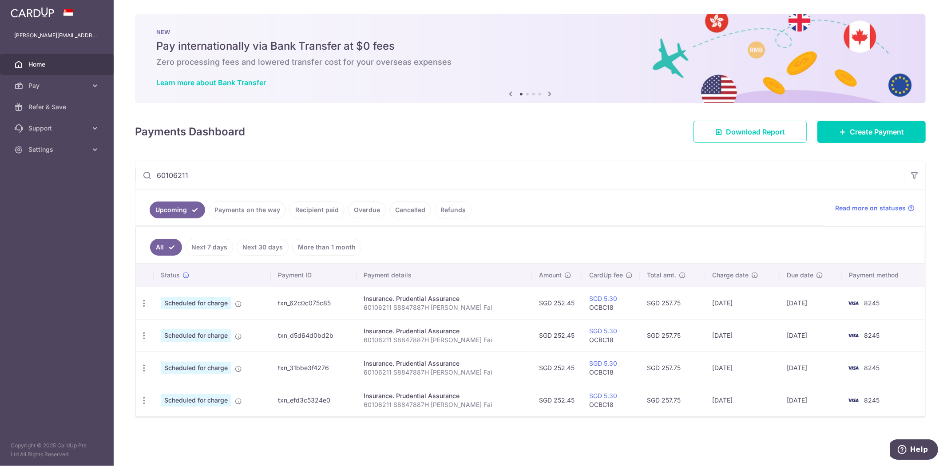
type input "60106211"
click at [139, 304] on icon "button" at bounding box center [143, 303] width 9 height 9
click at [166, 330] on span "Update payment" at bounding box center [191, 327] width 60 height 11
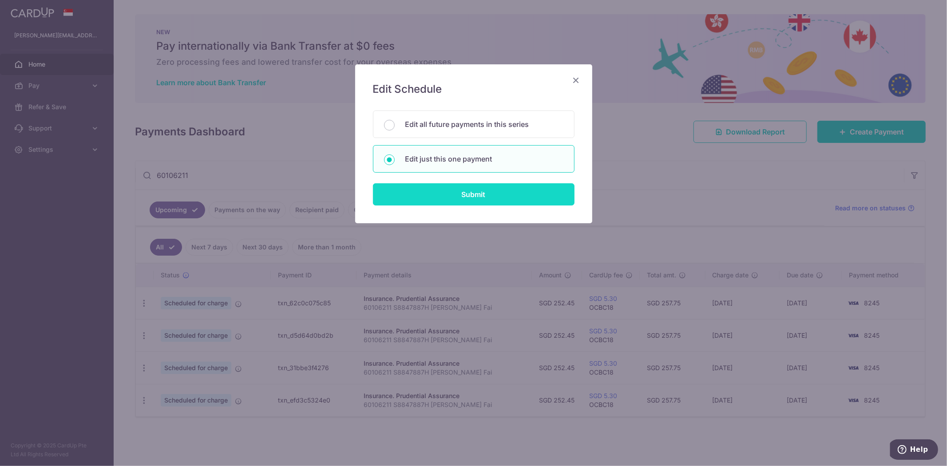
click at [424, 193] on input "Submit" at bounding box center [474, 194] width 202 height 22
radio input "true"
type input "252.45"
type input "01/10/2025"
type input "60106211 S8847887H [PERSON_NAME] Fai"
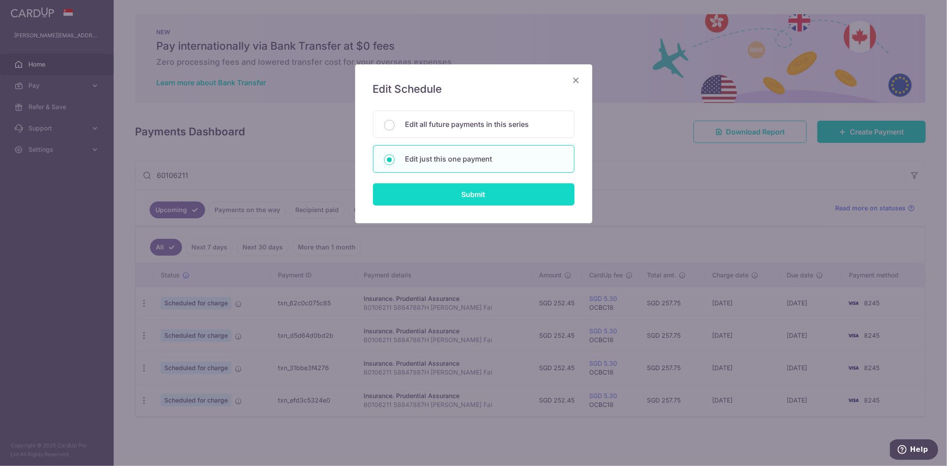
type input "OCBC18"
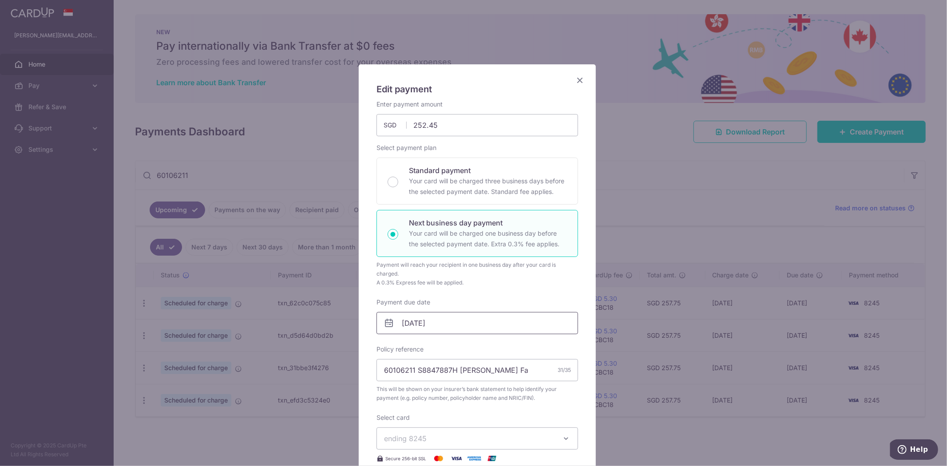
click at [406, 323] on input "01/10/2025" at bounding box center [478, 323] width 202 height 22
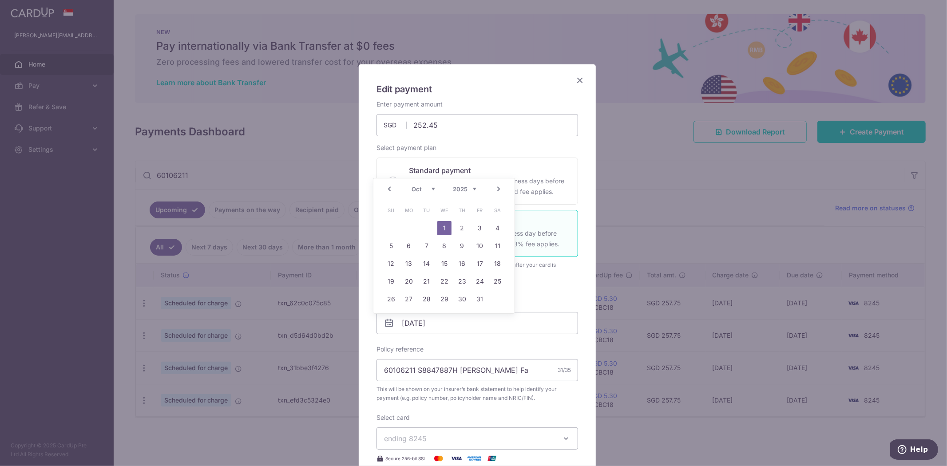
click at [389, 193] on link "Prev" at bounding box center [389, 189] width 11 height 11
click at [389, 193] on div "Prev Next Sep Oct Nov [DATE] 2026 2027 2028 2029 2030 2031 2032 2033 2034 2035" at bounding box center [443, 188] width 141 height 21
click at [410, 247] on link "8" at bounding box center [409, 246] width 14 height 14
type input "[DATE]"
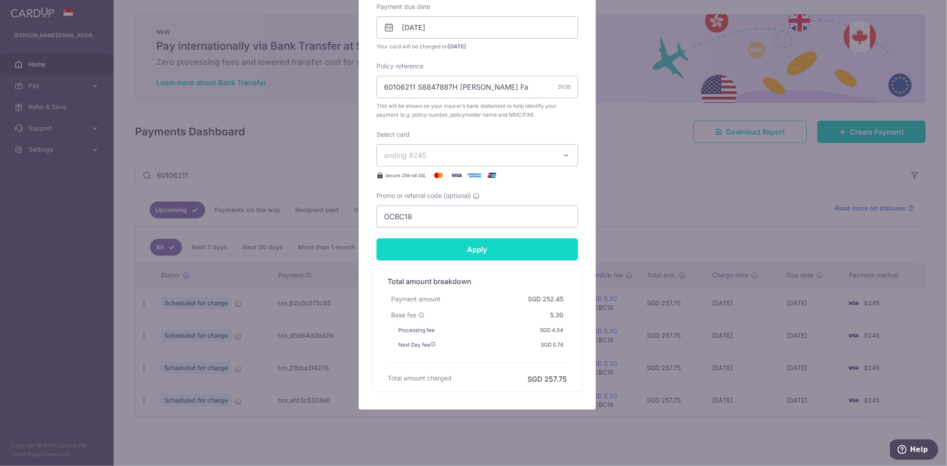
click at [487, 248] on input "Apply" at bounding box center [478, 249] width 202 height 22
type input "Successfully Applied"
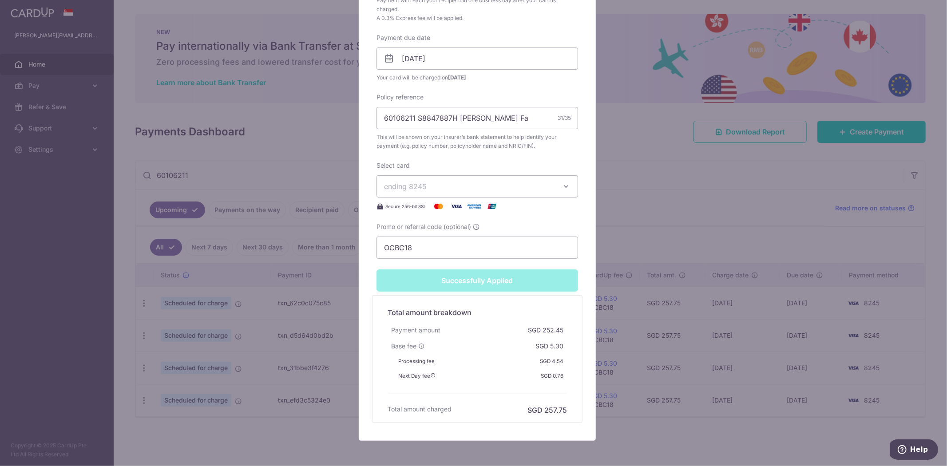
scroll to position [327, 0]
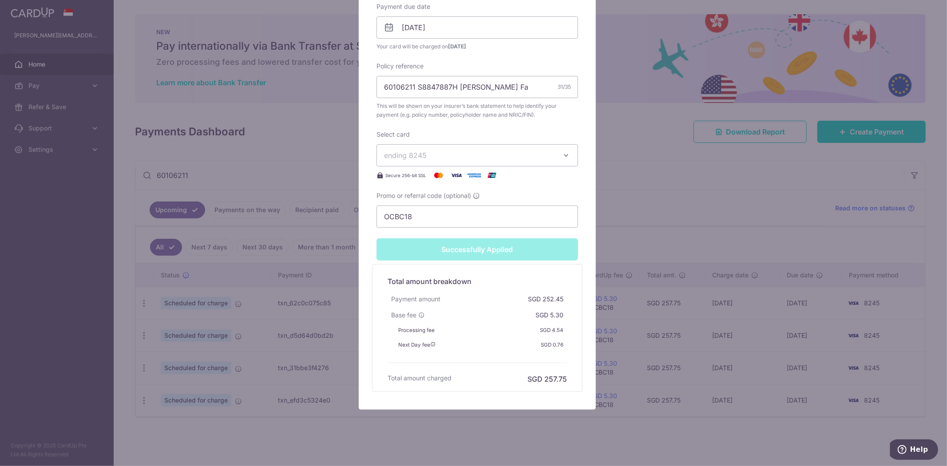
click at [684, 225] on div "Edit payment By clicking apply, you will make changes to all payments to Pruden…" at bounding box center [473, 233] width 947 height 466
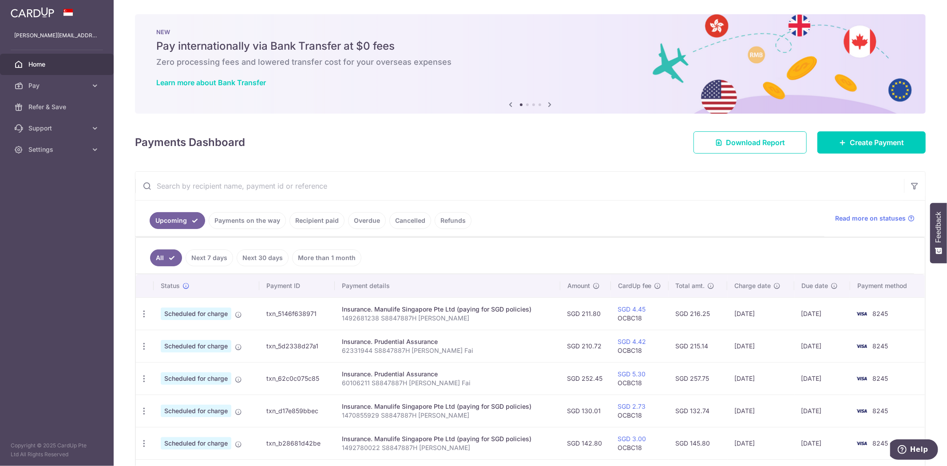
click at [215, 179] on input "text" at bounding box center [519, 186] width 769 height 28
paste input "65787824"
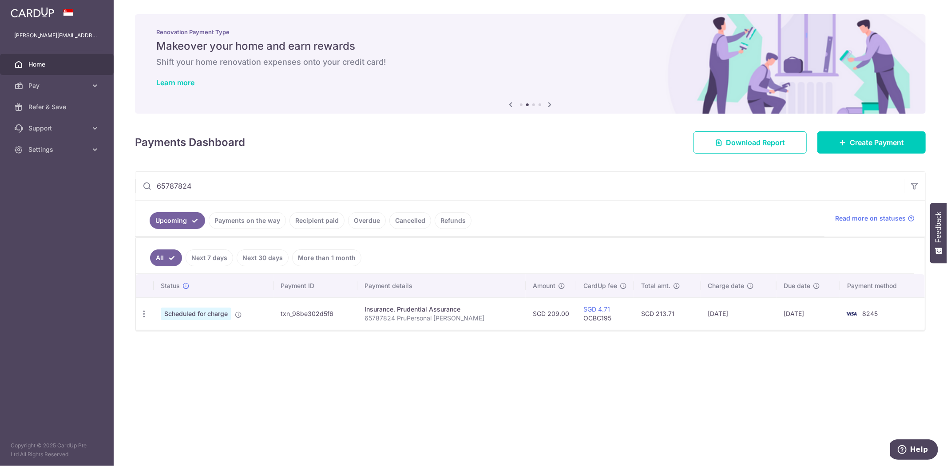
drag, startPoint x: 280, startPoint y: 190, endPoint x: -65, endPoint y: 174, distance: 345.8
click at [0, 174] on html "[PERSON_NAME][EMAIL_ADDRESS][DOMAIN_NAME] Home Pay Payments Recipients Cards Re…" at bounding box center [473, 233] width 947 height 466
paste input "80024623"
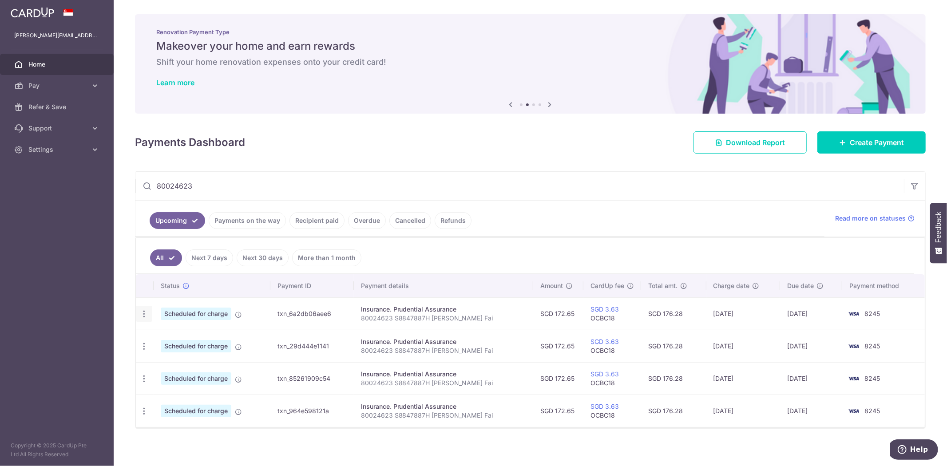
type input "80024623"
click at [147, 314] on icon "button" at bounding box center [143, 313] width 9 height 9
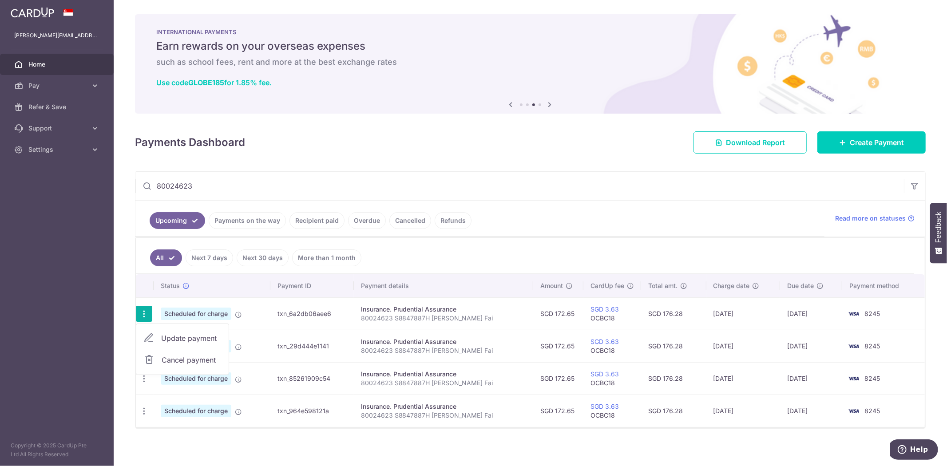
click at [176, 339] on span "Update payment" at bounding box center [191, 338] width 60 height 11
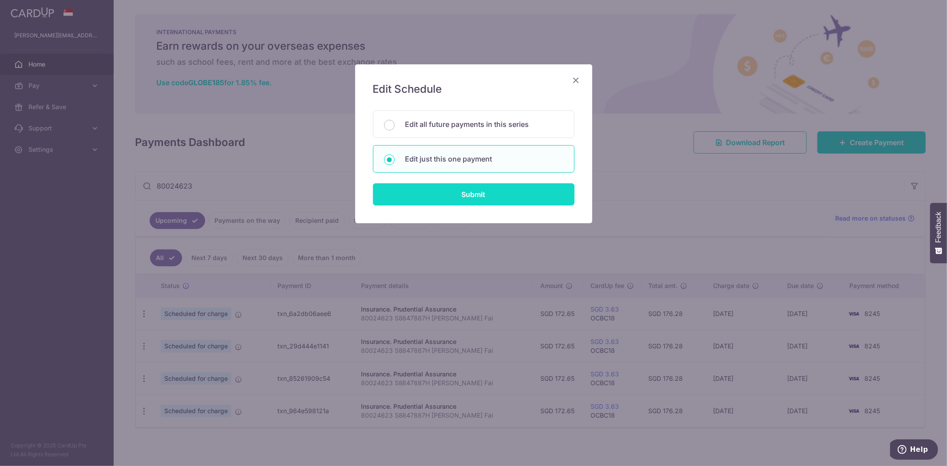
click at [429, 198] on input "Submit" at bounding box center [474, 194] width 202 height 22
radio input "true"
type input "172.65"
type input "[DATE]"
type input "80024623 S8847887H [PERSON_NAME] Fai"
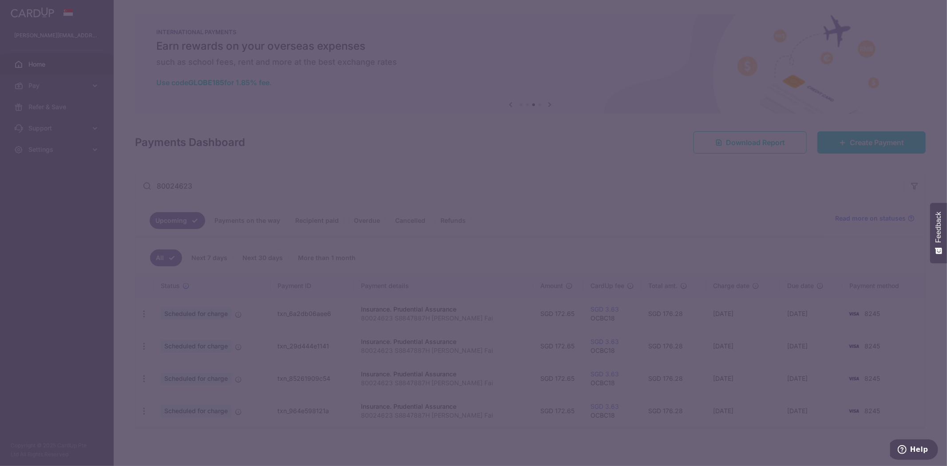
type input "OCBC18"
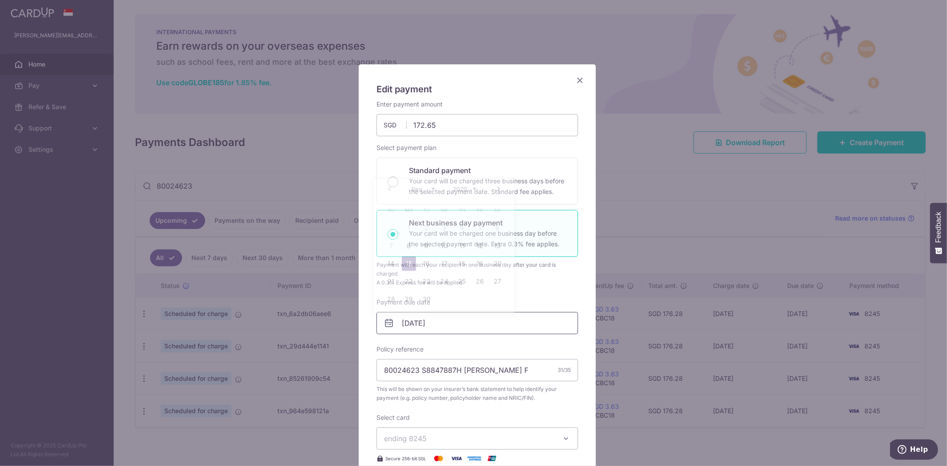
click at [447, 326] on input "[DATE]" at bounding box center [478, 323] width 202 height 22
click at [388, 190] on div "Prev Next Sep Oct Nov [DATE] 2026 2027 2028 2029 2030 2031 2032 2033 2034 2035" at bounding box center [443, 188] width 141 height 21
click at [389, 189] on div "Prev Next Sep Oct Nov [DATE] 2026 2027 2028 2029 2030 2031 2032 2033 2034 2035" at bounding box center [443, 188] width 141 height 21
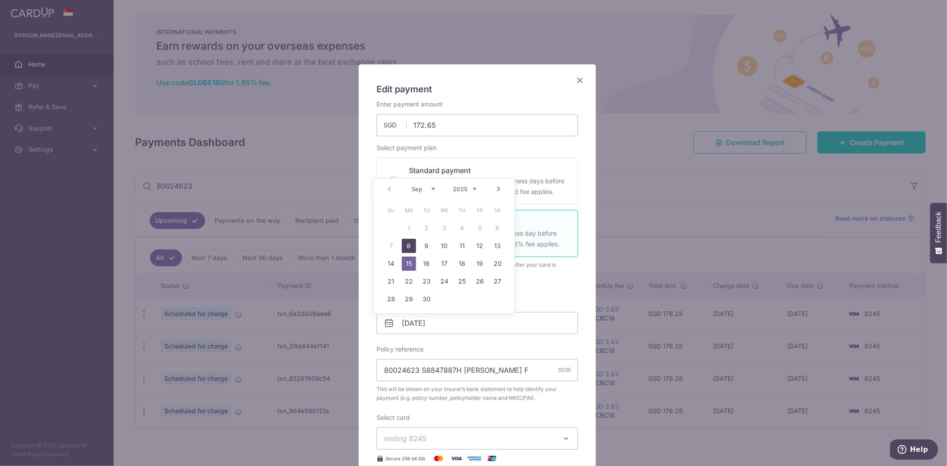
click at [409, 244] on link "8" at bounding box center [409, 246] width 14 height 14
type input "[DATE]"
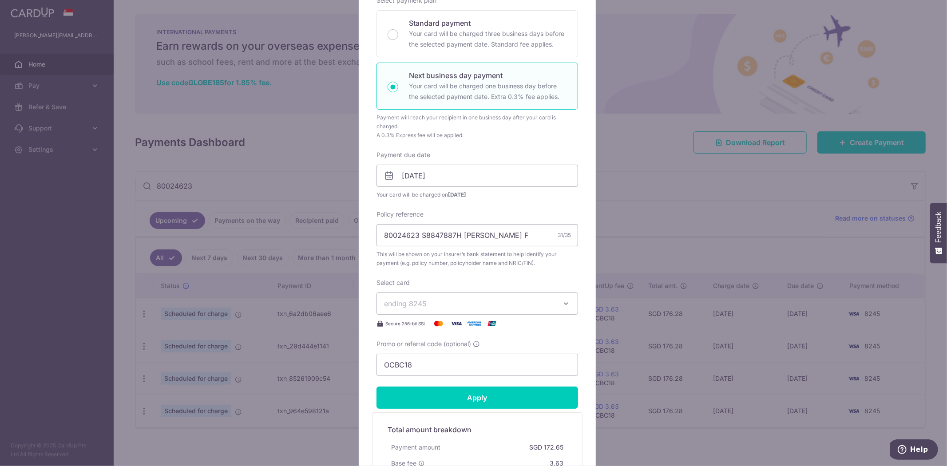
scroll to position [148, 0]
click at [509, 395] on input "Apply" at bounding box center [478, 397] width 202 height 22
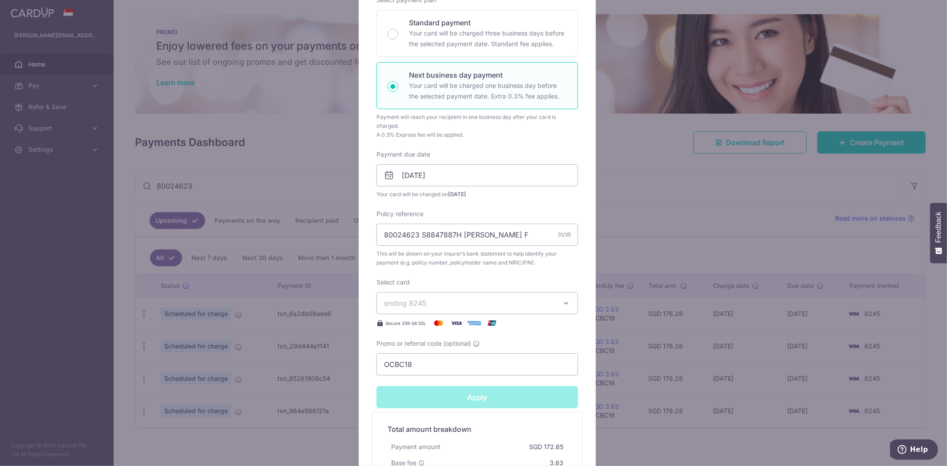
type input "Successfully Applied"
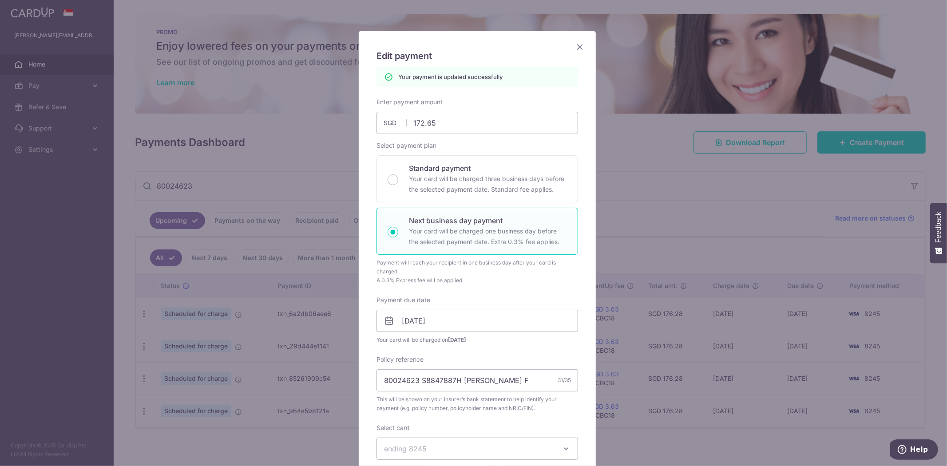
scroll to position [0, 0]
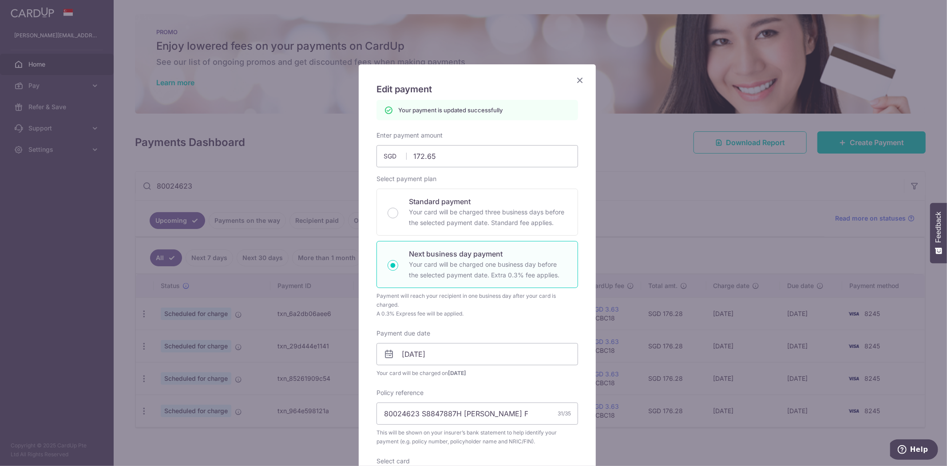
click at [575, 82] on icon "Close" at bounding box center [580, 80] width 11 height 11
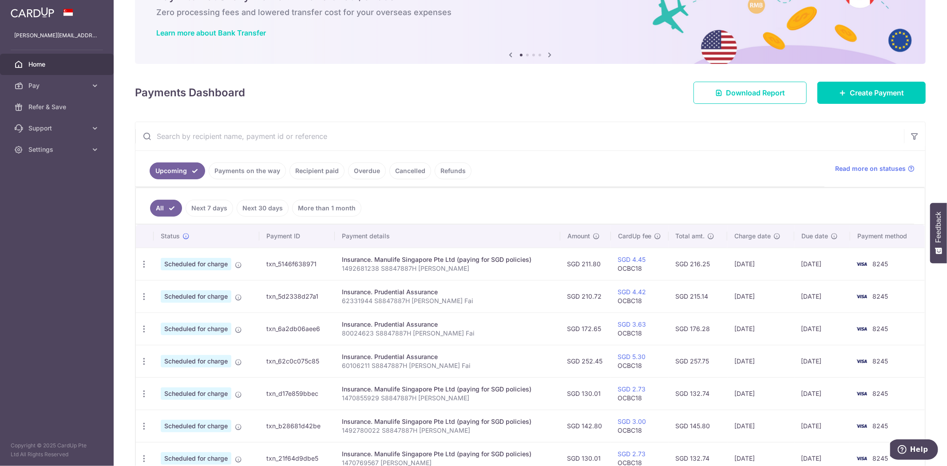
scroll to position [49, 0]
drag, startPoint x: 352, startPoint y: 365, endPoint x: 373, endPoint y: 365, distance: 21.3
click at [373, 365] on p "60106211 S8847887H [PERSON_NAME] Fai" at bounding box center [447, 366] width 211 height 9
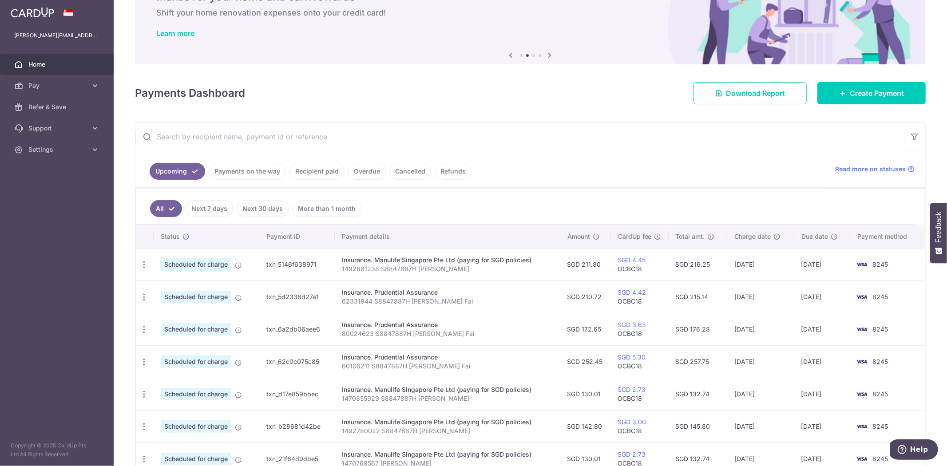
drag, startPoint x: 327, startPoint y: 139, endPoint x: 332, endPoint y: 138, distance: 4.6
click at [327, 139] on input "text" at bounding box center [519, 137] width 769 height 28
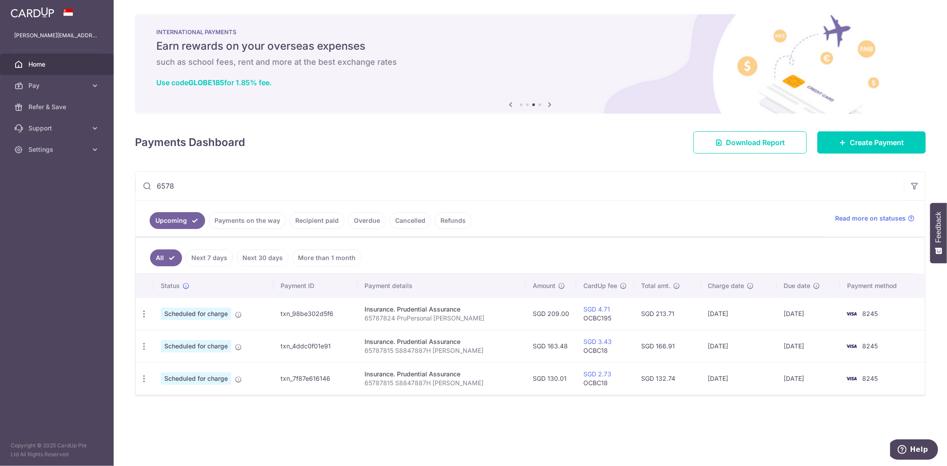
click at [604, 199] on input "6578" at bounding box center [519, 186] width 769 height 28
type input "6578"
click at [179, 222] on link "Upcoming" at bounding box center [177, 220] width 55 height 17
drag, startPoint x: 191, startPoint y: 183, endPoint x: 43, endPoint y: 167, distance: 148.7
click at [38, 167] on main "[PERSON_NAME][EMAIL_ADDRESS][DOMAIN_NAME] Home Pay Payments Recipients Cards Re…" at bounding box center [473, 233] width 947 height 466
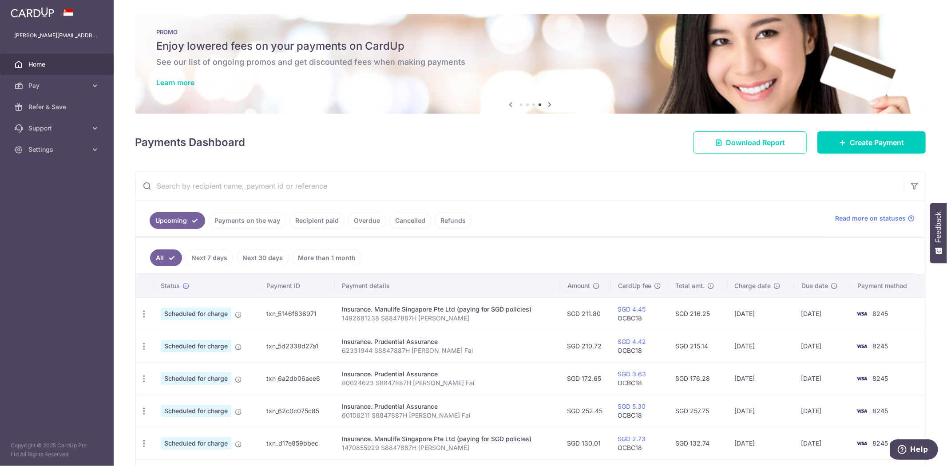
click at [204, 255] on link "Next 7 days" at bounding box center [210, 258] width 48 height 17
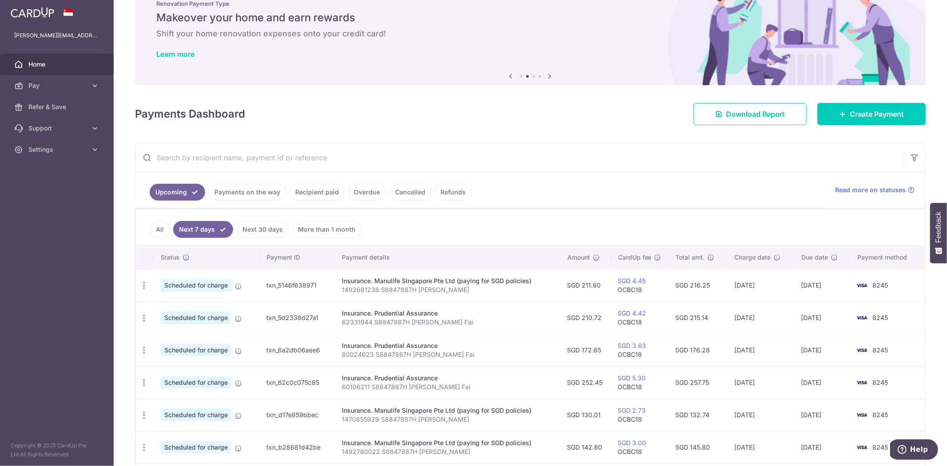
scroll to position [28, 0]
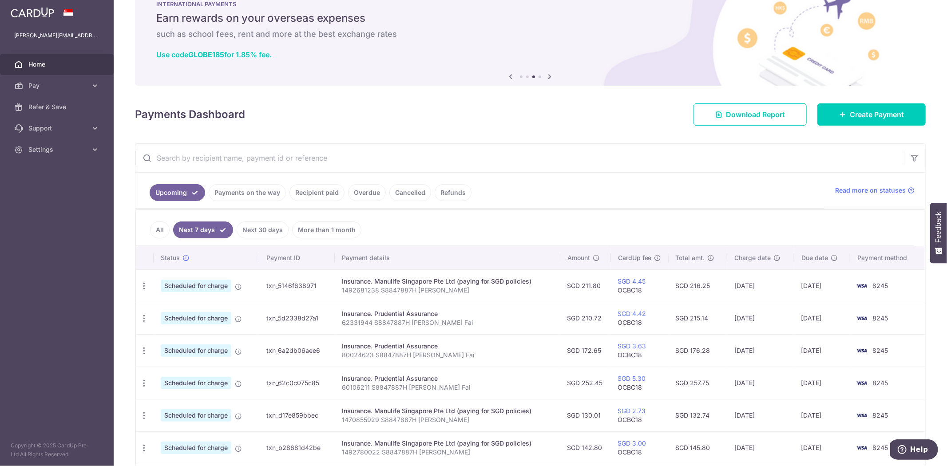
click at [218, 158] on input "text" at bounding box center [519, 158] width 769 height 28
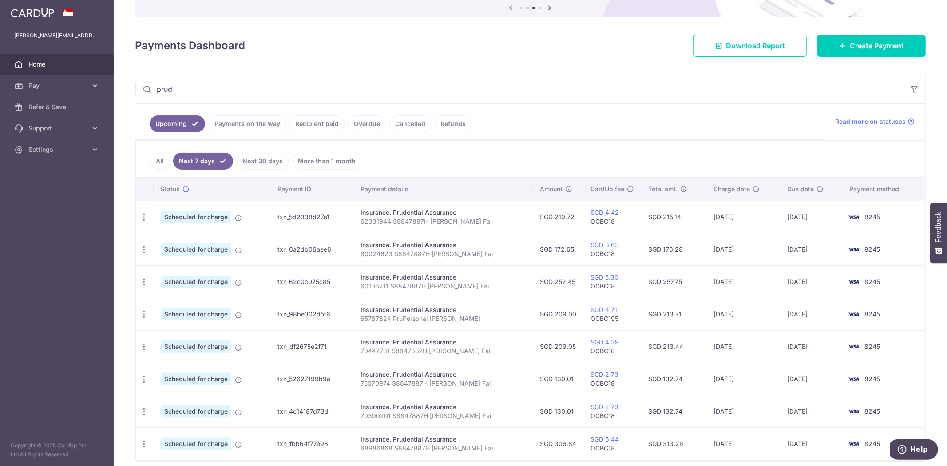
scroll to position [98, 0]
drag, startPoint x: 374, startPoint y: 289, endPoint x: 416, endPoint y: 290, distance: 42.7
click at [416, 290] on p "60106211 S8847887H [PERSON_NAME] Fai" at bounding box center [443, 285] width 165 height 9
drag, startPoint x: 365, startPoint y: 313, endPoint x: 381, endPoint y: 312, distance: 16.5
click at [381, 312] on td "Insurance. Prudential Assurance 65787824 PruPersonal [PERSON_NAME]" at bounding box center [442, 313] width 179 height 32
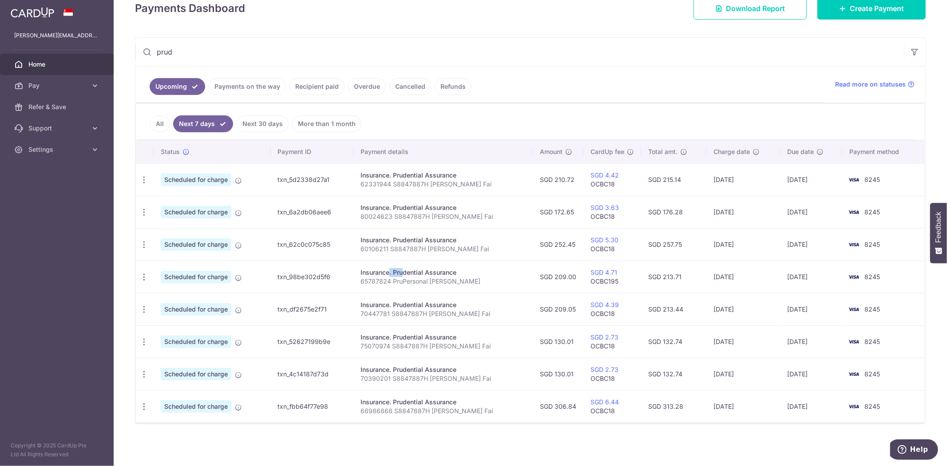
scroll to position [135, 0]
drag, startPoint x: 202, startPoint y: 52, endPoint x: 83, endPoint y: 50, distance: 119.0
click at [80, 54] on main "[PERSON_NAME][EMAIL_ADDRESS][DOMAIN_NAME] Home Pay Payments Recipients Cards Re…" at bounding box center [473, 233] width 947 height 466
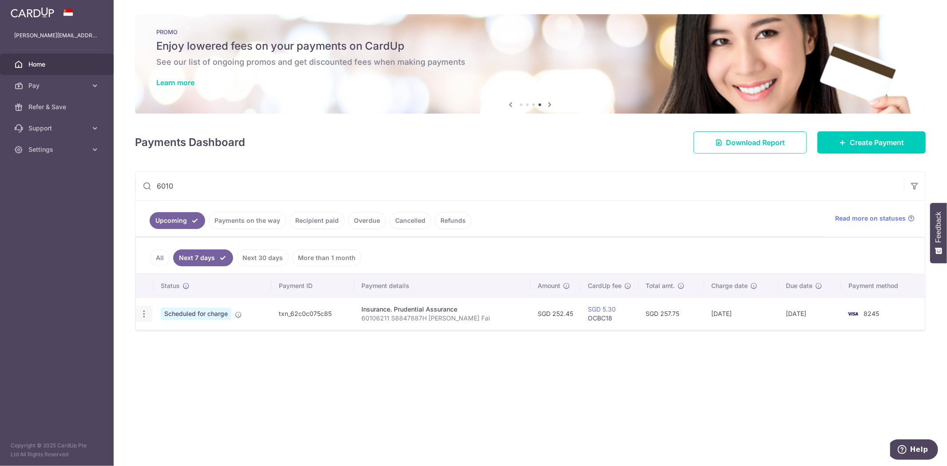
type input "6010"
click at [145, 313] on icon "button" at bounding box center [143, 313] width 9 height 9
click at [167, 339] on span "Update payment" at bounding box center [191, 338] width 60 height 11
radio input "true"
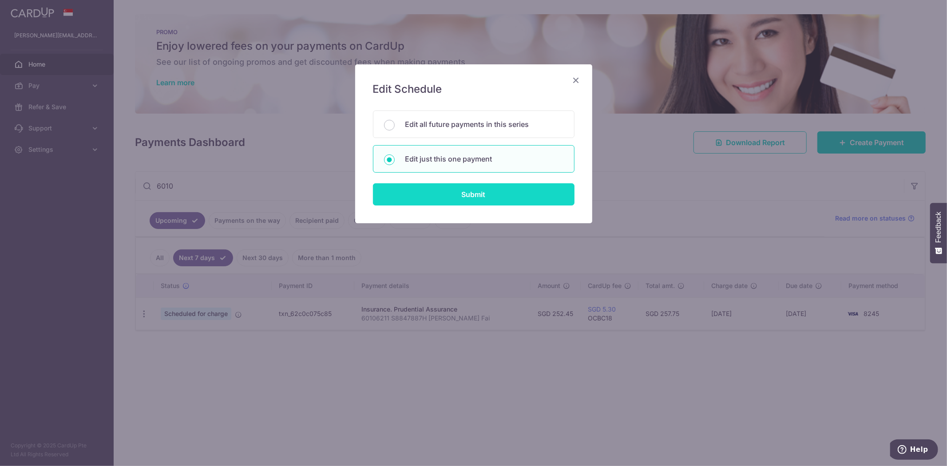
click at [432, 198] on input "Submit" at bounding box center [474, 194] width 202 height 22
radio input "true"
type input "252.45"
type input "[DATE]"
type input "60106211 S8847887H [PERSON_NAME] Fai"
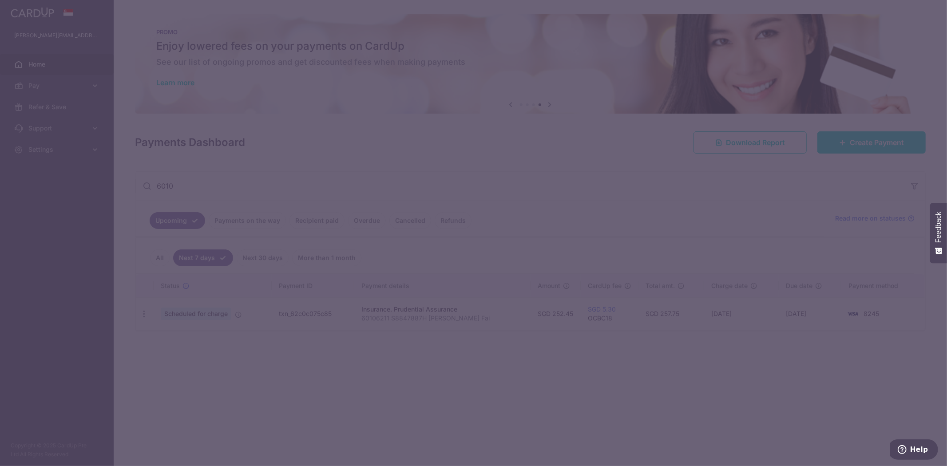
type input "OCBC18"
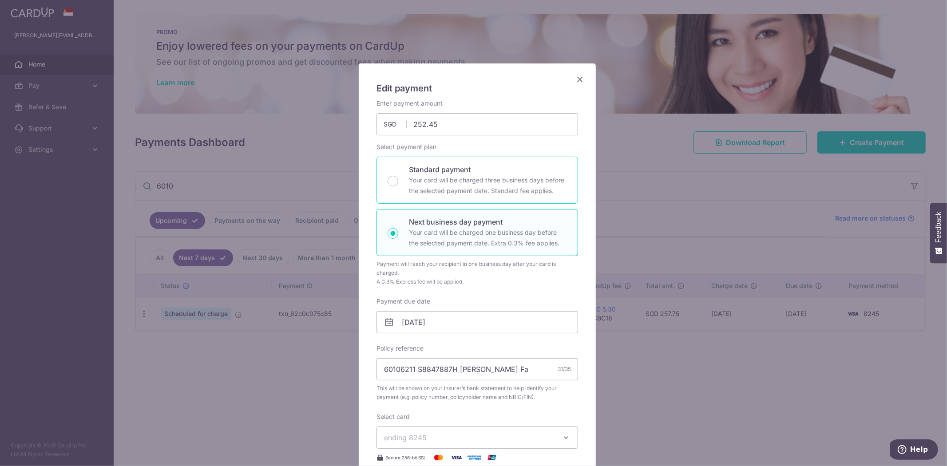
scroll to position [0, 0]
click at [424, 327] on input "[DATE]" at bounding box center [478, 323] width 202 height 22
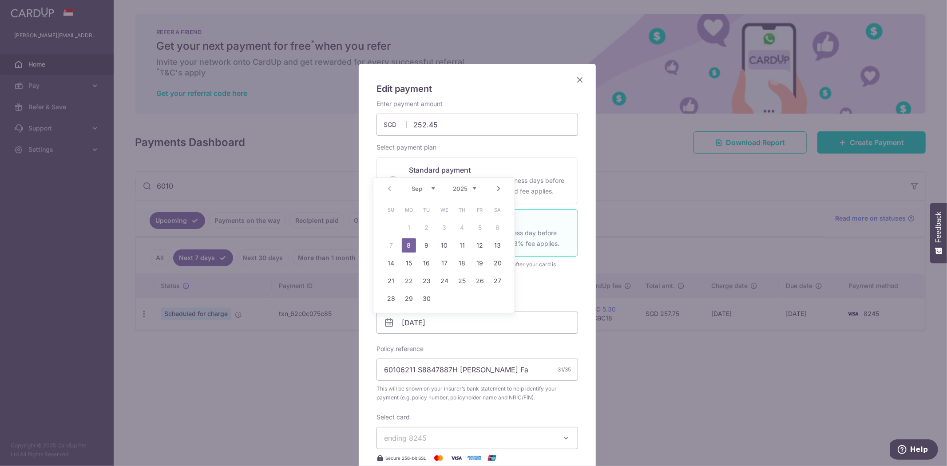
drag, startPoint x: 393, startPoint y: 244, endPoint x: 389, endPoint y: 248, distance: 5.3
click at [390, 247] on table "Su Mo Tu We Th Fr Sa 1 2 3 4 5 6 7 8 9 10 11 12 13 14 15 16 17 18 19 20 21 22 2…" at bounding box center [444, 254] width 124 height 107
click at [575, 80] on icon "Close" at bounding box center [580, 79] width 11 height 11
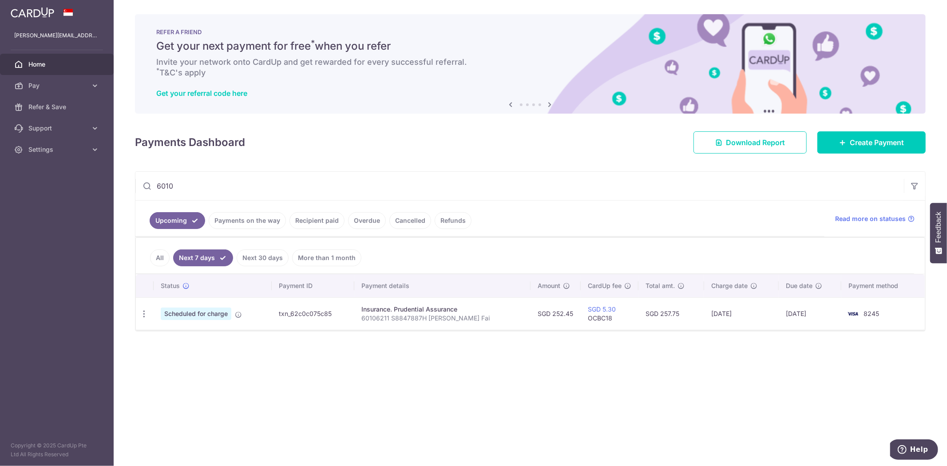
click at [42, 174] on main "[PERSON_NAME][EMAIL_ADDRESS][DOMAIN_NAME] Home Pay Payments Recipients Cards Re…" at bounding box center [473, 233] width 947 height 466
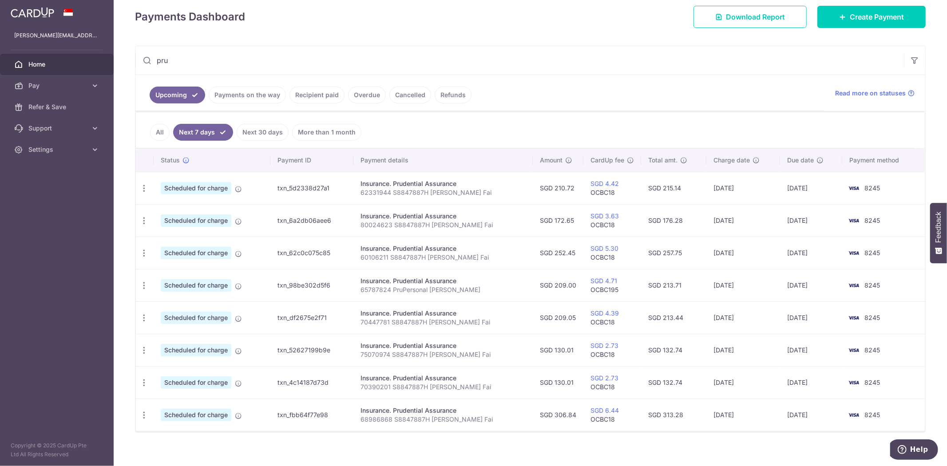
scroll to position [135, 0]
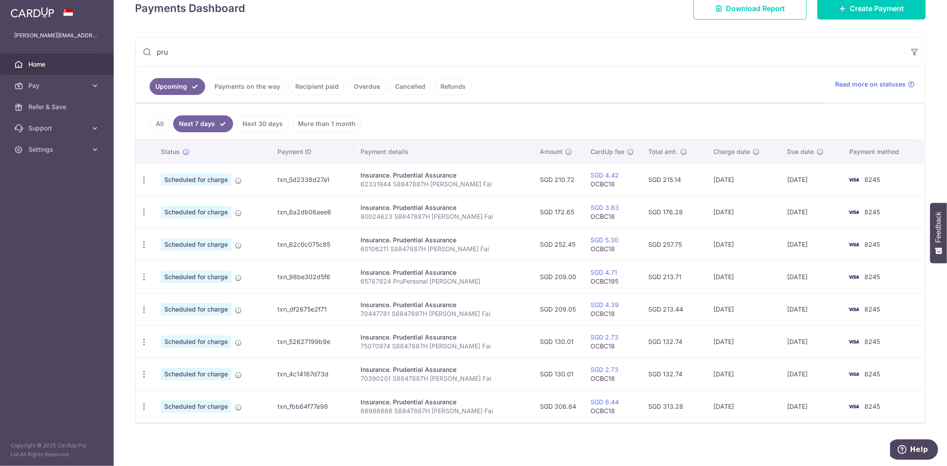
drag, startPoint x: 214, startPoint y: 55, endPoint x: 27, endPoint y: 40, distance: 187.9
click at [28, 40] on main "[PERSON_NAME][EMAIL_ADDRESS][DOMAIN_NAME] Home Pay Payments Recipients Cards Re…" at bounding box center [473, 233] width 947 height 466
paste input "80024623"
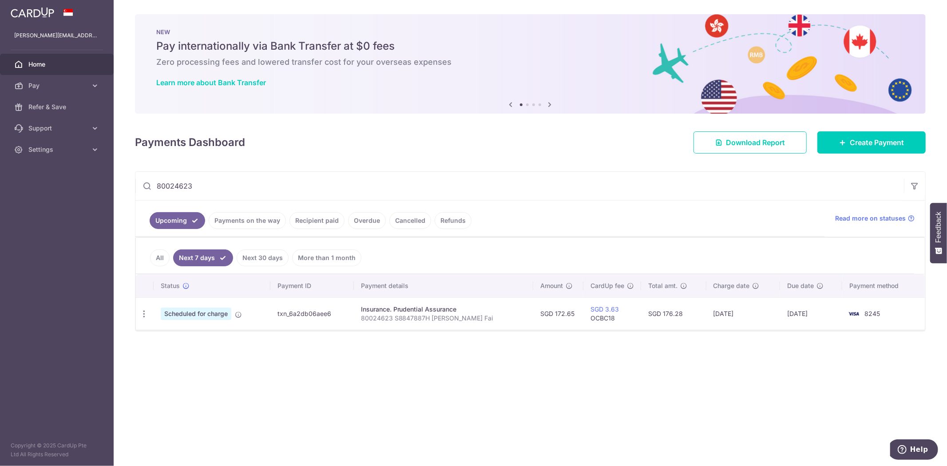
type input "80024623"
click at [158, 258] on link "All" at bounding box center [160, 258] width 20 height 17
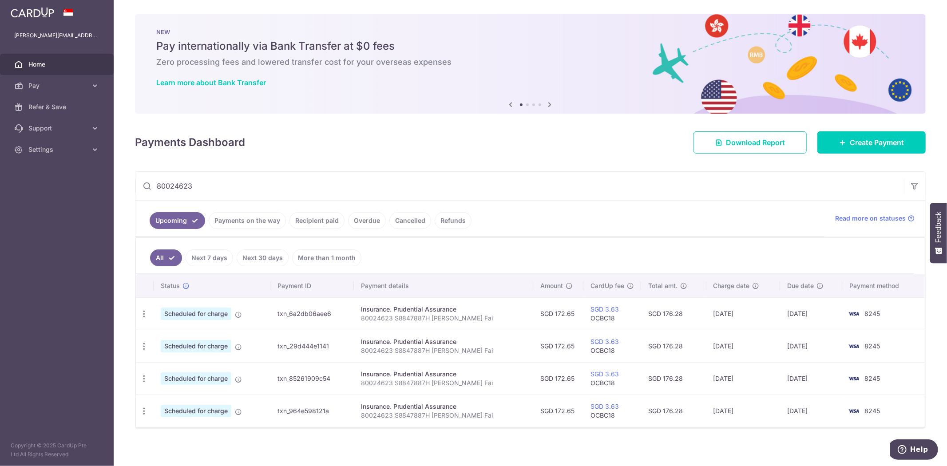
drag, startPoint x: 241, startPoint y: 184, endPoint x: 36, endPoint y: 176, distance: 205.3
click at [36, 176] on main "[PERSON_NAME][EMAIL_ADDRESS][DOMAIN_NAME] Home Pay Payments Recipients Cards Re…" at bounding box center [473, 233] width 947 height 466
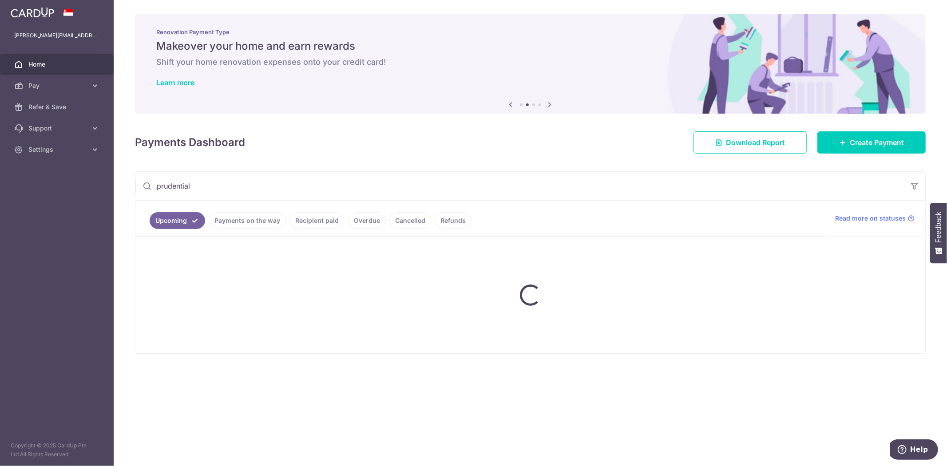
type input "prudential"
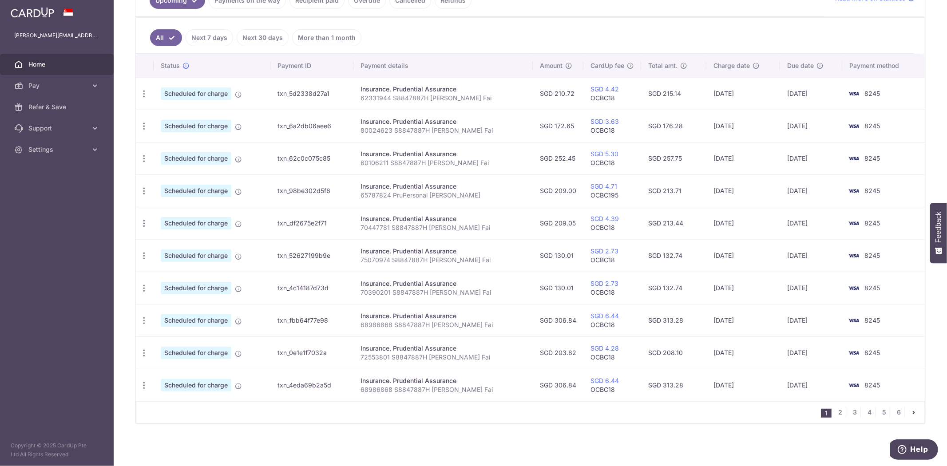
scroll to position [221, 0]
click at [436, 411] on div "1 2 3 4 5 6" at bounding box center [530, 412] width 789 height 22
